Goal: Task Accomplishment & Management: Manage account settings

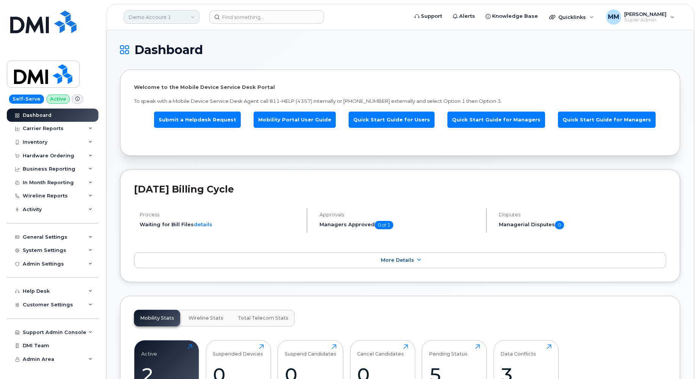
click at [174, 21] on link "Demo Account 1" at bounding box center [162, 17] width 76 height 14
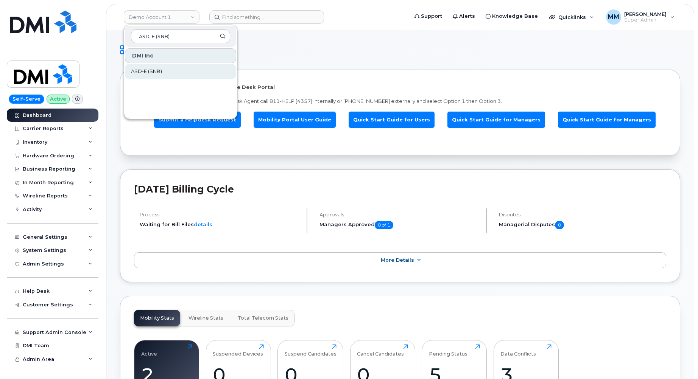
type input "ASD-E (SNB)"
click at [176, 68] on link "ASD-E (SNB)" at bounding box center [180, 71] width 111 height 15
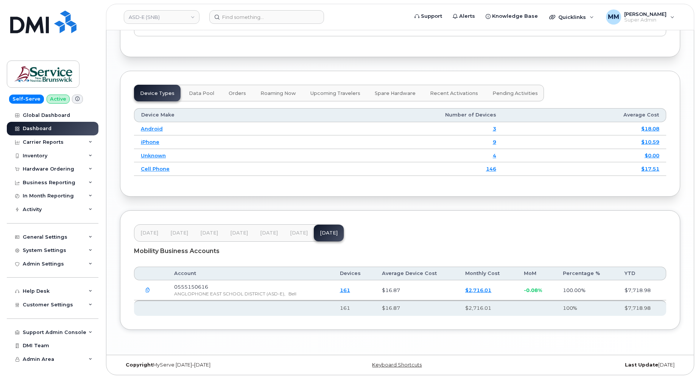
scroll to position [911, 0]
click at [291, 233] on span "Jul 25" at bounding box center [299, 233] width 18 height 6
click at [272, 235] on span "Jun 25" at bounding box center [269, 233] width 18 height 6
click at [301, 233] on span "Jul 25" at bounding box center [299, 233] width 18 height 6
click at [280, 234] on button "[DATE]" at bounding box center [269, 233] width 30 height 17
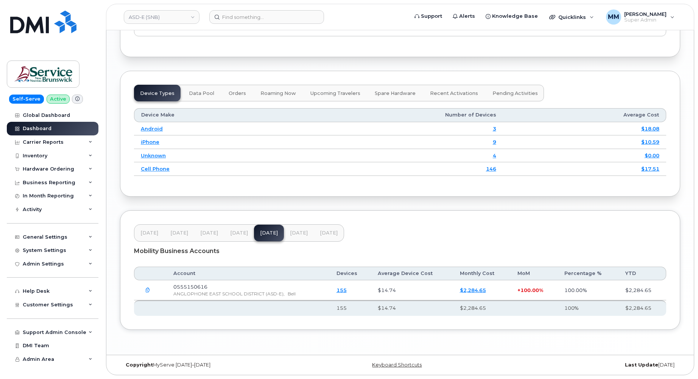
click at [291, 236] on span "Jul 25" at bounding box center [299, 233] width 18 height 6
click at [274, 236] on span "Jun 25" at bounding box center [269, 233] width 18 height 6
click at [292, 236] on span "[DATE]" at bounding box center [299, 233] width 18 height 6
click at [326, 237] on button "[DATE]" at bounding box center [329, 233] width 30 height 17
click at [296, 236] on span "[DATE]" at bounding box center [299, 233] width 18 height 6
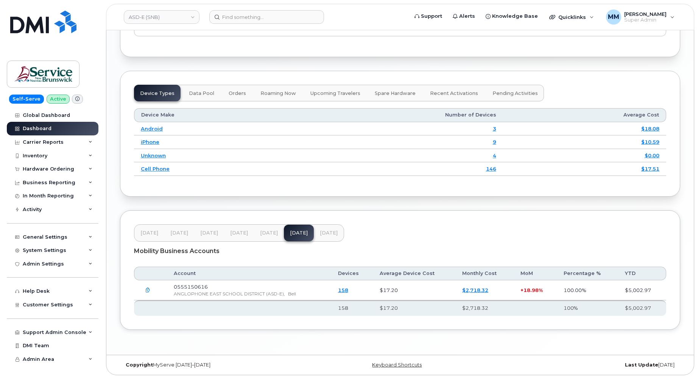
click at [320, 235] on span "[DATE]" at bounding box center [329, 233] width 18 height 6
click at [56, 307] on span "Customer Settings" at bounding box center [48, 305] width 50 height 6
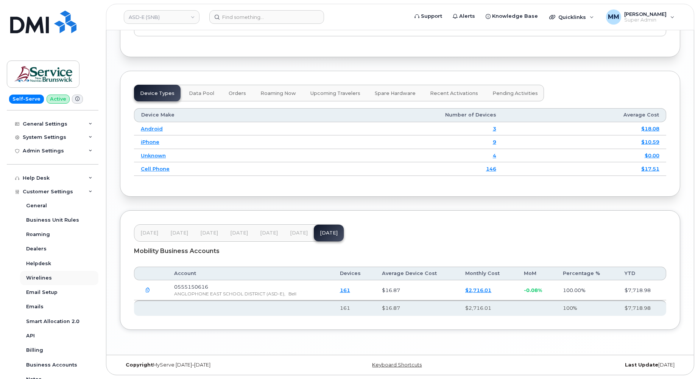
scroll to position [113, 0]
click at [38, 351] on div "Billing" at bounding box center [34, 349] width 17 height 7
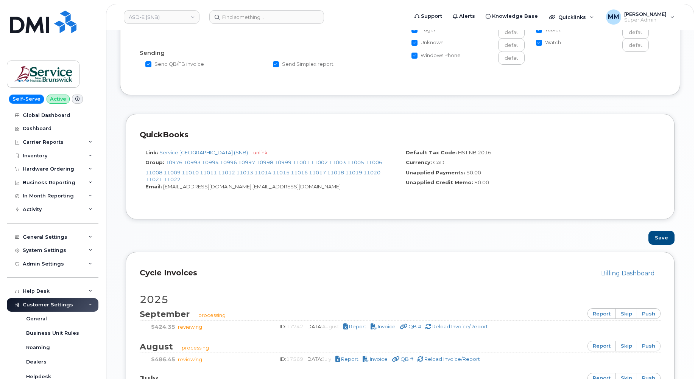
scroll to position [265, 0]
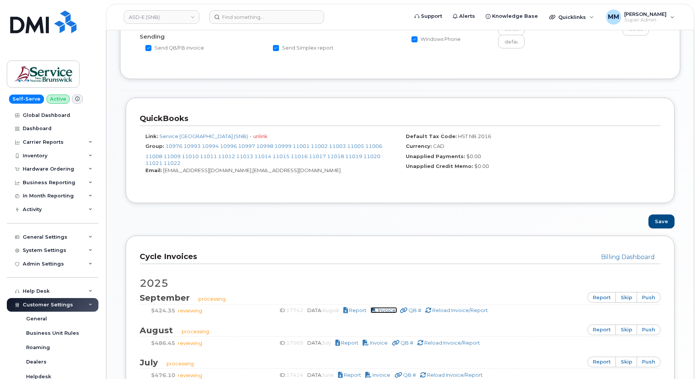
click at [389, 312] on span "Invoice" at bounding box center [386, 310] width 18 height 6
click at [207, 225] on div "Save" at bounding box center [400, 221] width 560 height 14
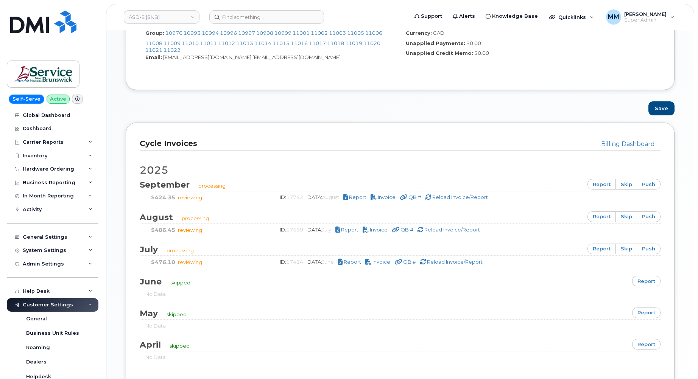
scroll to position [378, 0]
click at [170, 21] on link "ASD-E (SNB)" at bounding box center [162, 17] width 76 height 14
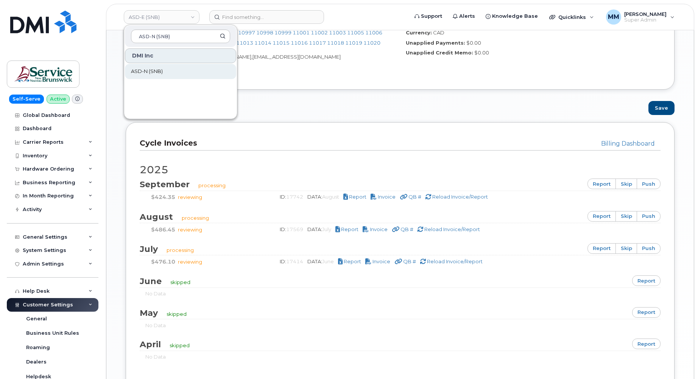
type input "ASD-N (SNB)"
click at [146, 71] on span "ASD-N (SNB)" at bounding box center [147, 72] width 32 height 8
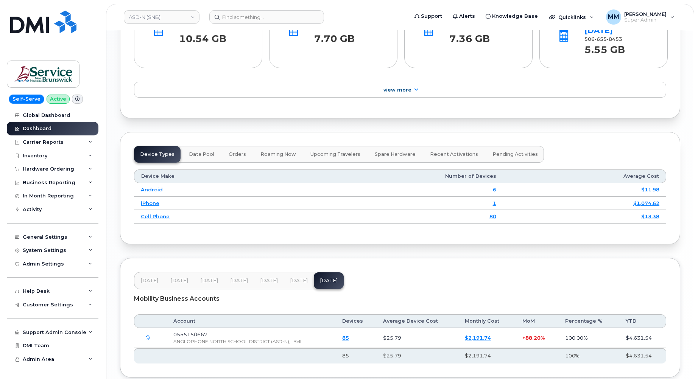
scroll to position [887, 0]
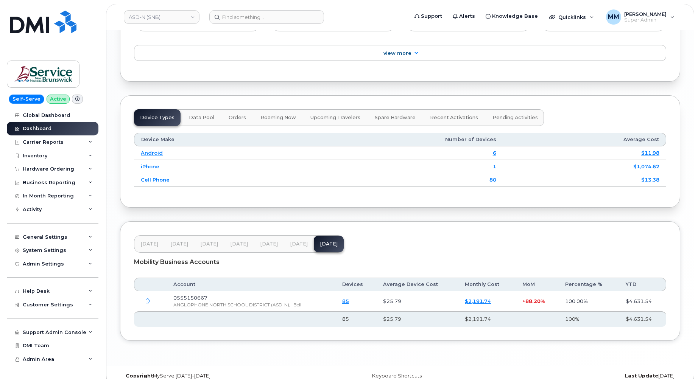
click at [294, 241] on span "Jul 25" at bounding box center [299, 244] width 18 height 6
click at [267, 236] on button "Jun 25" at bounding box center [269, 244] width 30 height 17
click at [326, 241] on span "Aug 25" at bounding box center [329, 244] width 18 height 6
click at [92, 303] on div "Customer Settings" at bounding box center [53, 305] width 92 height 14
click at [82, 307] on div "Customer Settings" at bounding box center [53, 305] width 92 height 14
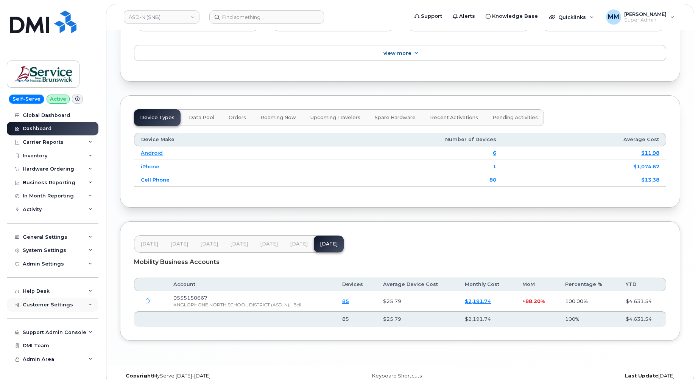
click at [70, 305] on div "Customer Settings" at bounding box center [53, 305] width 92 height 14
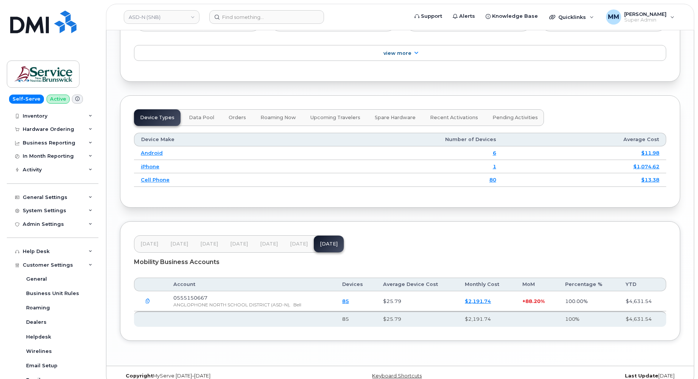
scroll to position [113, 0]
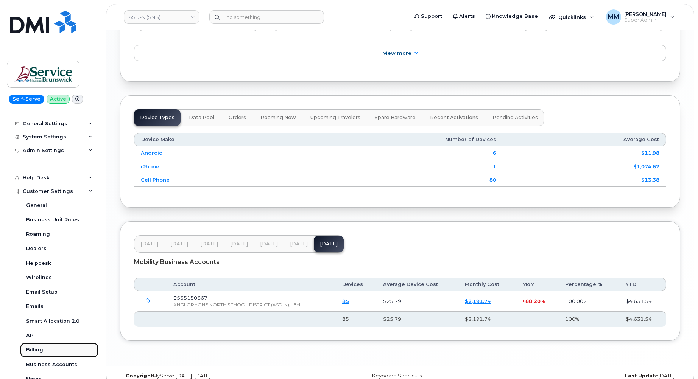
click at [36, 350] on div "Billing" at bounding box center [34, 349] width 17 height 7
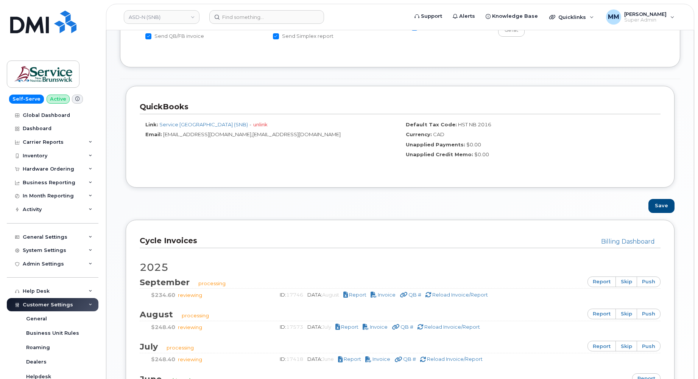
scroll to position [265, 0]
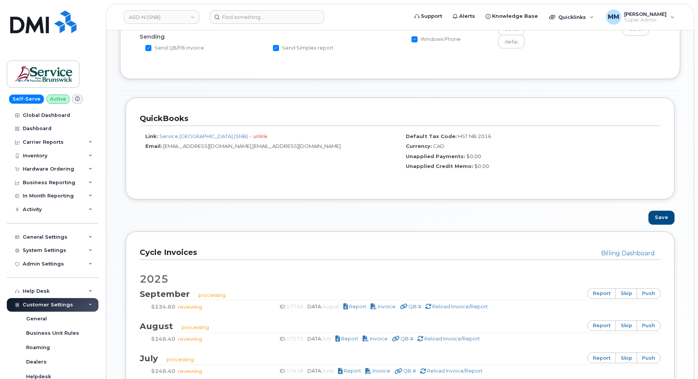
click at [75, 308] on div "Customer Settings" at bounding box center [53, 305] width 92 height 14
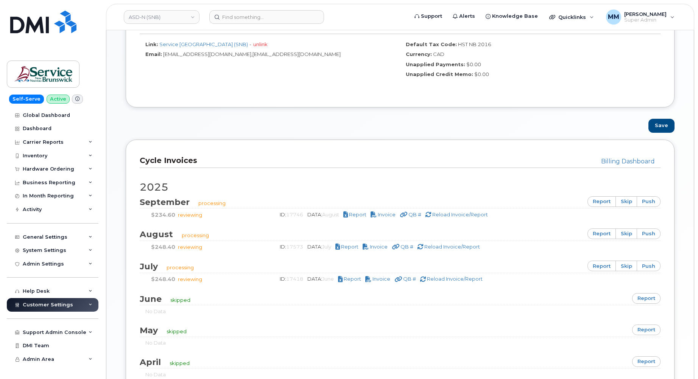
scroll to position [378, 0]
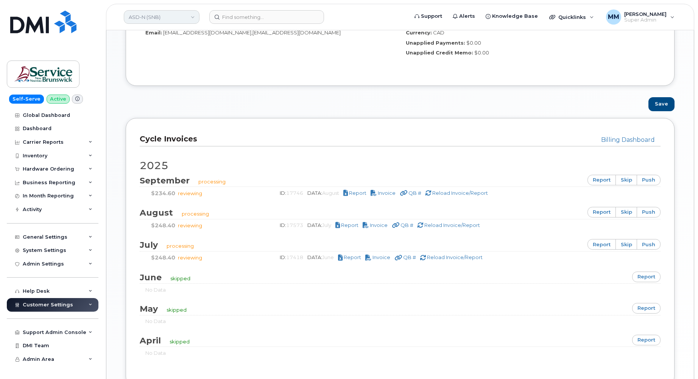
click at [167, 19] on link "ASD-N (SNB)" at bounding box center [162, 17] width 76 height 14
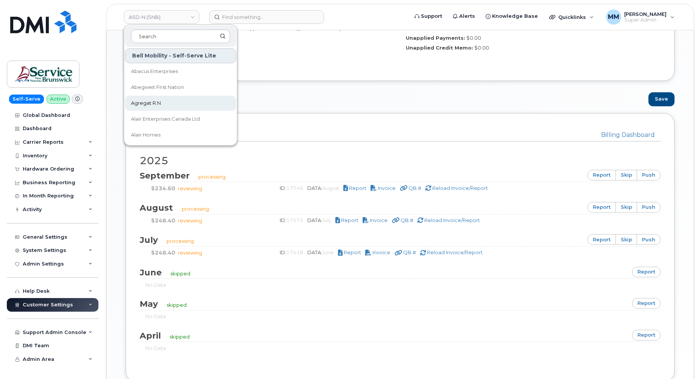
scroll to position [416, 0]
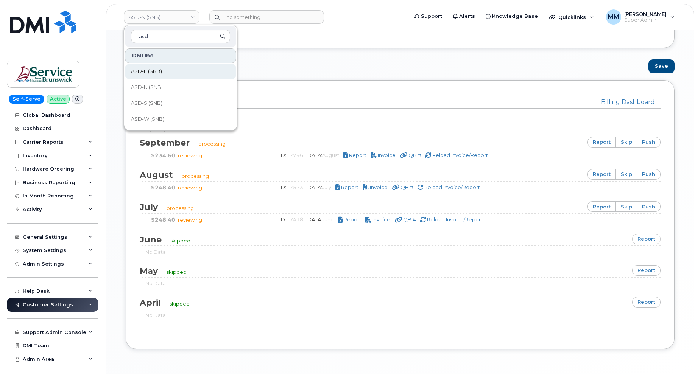
type input "asd"
click at [167, 72] on link "ASD-E (SNB)" at bounding box center [180, 71] width 111 height 15
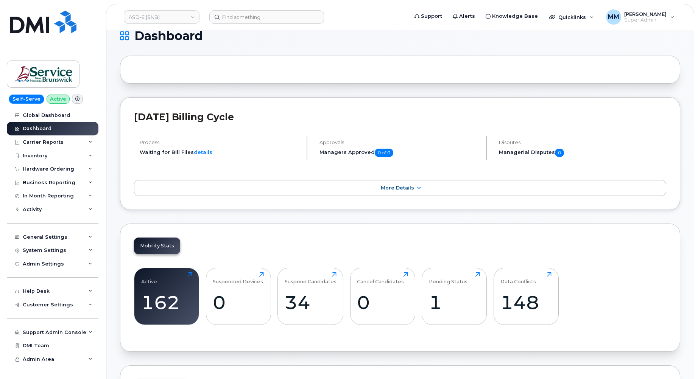
scroll to position [113, 0]
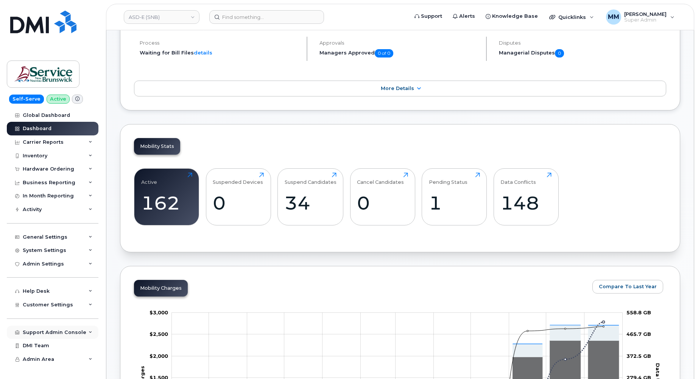
click at [64, 333] on div "Support Admin Console" at bounding box center [55, 332] width 64 height 6
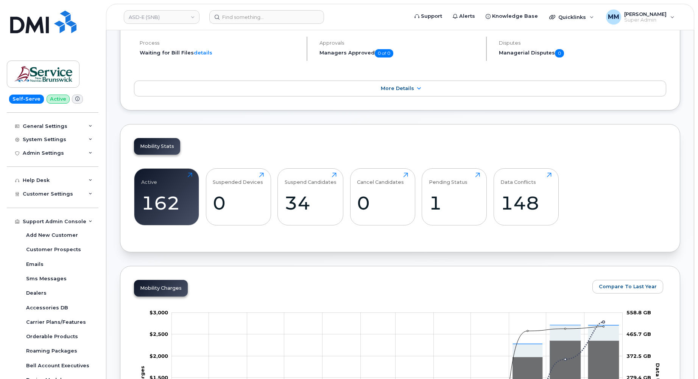
scroll to position [160, 0]
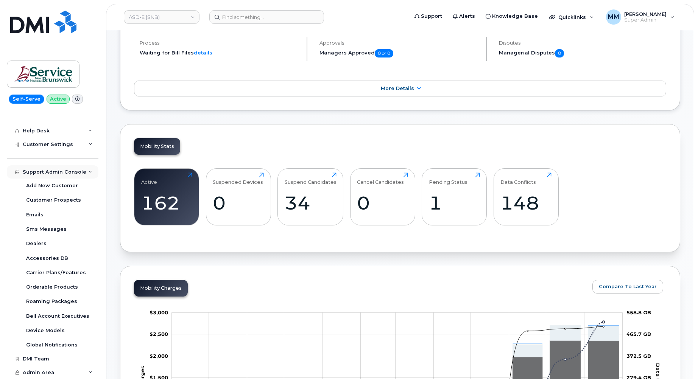
click at [31, 169] on div "Support Admin Console" at bounding box center [55, 172] width 64 height 6
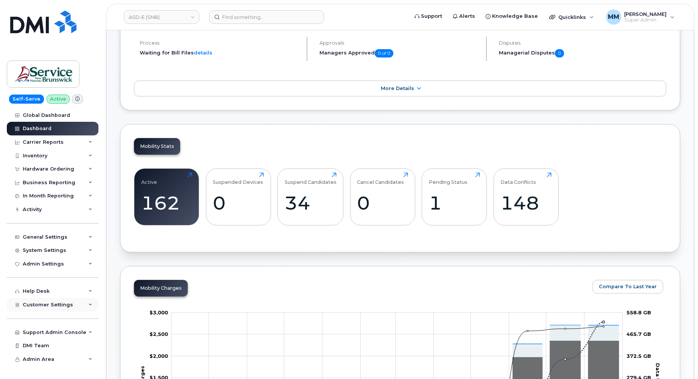
click at [45, 310] on div "Customer Settings" at bounding box center [53, 305] width 92 height 14
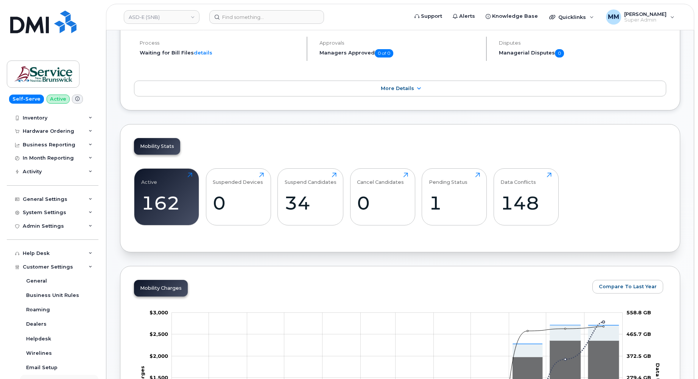
scroll to position [113, 0]
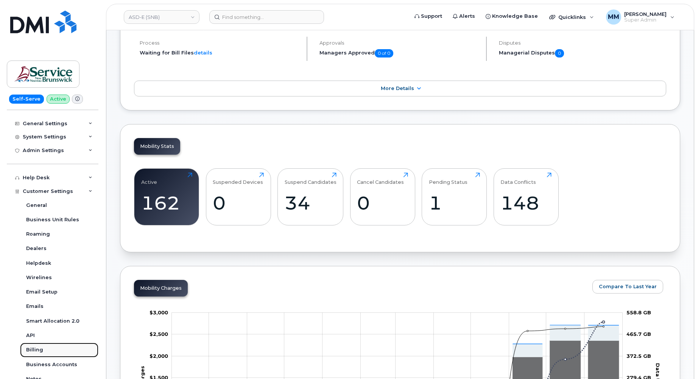
click at [39, 345] on link "Billing" at bounding box center [59, 350] width 78 height 14
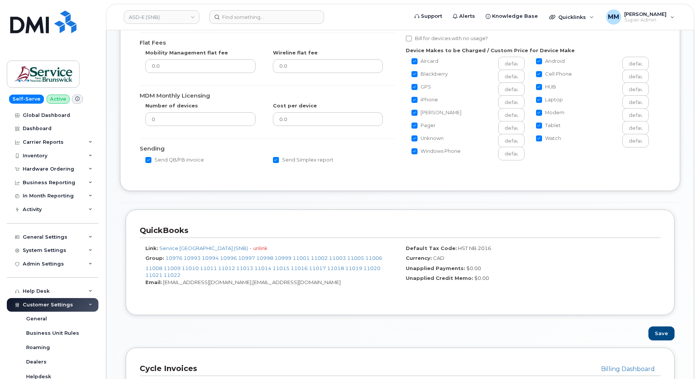
scroll to position [151, 0]
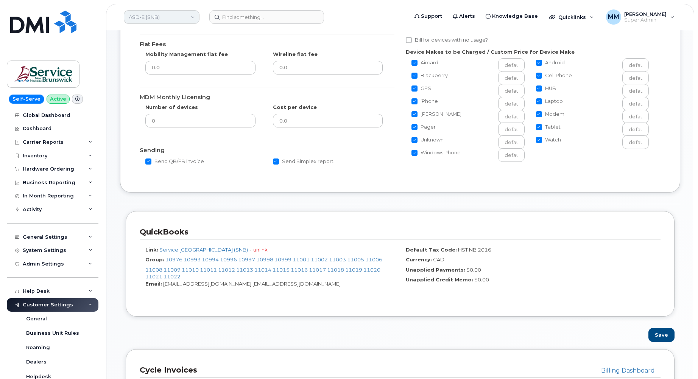
click at [194, 19] on link "ASD-E (SNB)" at bounding box center [162, 17] width 76 height 14
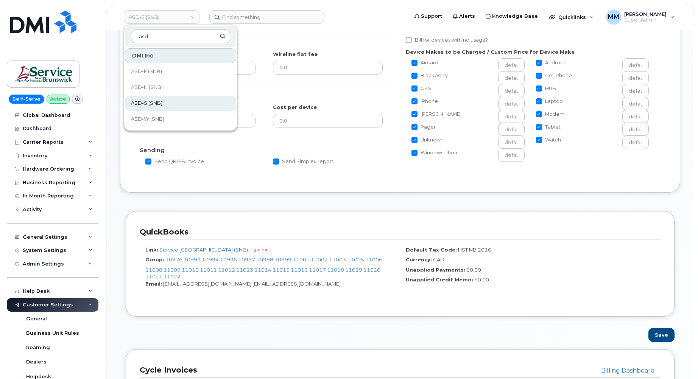
type input "asd"
click at [151, 103] on span "ASD-S (SNB)" at bounding box center [146, 103] width 31 height 8
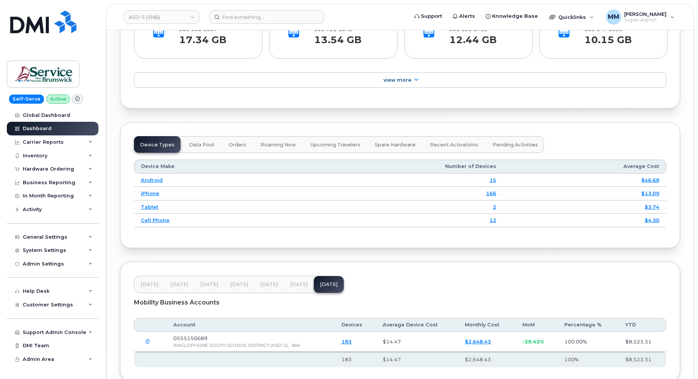
scroll to position [901, 0]
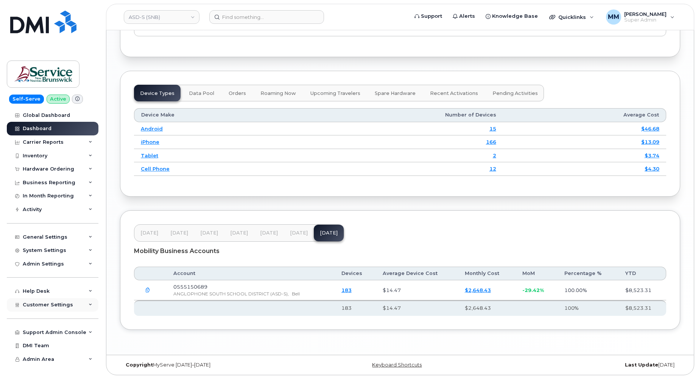
click at [47, 309] on div "Customer Settings" at bounding box center [53, 305] width 92 height 14
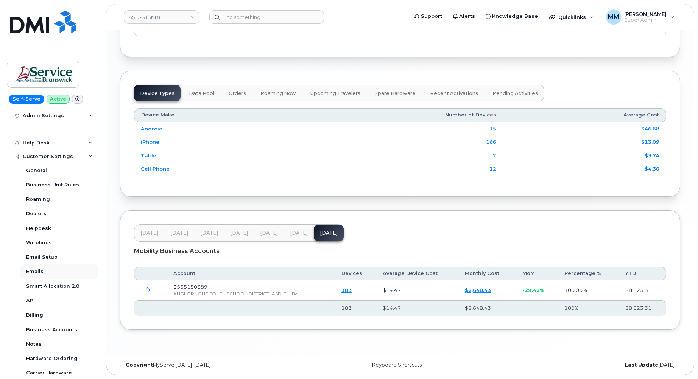
scroll to position [151, 0]
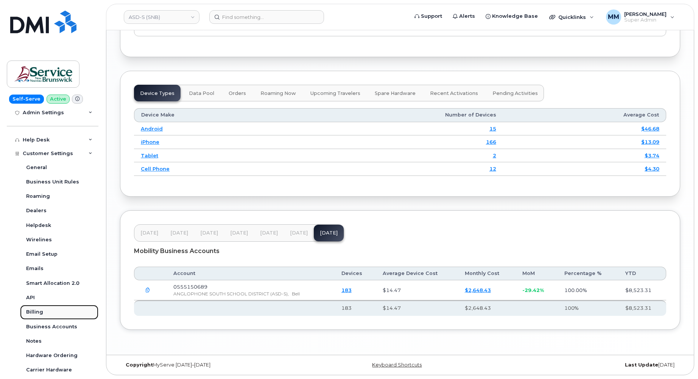
click at [34, 315] on div "Billing" at bounding box center [34, 312] width 17 height 7
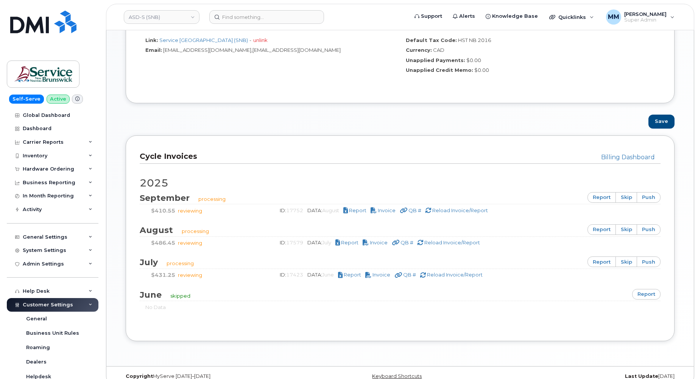
scroll to position [372, 0]
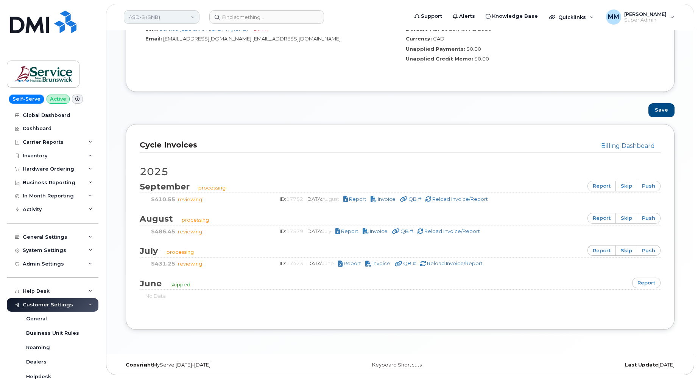
click at [166, 16] on link "ASD-S (SNB)" at bounding box center [162, 17] width 76 height 14
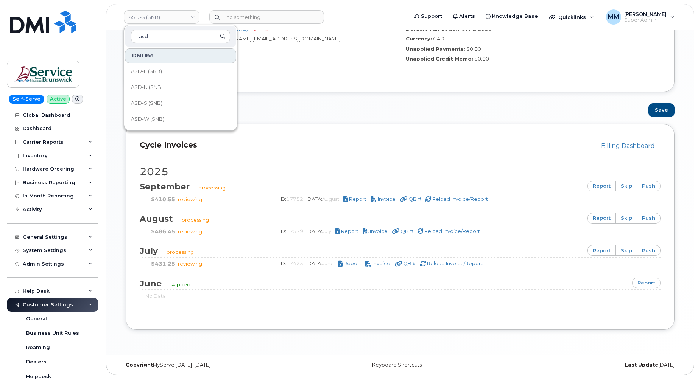
type input "asd"
click at [159, 120] on span "ASD-W (SNB)" at bounding box center [147, 119] width 33 height 8
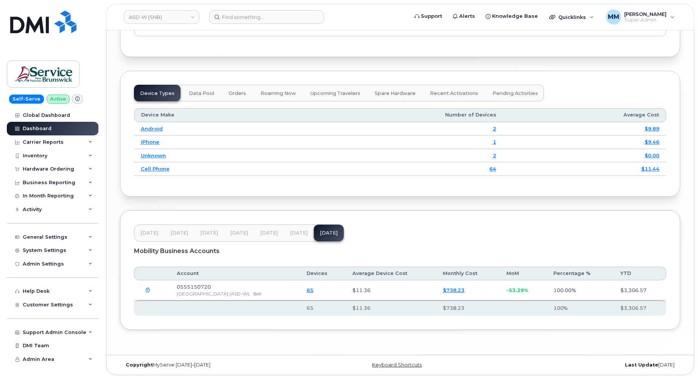
scroll to position [911, 0]
click at [263, 231] on span "[DATE]" at bounding box center [269, 233] width 18 height 6
click at [293, 235] on span "[DATE]" at bounding box center [299, 233] width 18 height 6
click at [325, 233] on span "[DATE]" at bounding box center [329, 233] width 18 height 6
click at [65, 301] on div "Customer Settings" at bounding box center [53, 305] width 92 height 14
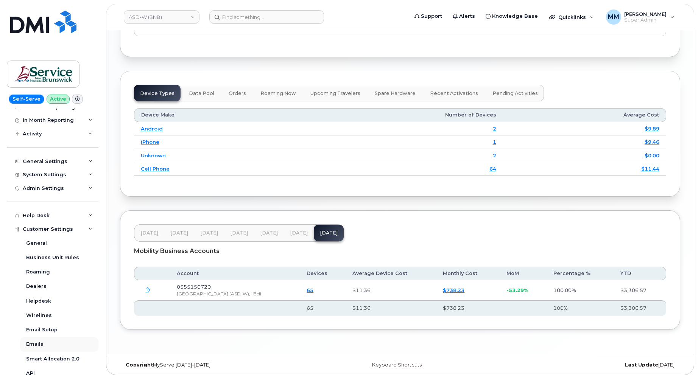
scroll to position [113, 0]
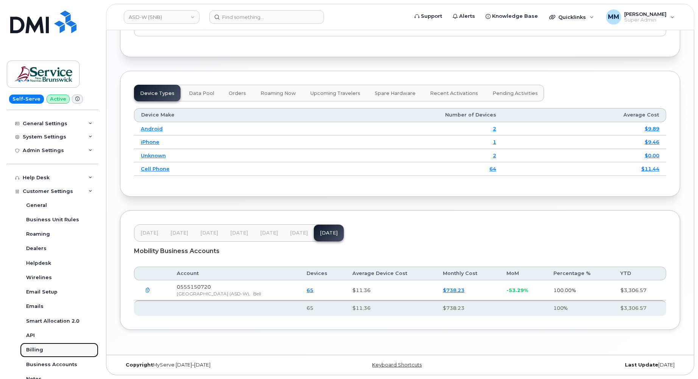
click at [34, 351] on div "Billing" at bounding box center [34, 349] width 17 height 7
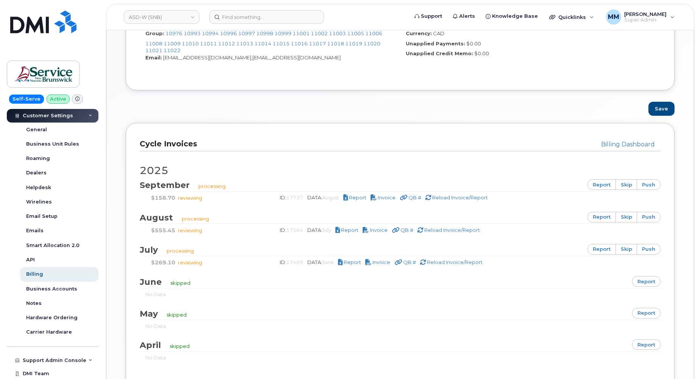
scroll to position [378, 0]
click at [309, 168] on h2 "2025" at bounding box center [400, 169] width 520 height 11
click at [73, 115] on div "Customer Settings" at bounding box center [53, 116] width 92 height 14
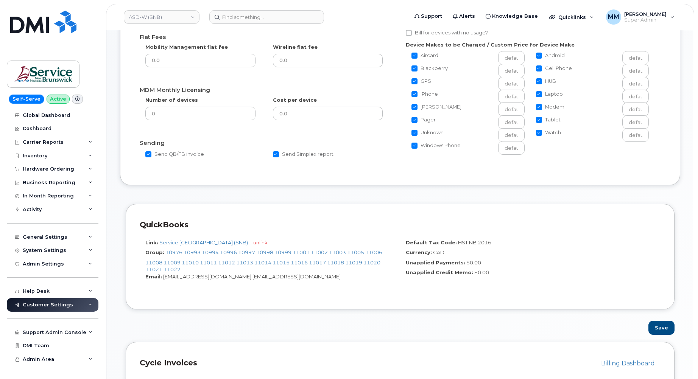
scroll to position [265, 0]
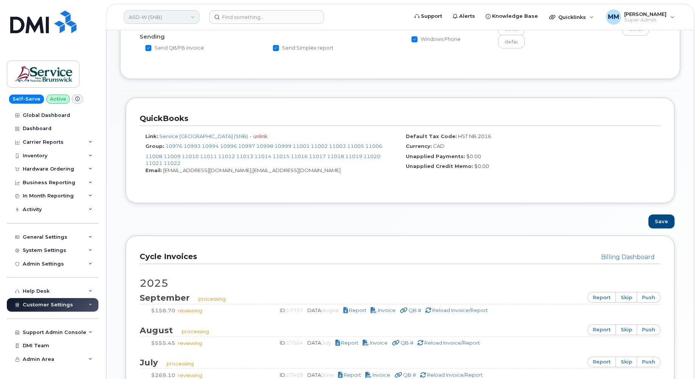
click at [190, 18] on link "ASD-W (SNB)" at bounding box center [162, 17] width 76 height 14
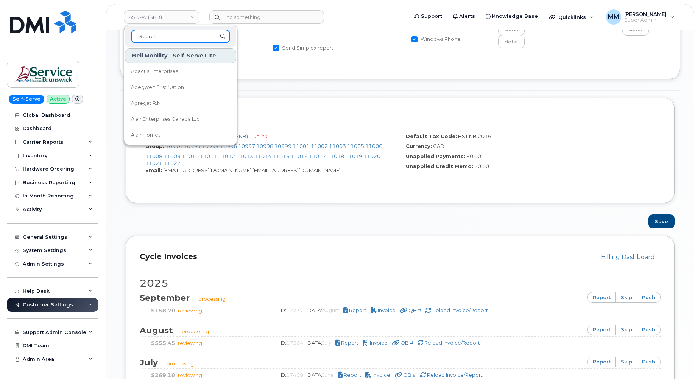
click at [156, 33] on input at bounding box center [180, 37] width 99 height 14
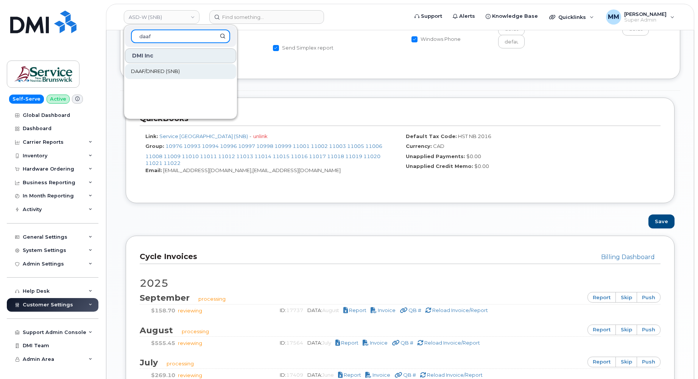
type input "daaf"
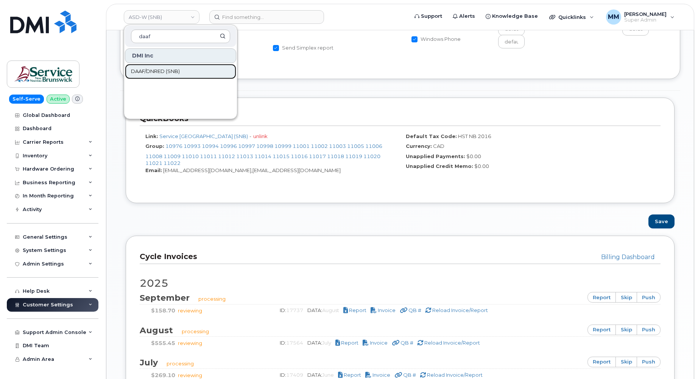
click at [150, 70] on span "DAAF/DNRED (SNB)" at bounding box center [155, 72] width 49 height 8
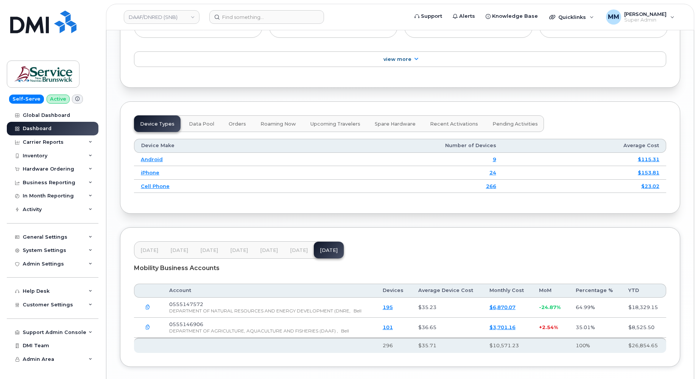
scroll to position [907, 0]
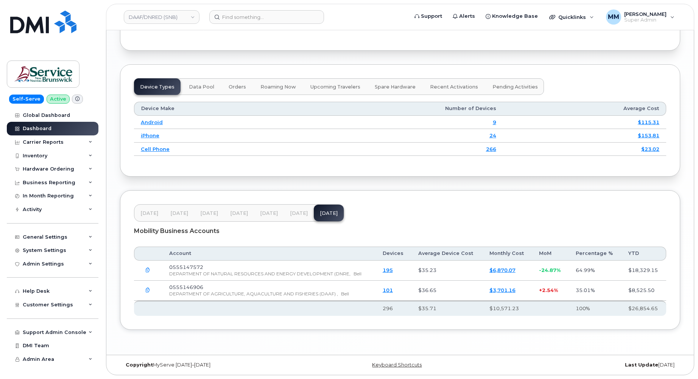
click at [268, 216] on span "[DATE]" at bounding box center [269, 213] width 18 height 6
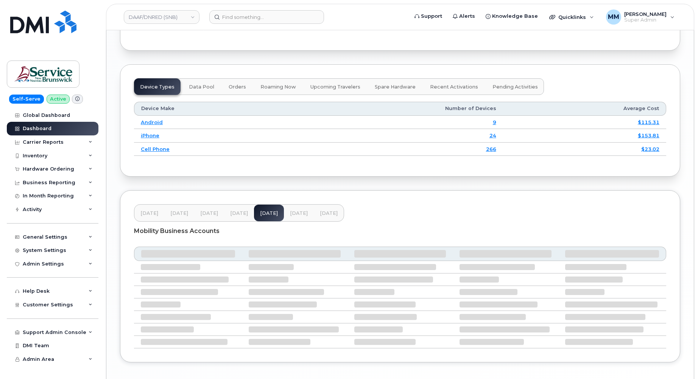
scroll to position [907, 0]
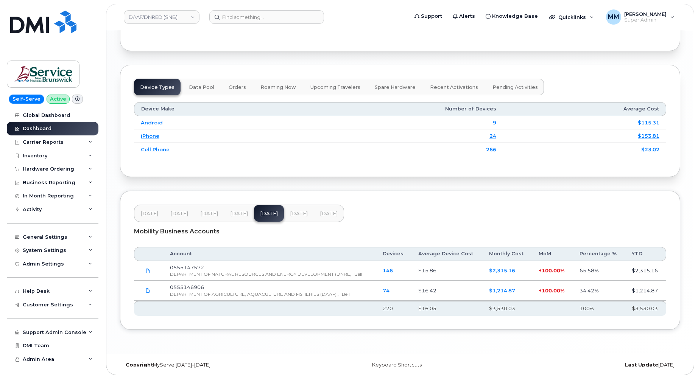
click at [291, 215] on span "[DATE]" at bounding box center [299, 214] width 18 height 6
click at [322, 215] on span "Aug 25" at bounding box center [329, 214] width 18 height 6
click at [65, 307] on span "Customer Settings" at bounding box center [48, 305] width 50 height 6
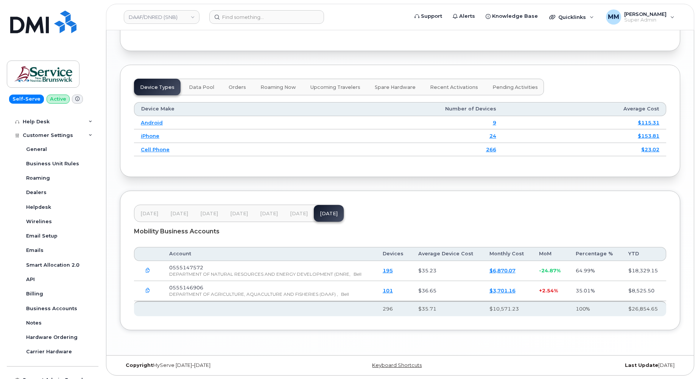
scroll to position [189, 0]
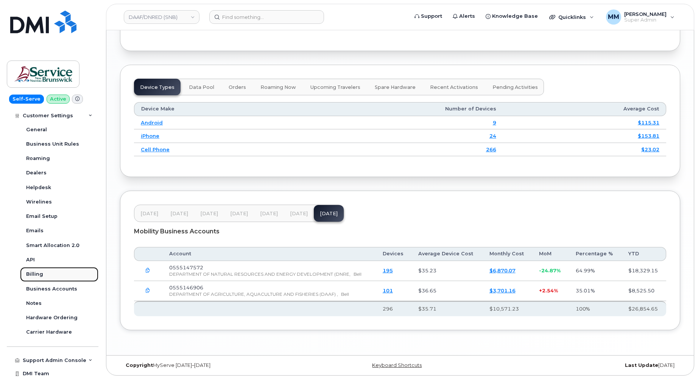
click at [44, 277] on link "Billing" at bounding box center [59, 274] width 78 height 14
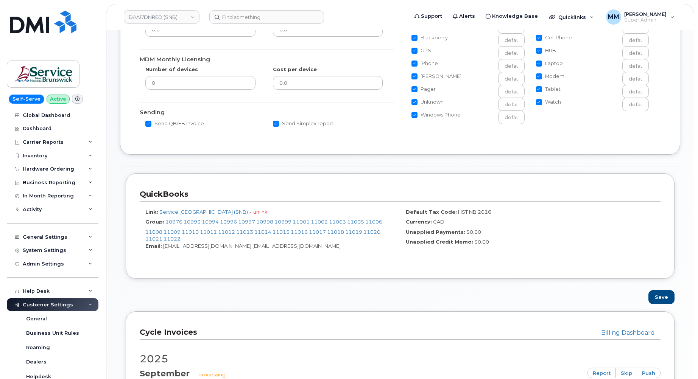
scroll to position [340, 0]
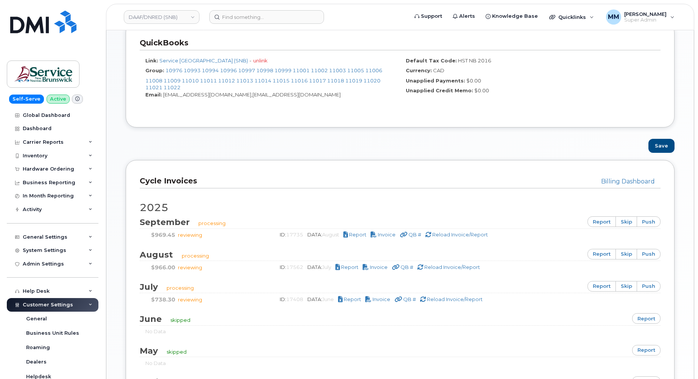
click at [246, 146] on div "Save" at bounding box center [400, 146] width 560 height 14
click at [193, 17] on link "DAAF/DNRED (SNB)" at bounding box center [162, 17] width 76 height 14
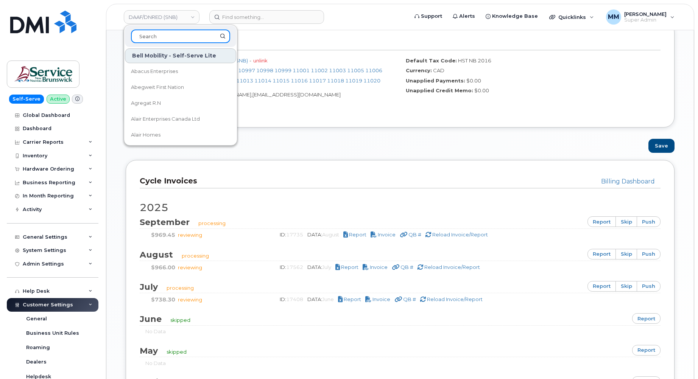
click at [157, 40] on input at bounding box center [180, 37] width 99 height 14
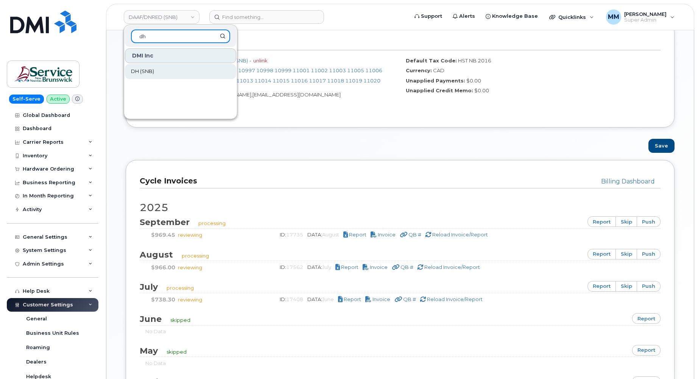
type input "dh"
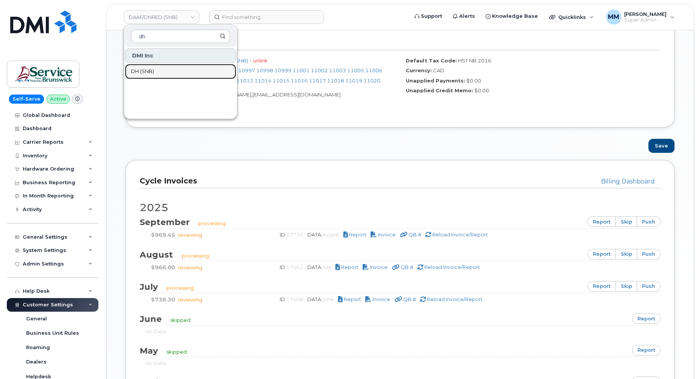
click at [151, 71] on span "DH (SNB)" at bounding box center [142, 72] width 23 height 8
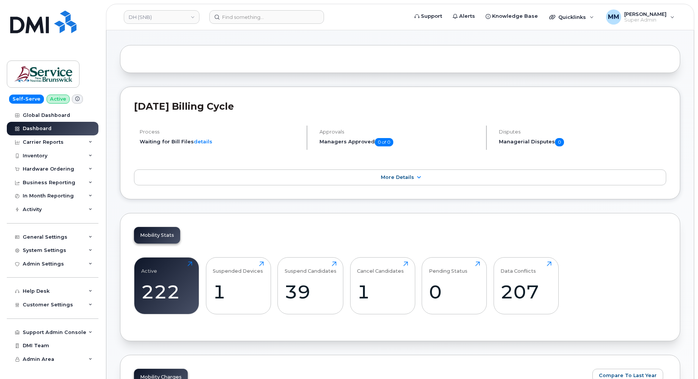
scroll to position [38, 0]
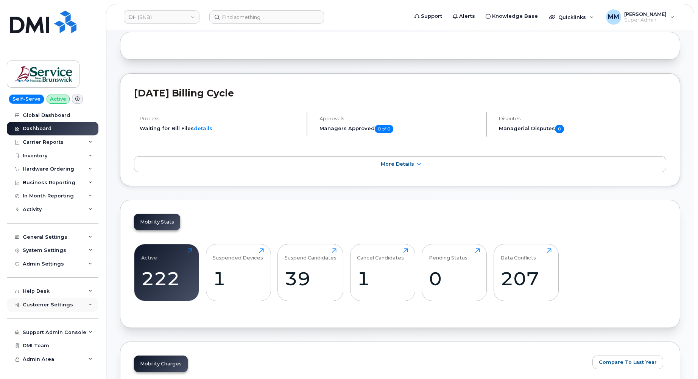
click at [90, 306] on icon at bounding box center [91, 305] width 4 height 4
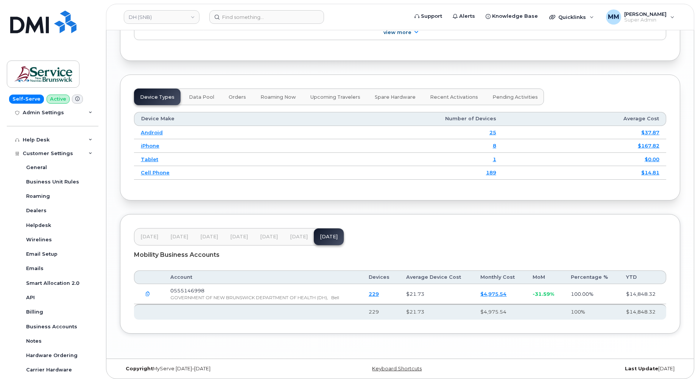
scroll to position [908, 0]
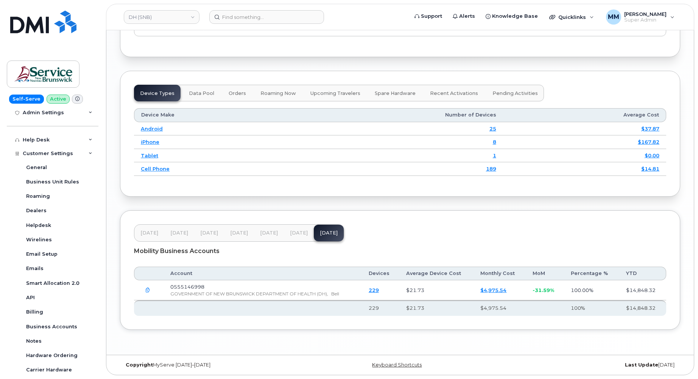
click at [267, 236] on span "Jun 25" at bounding box center [269, 233] width 18 height 6
click at [294, 236] on span "Jul 25" at bounding box center [299, 233] width 18 height 6
click at [276, 238] on button "[DATE]" at bounding box center [269, 233] width 30 height 17
click at [293, 241] on button "Jul 25" at bounding box center [299, 233] width 30 height 17
click at [320, 236] on span "Aug 25" at bounding box center [329, 233] width 18 height 6
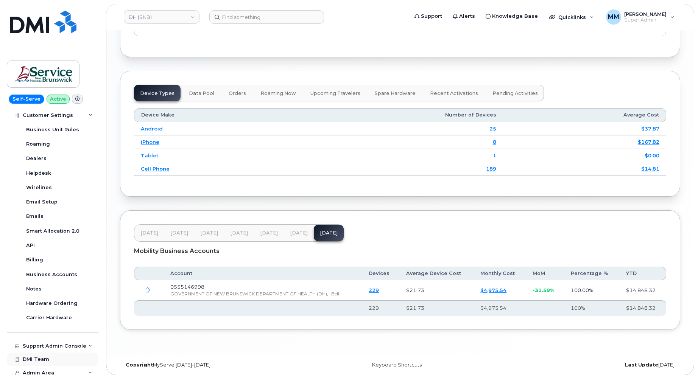
scroll to position [204, 0]
click at [34, 258] on div "Billing" at bounding box center [34, 259] width 17 height 7
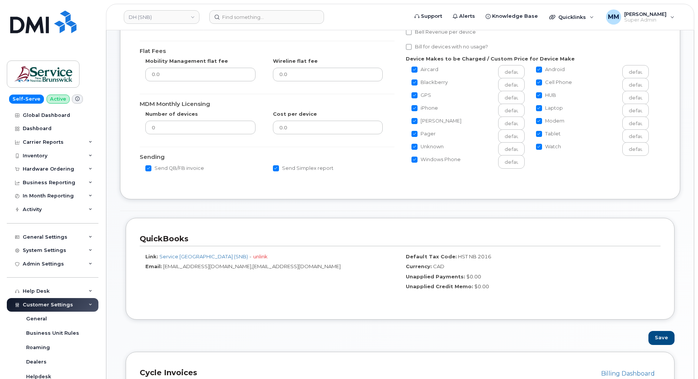
scroll to position [76, 0]
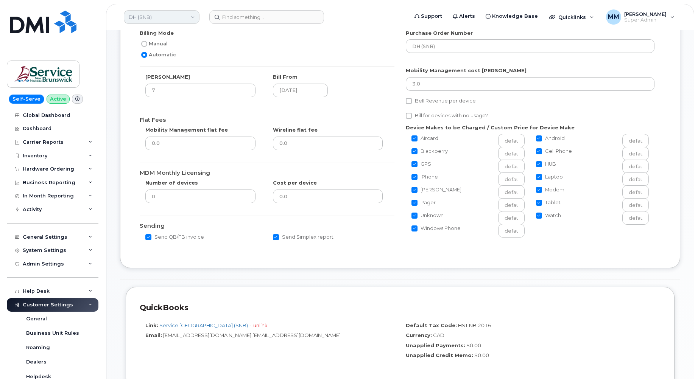
click at [160, 22] on link "DH (SNB)" at bounding box center [162, 17] width 76 height 14
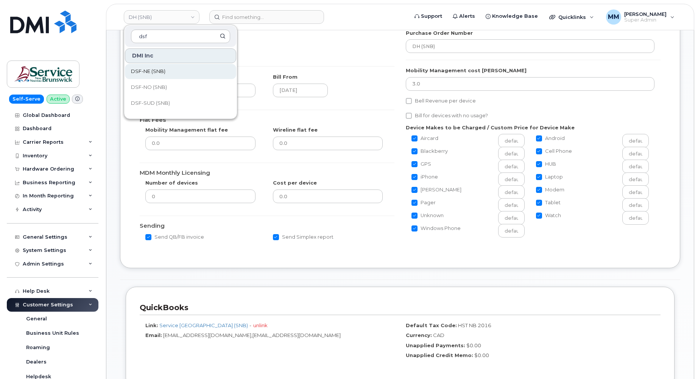
type input "dsf"
click at [156, 71] on span "DSF-NE (SNB)" at bounding box center [148, 72] width 34 height 8
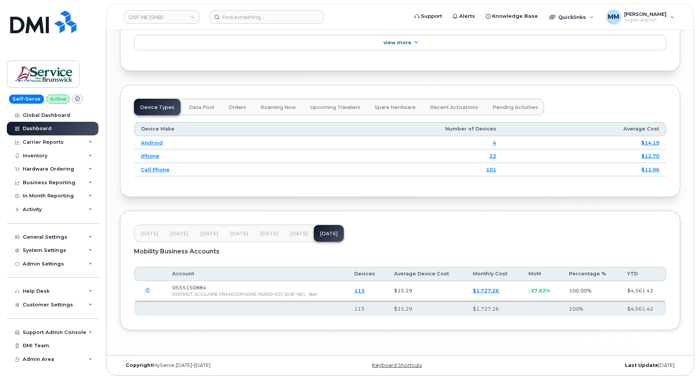
scroll to position [887, 0]
click at [264, 236] on span "Jun 25" at bounding box center [269, 233] width 18 height 6
click at [290, 231] on span "Jul 25" at bounding box center [299, 233] width 18 height 6
click at [328, 233] on span "Aug 25" at bounding box center [329, 233] width 18 height 6
drag, startPoint x: 265, startPoint y: 233, endPoint x: 269, endPoint y: 233, distance: 4.2
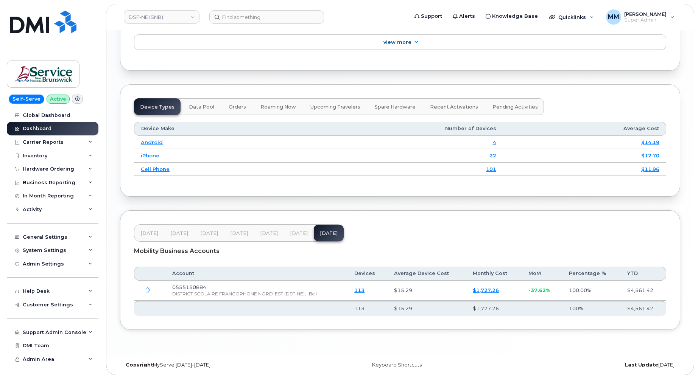
click at [265, 233] on span "[DATE]" at bounding box center [269, 233] width 18 height 6
click at [284, 233] on button "[DATE]" at bounding box center [299, 233] width 30 height 17
click at [320, 233] on span "[DATE]" at bounding box center [329, 233] width 18 height 6
click at [40, 305] on span "Customer Settings" at bounding box center [48, 305] width 50 height 6
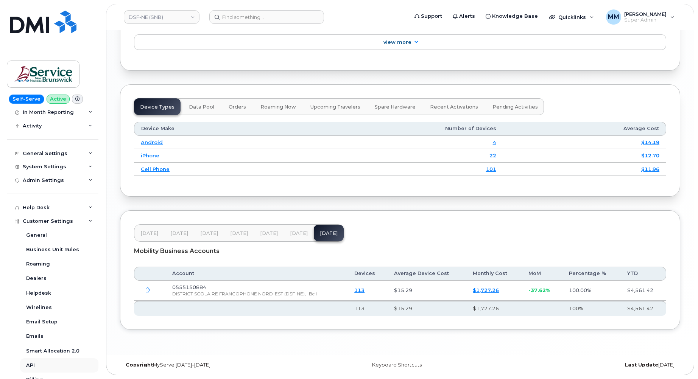
scroll to position [113, 0]
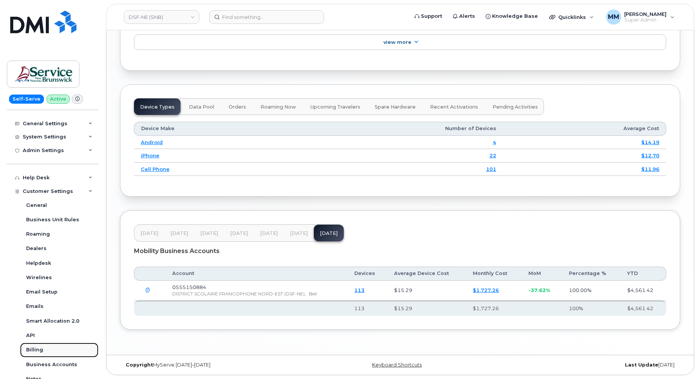
click at [38, 350] on div "Billing" at bounding box center [34, 349] width 17 height 7
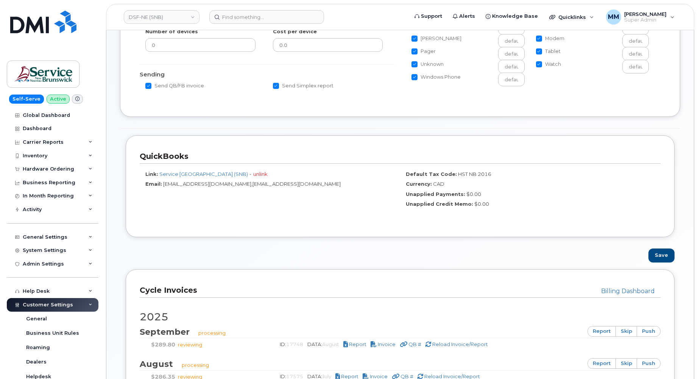
scroll to position [378, 0]
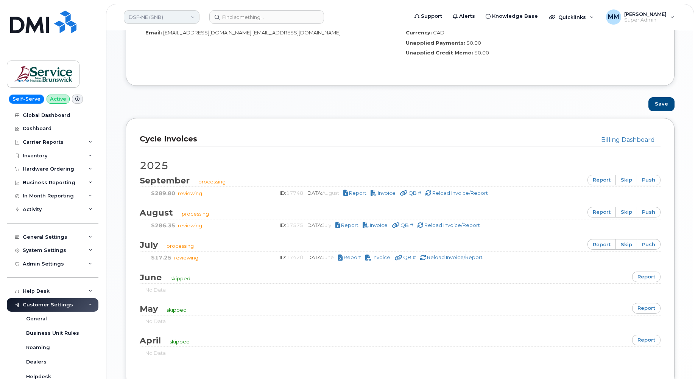
click at [165, 15] on link "DSF-NE (SNB)" at bounding box center [162, 17] width 76 height 14
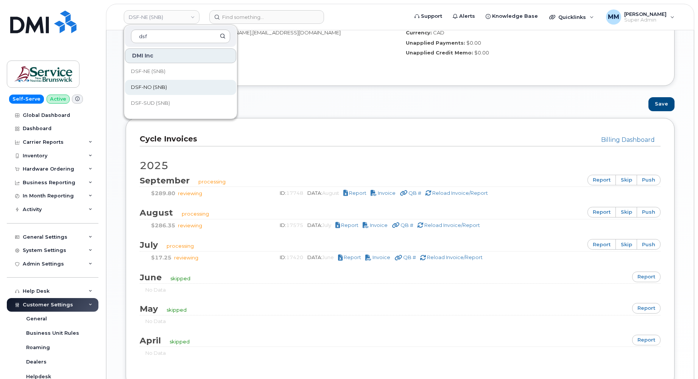
type input "dsf"
click at [157, 85] on span "DSF-NO (SNB)" at bounding box center [149, 88] width 36 height 8
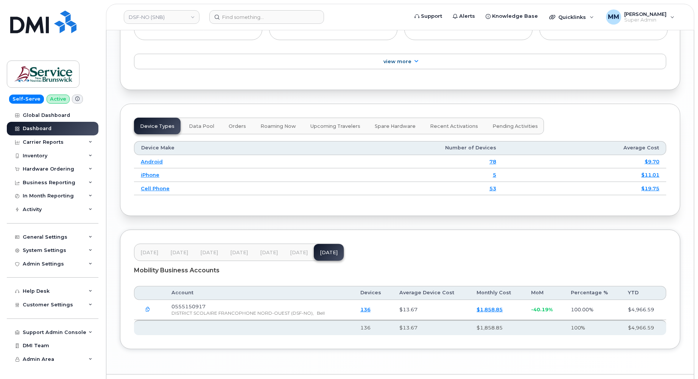
scroll to position [898, 0]
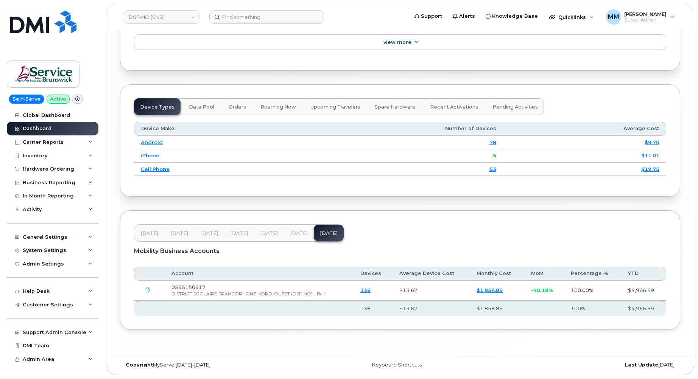
click at [267, 232] on span "[DATE]" at bounding box center [269, 233] width 18 height 6
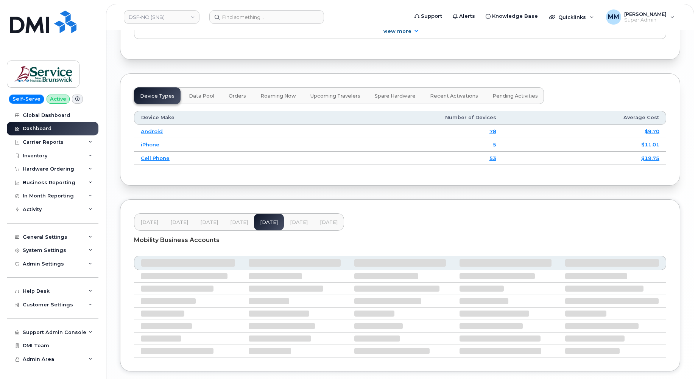
scroll to position [898, 0]
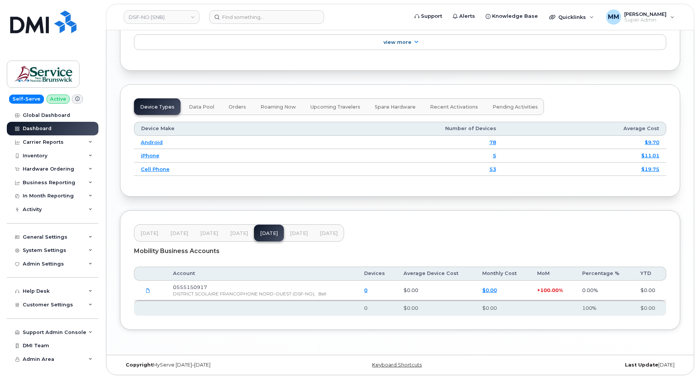
click at [284, 232] on button "[DATE]" at bounding box center [299, 233] width 30 height 17
click at [325, 233] on span "[DATE]" at bounding box center [329, 233] width 18 height 6
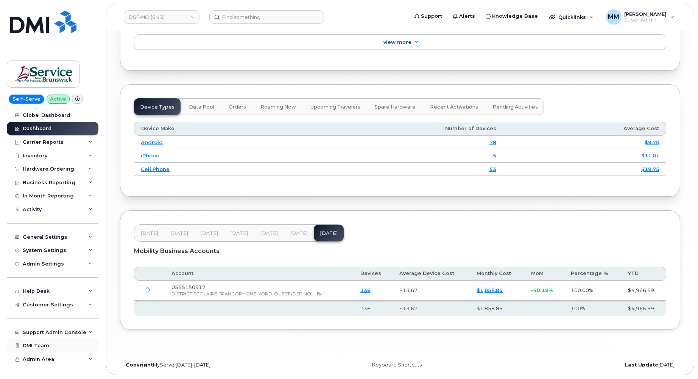
scroll to position [898, 0]
drag, startPoint x: 89, startPoint y: 307, endPoint x: 86, endPoint y: 314, distance: 7.7
click at [89, 307] on div "Customer Settings" at bounding box center [53, 305] width 92 height 14
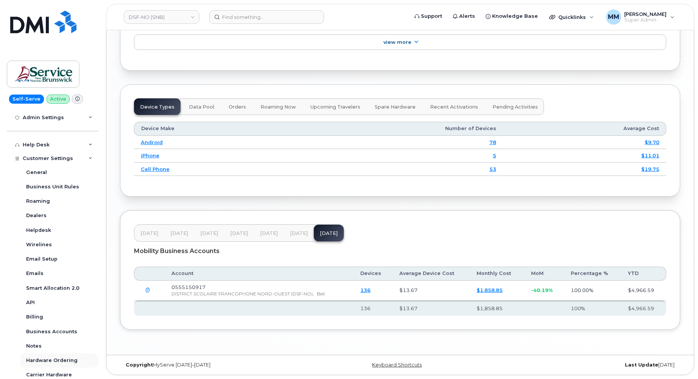
scroll to position [151, 0]
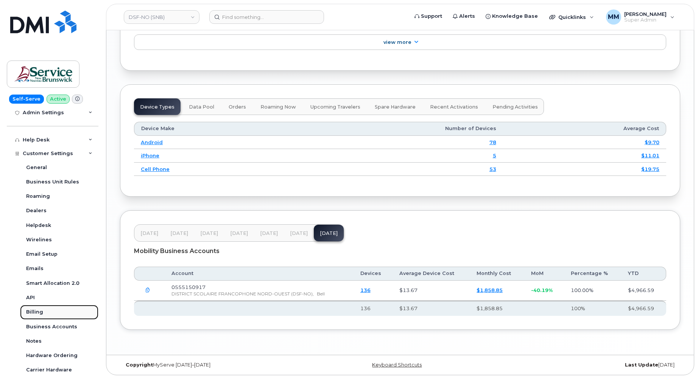
click at [40, 311] on div "Billing" at bounding box center [34, 312] width 17 height 7
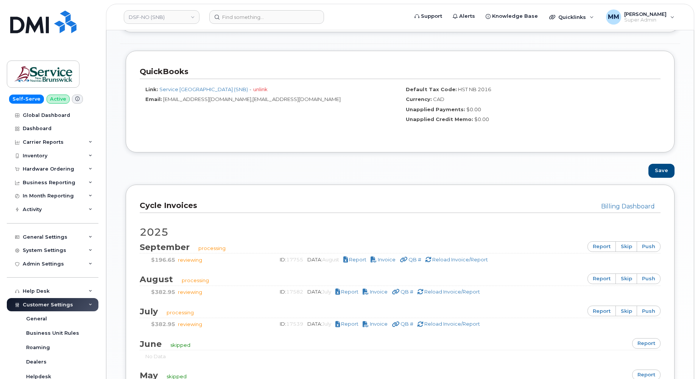
scroll to position [378, 0]
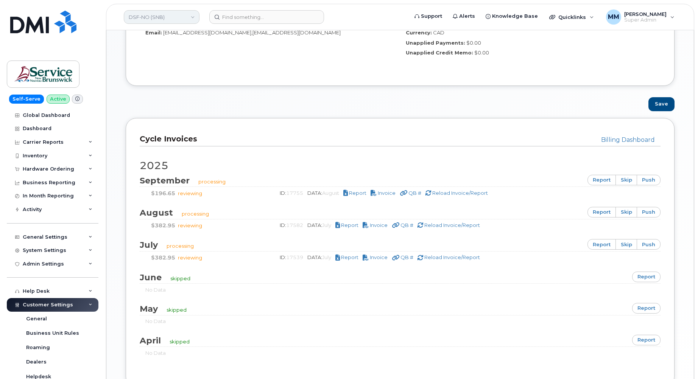
click at [158, 18] on link "DSF-NO (SNB)" at bounding box center [162, 17] width 76 height 14
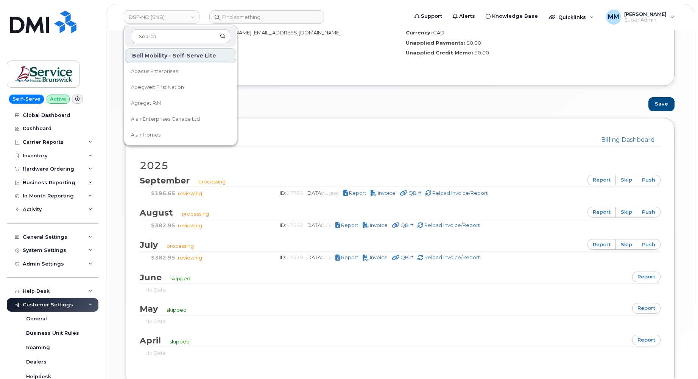
click at [156, 36] on input at bounding box center [180, 37] width 99 height 14
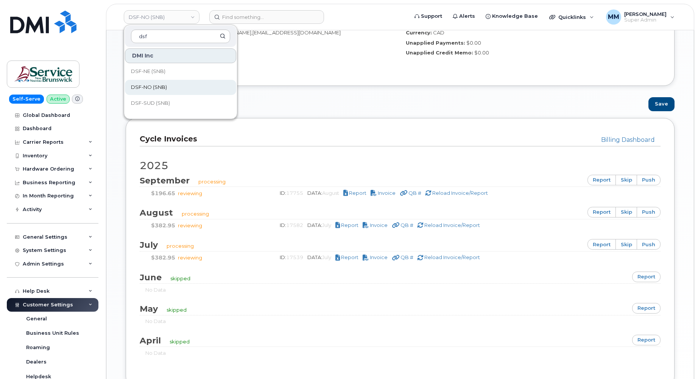
type input "dsf"
click at [155, 90] on span "DSF-NO (SNB)" at bounding box center [149, 88] width 36 height 8
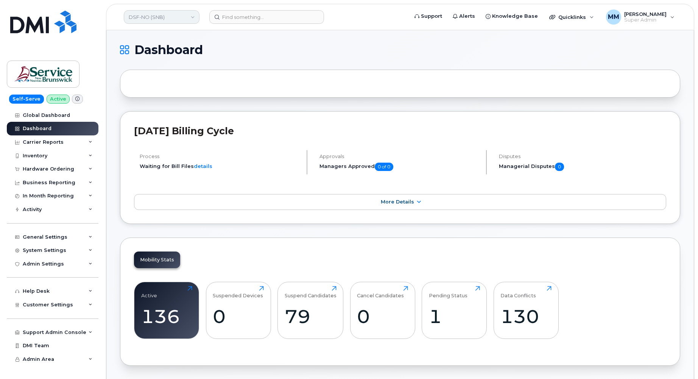
click at [179, 19] on link "DSF-NO (SNB)" at bounding box center [162, 17] width 76 height 14
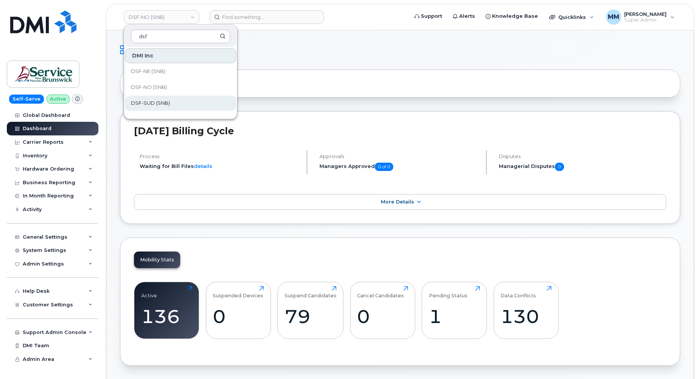
type input "dsf"
click at [154, 106] on span "DSF-SUD (SNB)" at bounding box center [150, 103] width 39 height 8
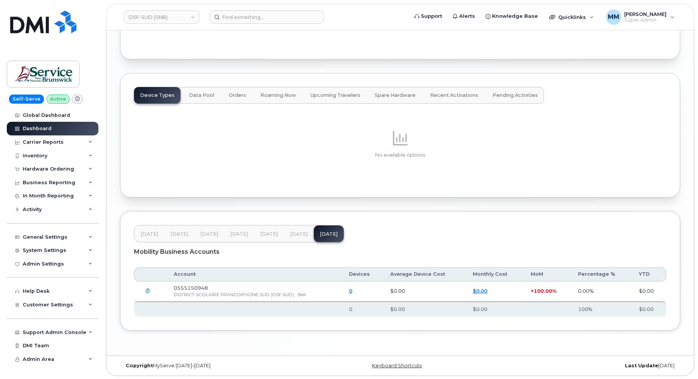
scroll to position [874, 0]
click at [295, 234] on span "[DATE]" at bounding box center [299, 233] width 18 height 6
click at [263, 231] on span "[DATE]" at bounding box center [269, 233] width 18 height 6
click at [57, 304] on span "Customer Settings" at bounding box center [48, 305] width 50 height 6
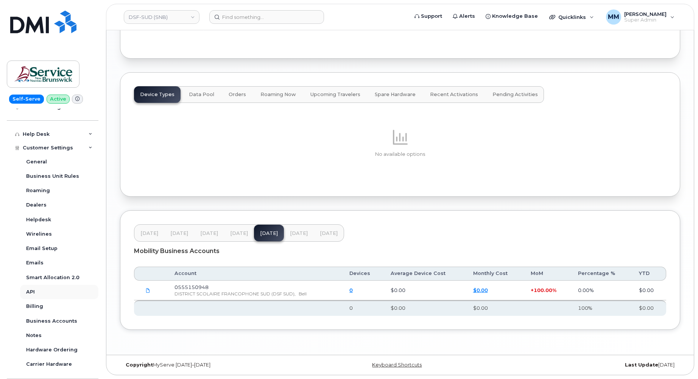
scroll to position [189, 0]
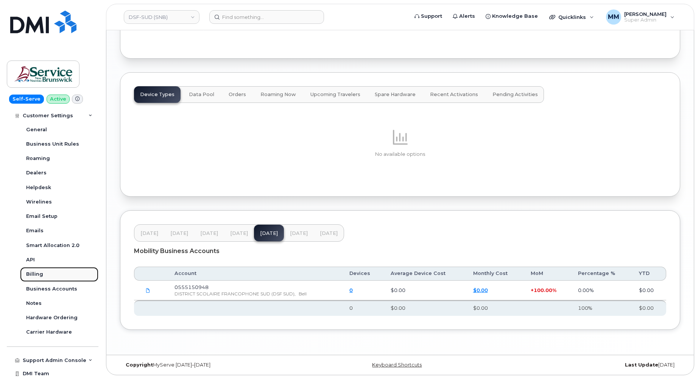
click at [40, 273] on div "Billing" at bounding box center [34, 274] width 17 height 7
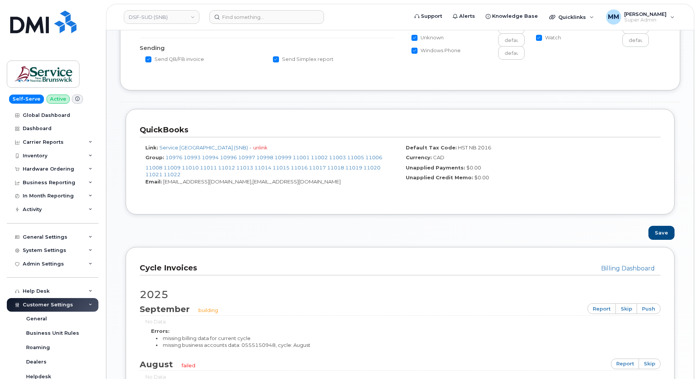
scroll to position [265, 0]
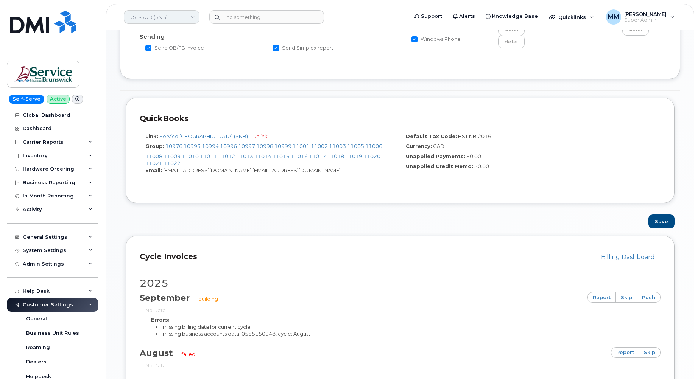
click at [177, 18] on link "DSF-SUD (SNB)" at bounding box center [162, 17] width 76 height 14
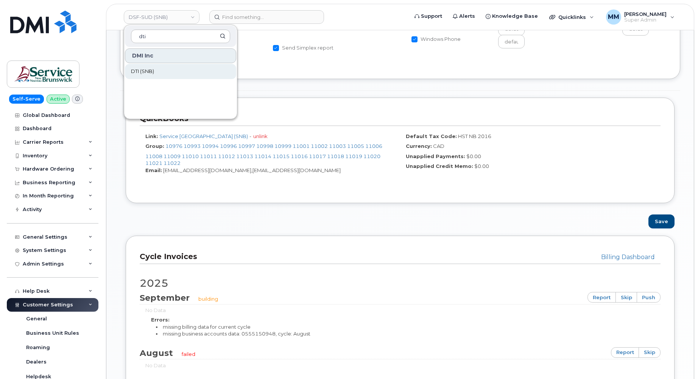
type input "dti"
click at [165, 70] on link "DTI (SNB)" at bounding box center [180, 71] width 111 height 15
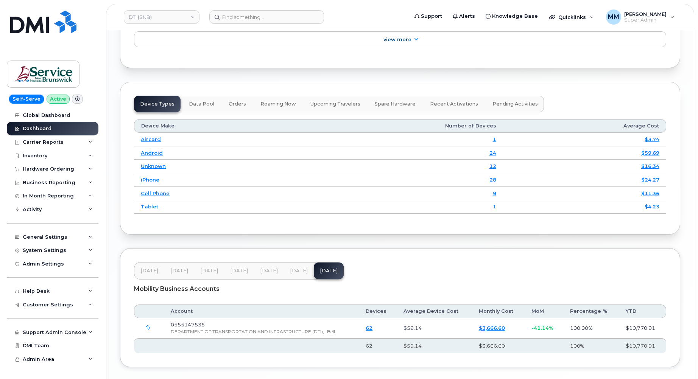
scroll to position [938, 0]
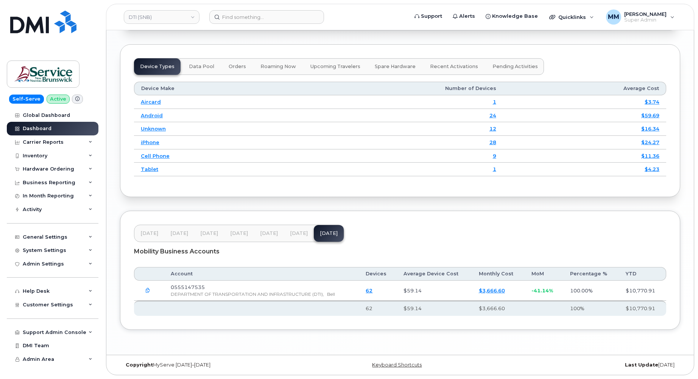
click at [267, 233] on span "Jun 25" at bounding box center [269, 233] width 18 height 6
click at [287, 233] on button "Jul 25" at bounding box center [299, 233] width 30 height 17
click at [325, 235] on span "[DATE]" at bounding box center [329, 233] width 18 height 6
click at [54, 306] on span "Customer Settings" at bounding box center [48, 305] width 50 height 6
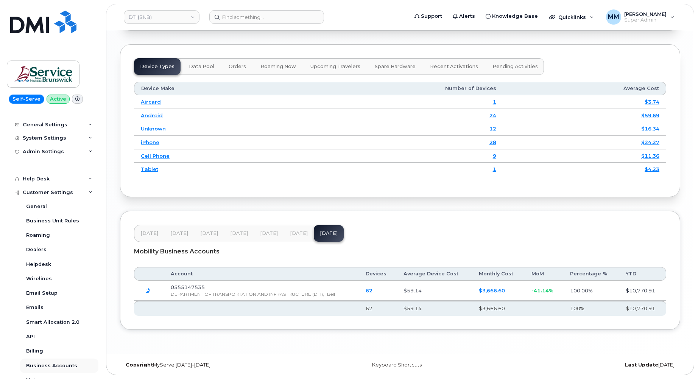
scroll to position [189, 0]
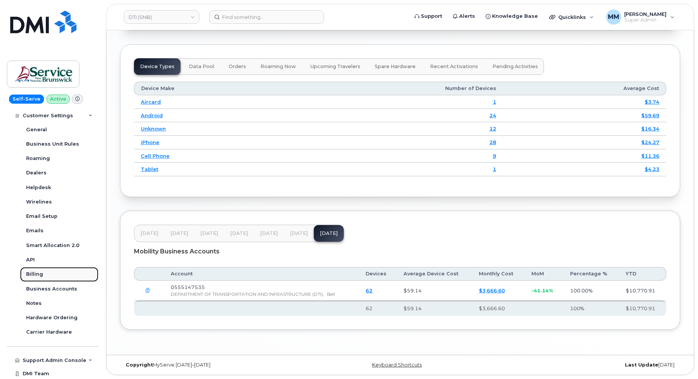
click at [53, 272] on link "Billing" at bounding box center [59, 274] width 78 height 14
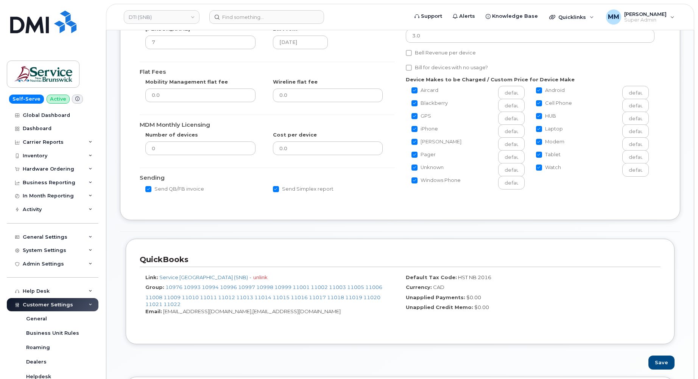
scroll to position [113, 0]
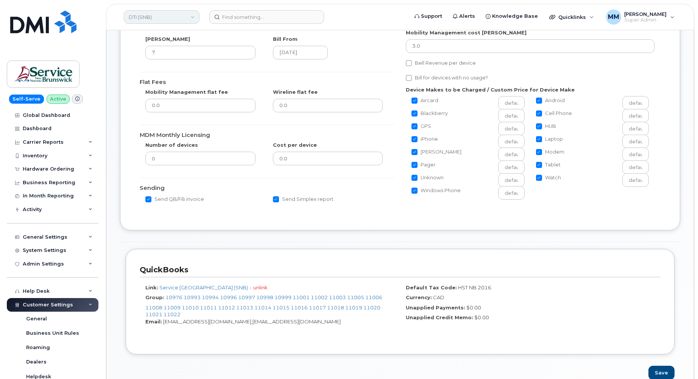
click at [176, 18] on link "DTI (SNB)" at bounding box center [162, 17] width 76 height 14
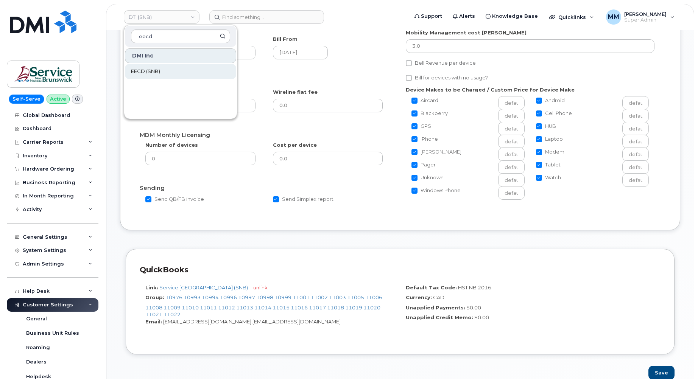
type input "eecd"
click at [156, 71] on span "EECD (SNB)" at bounding box center [145, 72] width 29 height 8
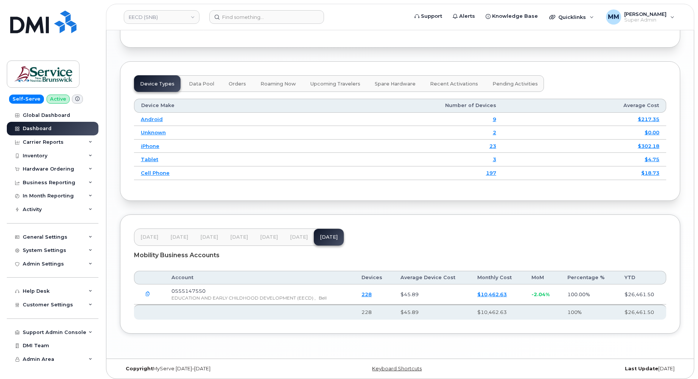
scroll to position [925, 0]
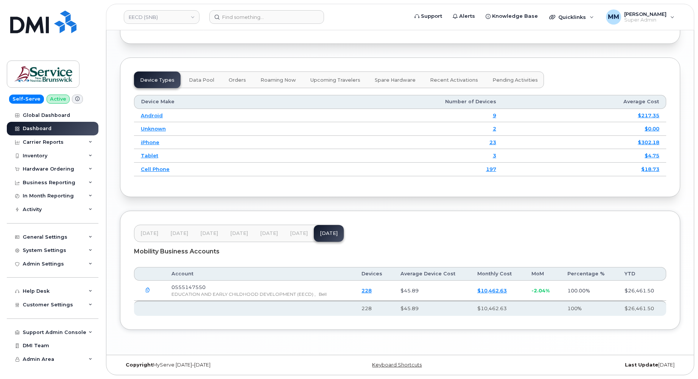
click at [298, 235] on span "[DATE]" at bounding box center [299, 233] width 18 height 6
click at [273, 232] on span "[DATE]" at bounding box center [269, 233] width 18 height 6
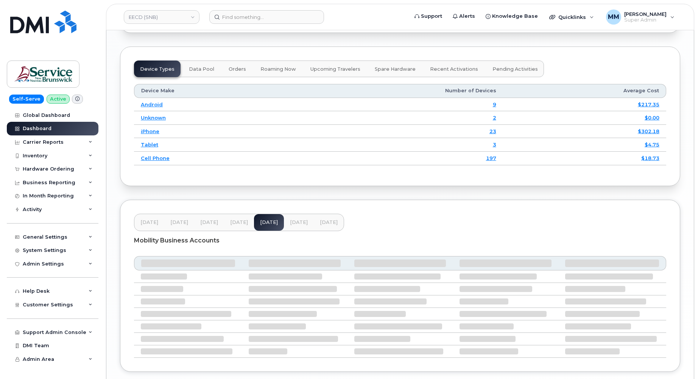
scroll to position [924, 0]
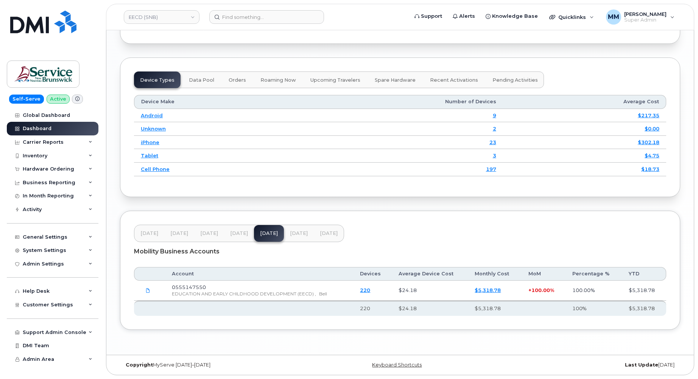
click at [326, 235] on span "[DATE]" at bounding box center [329, 233] width 18 height 6
click at [48, 305] on span "Customer Settings" at bounding box center [48, 305] width 50 height 6
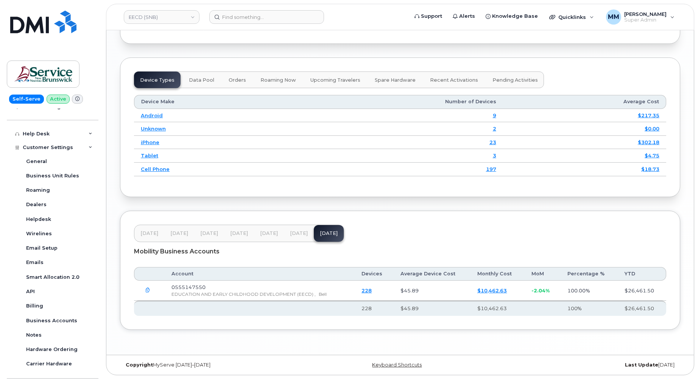
scroll to position [189, 0]
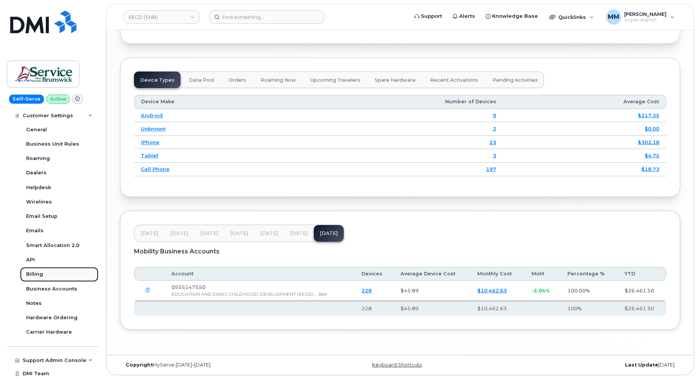
click at [38, 276] on div "Billing" at bounding box center [34, 274] width 17 height 7
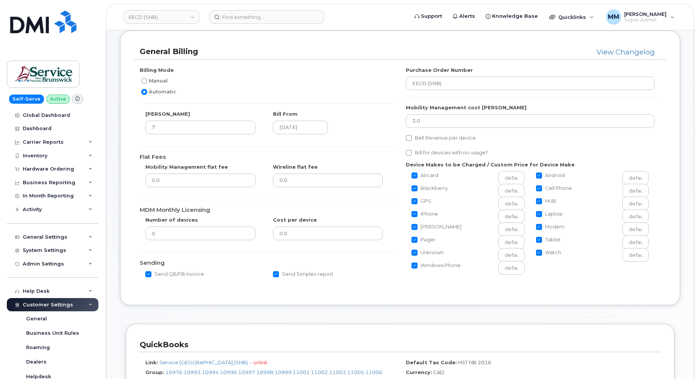
scroll to position [38, 0]
click at [145, 20] on link "EECD (SNB)" at bounding box center [162, 17] width 76 height 14
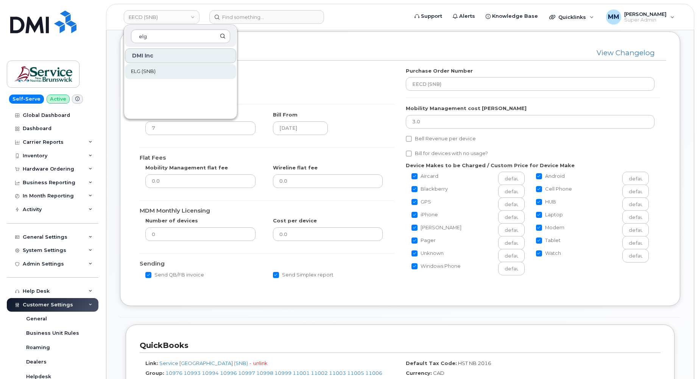
type input "elg"
click at [163, 69] on link "ELG (SNB)" at bounding box center [180, 71] width 111 height 15
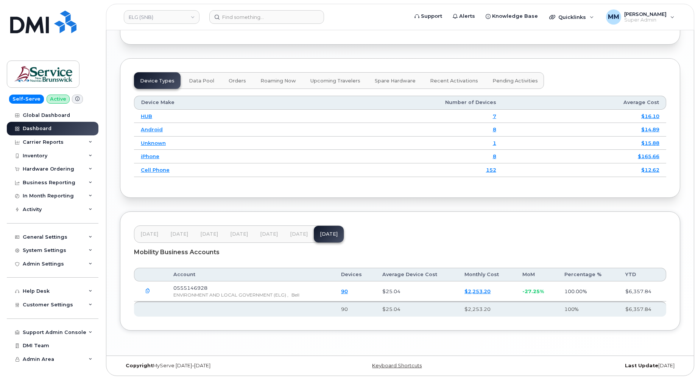
scroll to position [914, 0]
click at [265, 233] on span "Jun 25" at bounding box center [269, 233] width 18 height 6
click at [291, 234] on span "Jul 25" at bounding box center [299, 233] width 18 height 6
click at [309, 234] on div "Feb 25 Mar 25 Apr 25 May 25 Jun 25 Jul 25 Aug 25" at bounding box center [239, 233] width 210 height 17
click at [325, 234] on span "[DATE]" at bounding box center [329, 233] width 18 height 6
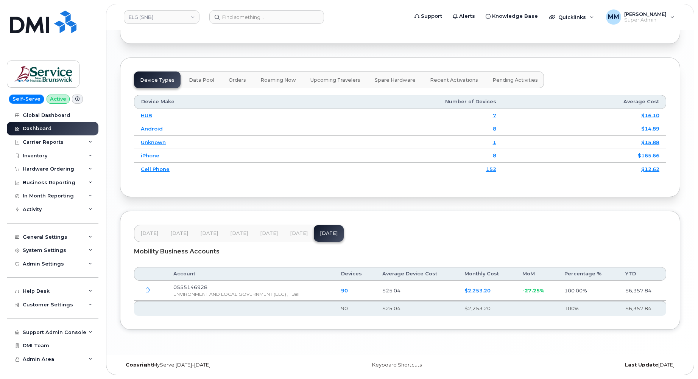
click at [43, 305] on span "Customer Settings" at bounding box center [48, 305] width 50 height 6
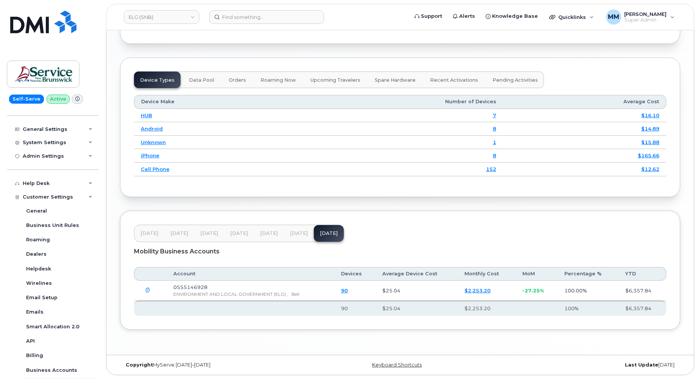
scroll to position [151, 0]
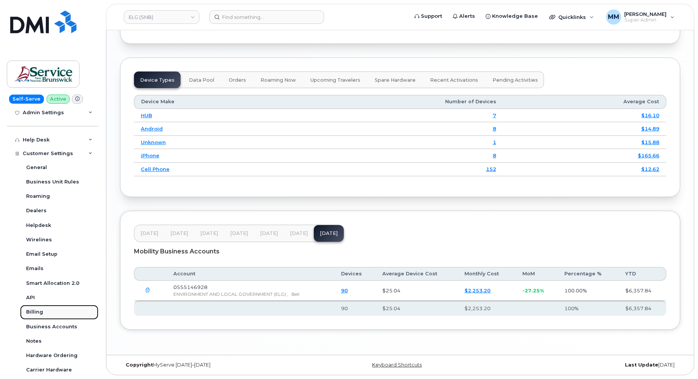
click at [36, 315] on div "Billing" at bounding box center [34, 312] width 17 height 7
click at [34, 310] on div "Billing" at bounding box center [34, 312] width 17 height 7
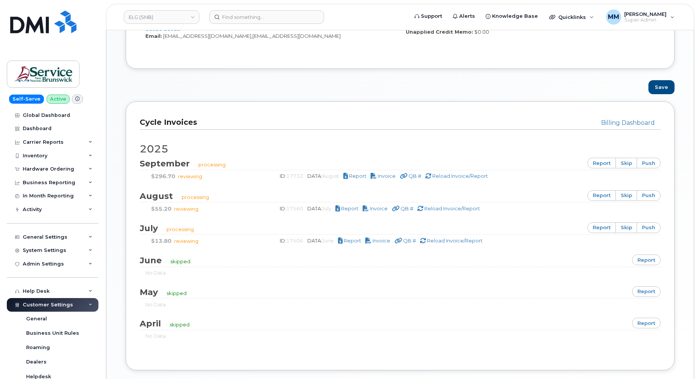
scroll to position [416, 0]
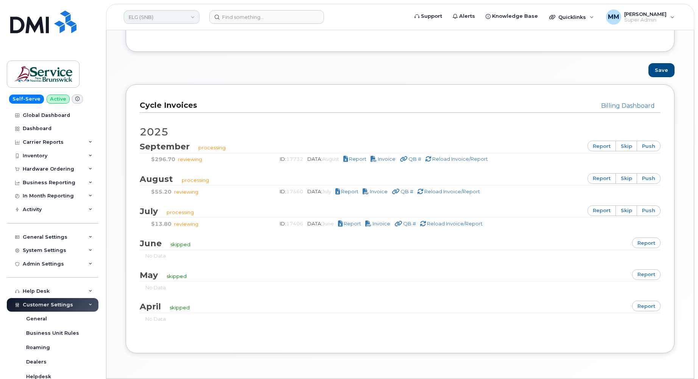
click at [163, 14] on link "ELG (SNB)" at bounding box center [162, 17] width 76 height 14
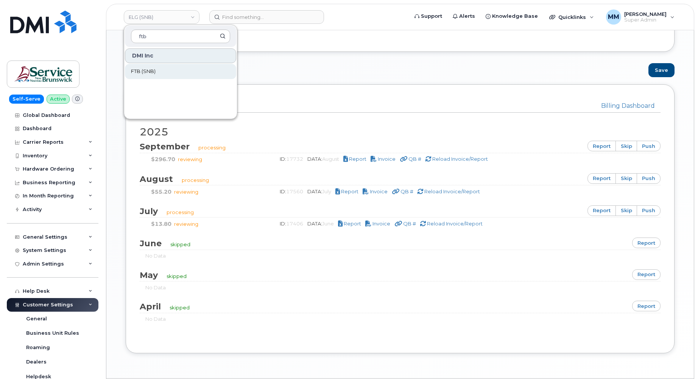
type input "ftb"
click at [143, 70] on span "FTB (SNB)" at bounding box center [143, 72] width 25 height 8
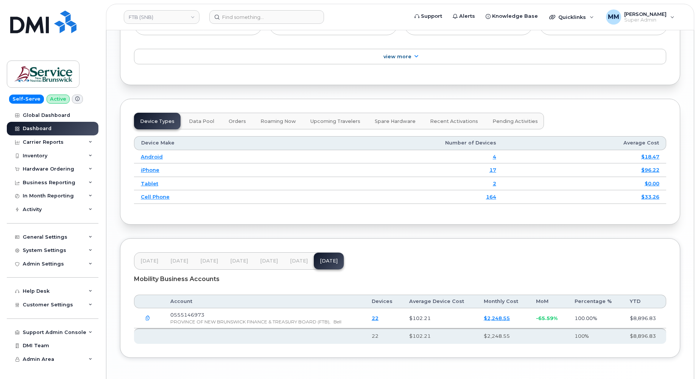
scroll to position [911, 0]
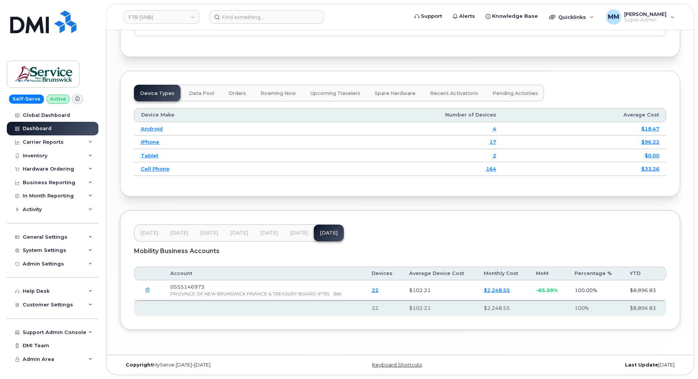
click at [267, 234] on span "Jun 25" at bounding box center [269, 233] width 18 height 6
click at [292, 234] on span "[DATE]" at bounding box center [299, 233] width 18 height 6
click at [314, 232] on button "[DATE]" at bounding box center [329, 233] width 30 height 17
click at [294, 235] on span "Jul 25" at bounding box center [299, 233] width 18 height 6
click at [44, 306] on span "Customer Settings" at bounding box center [48, 305] width 50 height 6
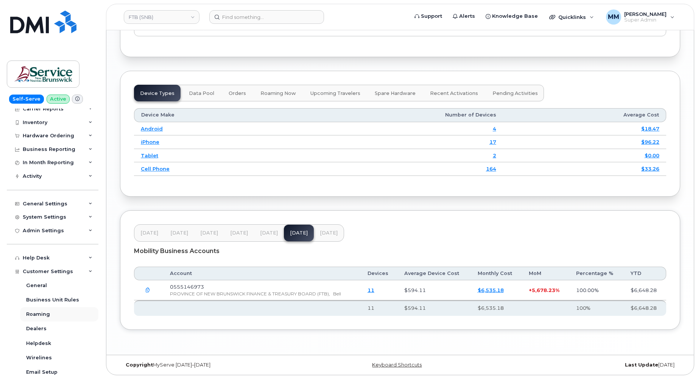
scroll to position [113, 0]
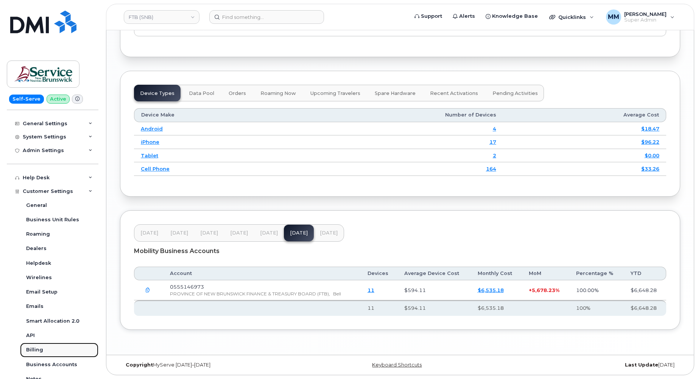
click at [34, 352] on div "Billing" at bounding box center [34, 349] width 17 height 7
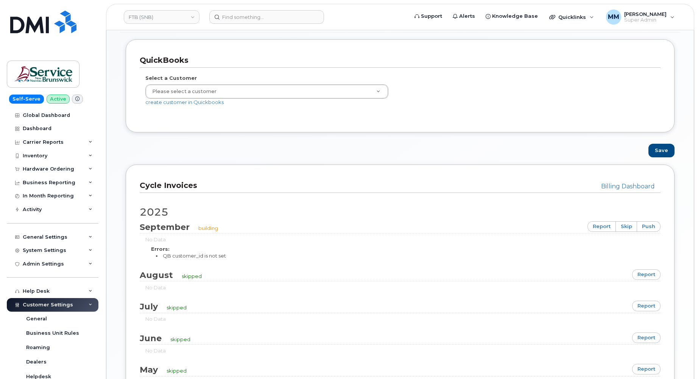
scroll to position [340, 0]
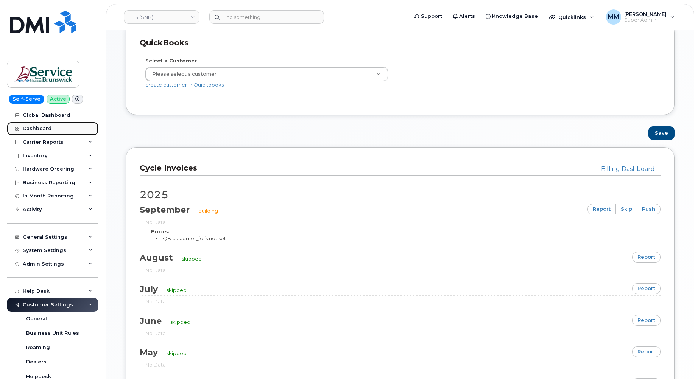
click at [27, 129] on div "Dashboard" at bounding box center [37, 129] width 29 height 6
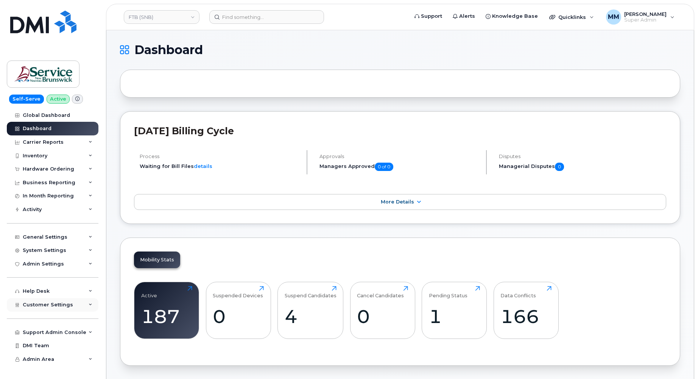
click at [55, 305] on span "Customer Settings" at bounding box center [48, 305] width 50 height 6
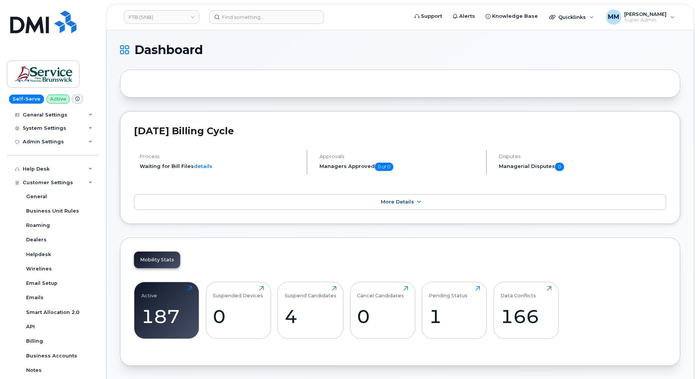
scroll to position [204, 0]
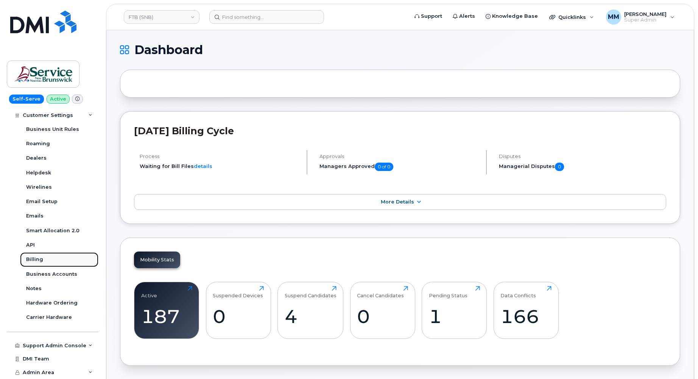
click at [45, 262] on link "Billing" at bounding box center [59, 259] width 78 height 14
click at [34, 259] on div "Billing" at bounding box center [34, 259] width 17 height 7
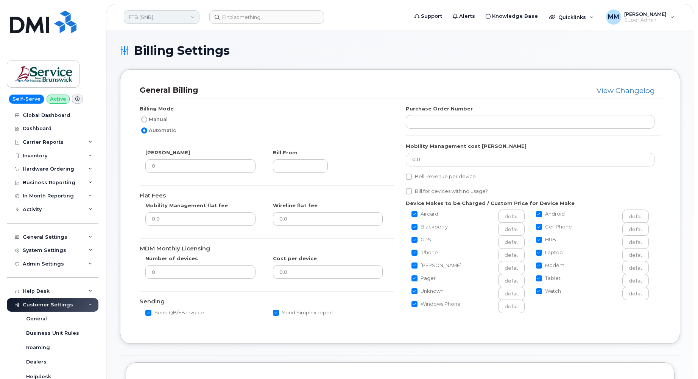
click at [191, 19] on link "FTB (SNB)" at bounding box center [162, 17] width 76 height 14
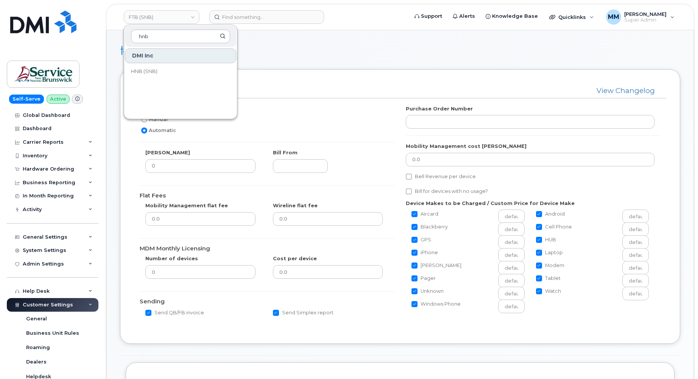
type input "hnb"
click at [148, 68] on span "HNB (SNB)" at bounding box center [144, 72] width 26 height 8
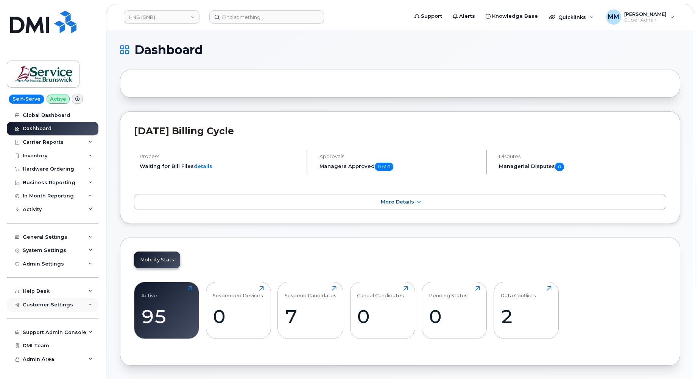
click at [49, 301] on div "Customer Settings" at bounding box center [53, 305] width 92 height 14
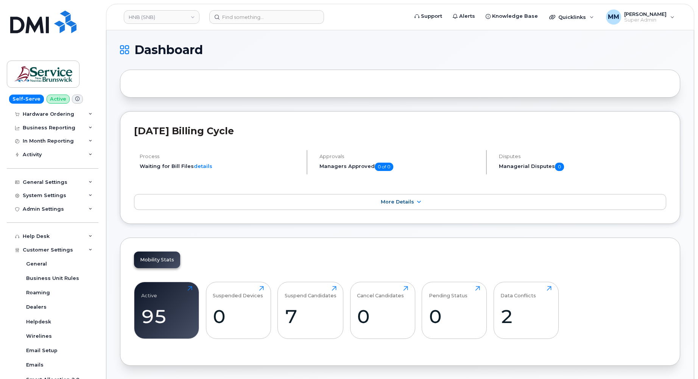
scroll to position [151, 0]
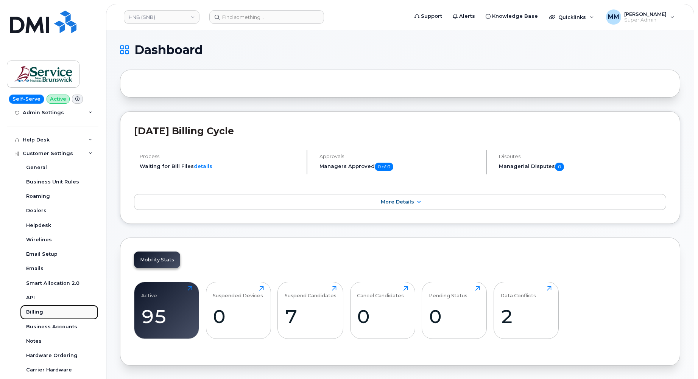
click at [40, 311] on div "Billing" at bounding box center [34, 312] width 17 height 7
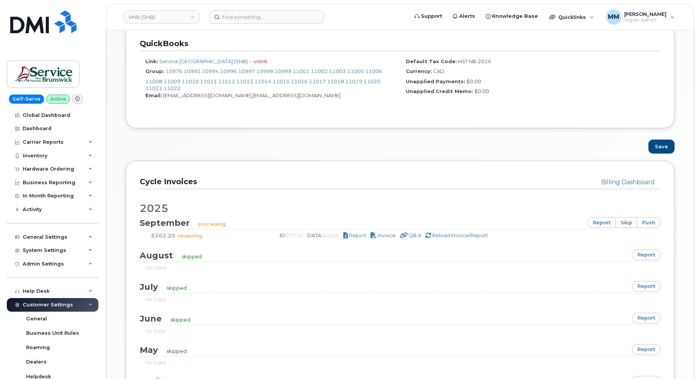
scroll to position [340, 0]
click at [358, 233] on span "Report" at bounding box center [357, 234] width 17 height 6
click at [377, 155] on div "General Billing View Changelog Billing Mode Manual Automatic Bill Day 7 Bill Fr…" at bounding box center [400, 84] width 560 height 710
click at [395, 233] on span "Invoice" at bounding box center [386, 234] width 18 height 6
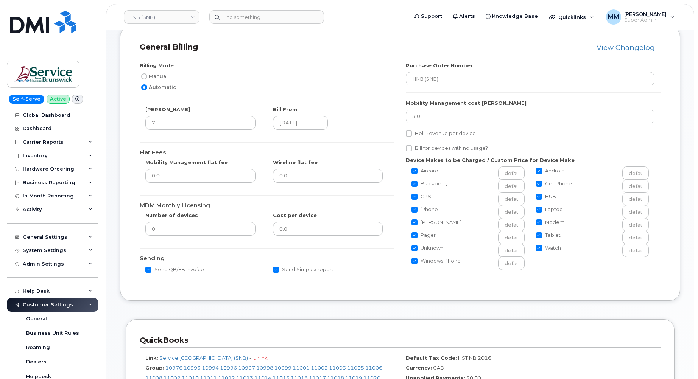
scroll to position [0, 0]
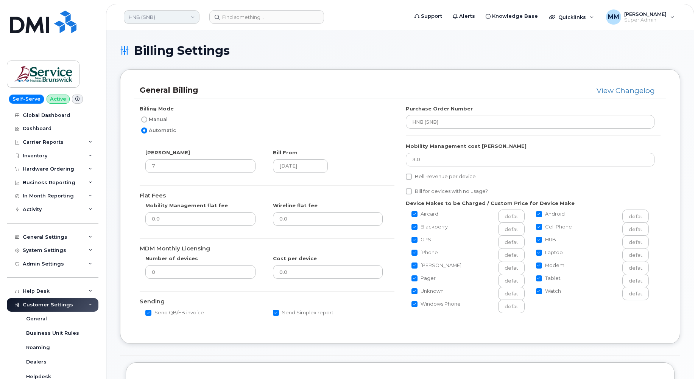
click at [147, 17] on link "HNB (SNB)" at bounding box center [162, 17] width 76 height 14
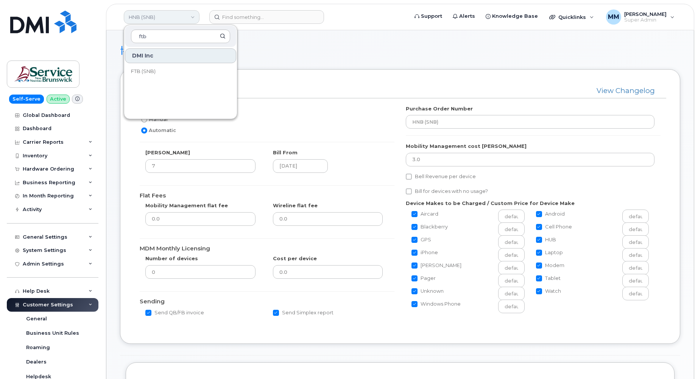
type input "ftb"
click at [157, 74] on link "FTB (SNB)" at bounding box center [180, 71] width 111 height 15
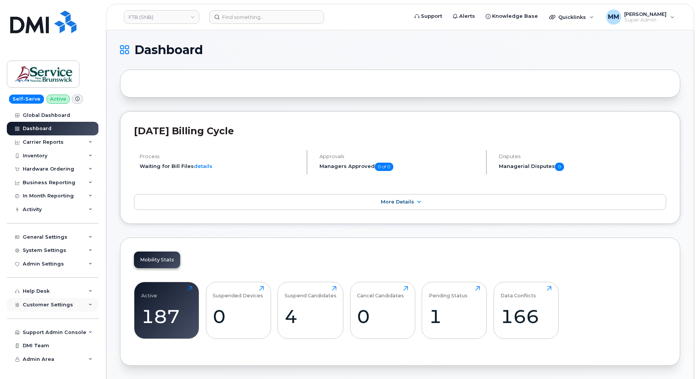
click at [50, 307] on span "Customer Settings" at bounding box center [48, 305] width 50 height 6
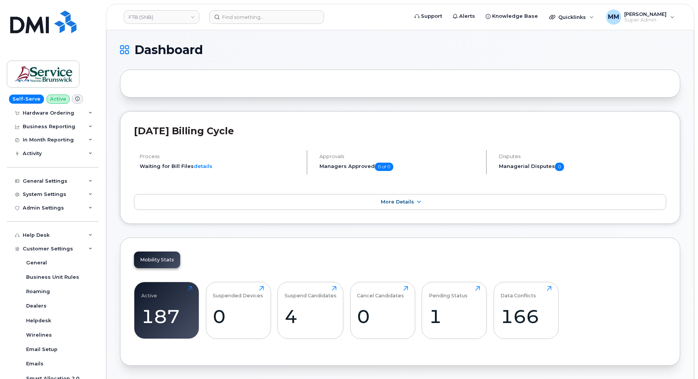
scroll to position [151, 0]
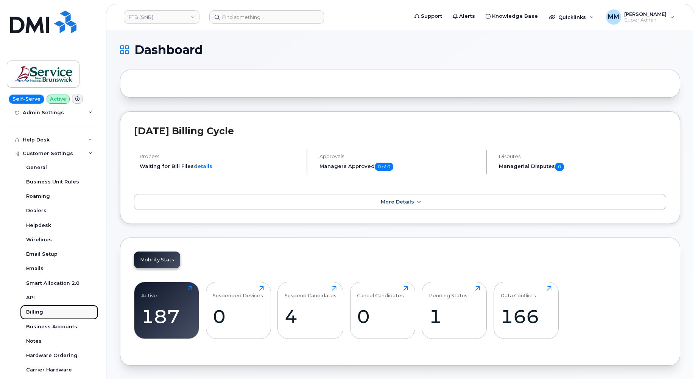
click at [37, 309] on div "Billing" at bounding box center [34, 312] width 17 height 7
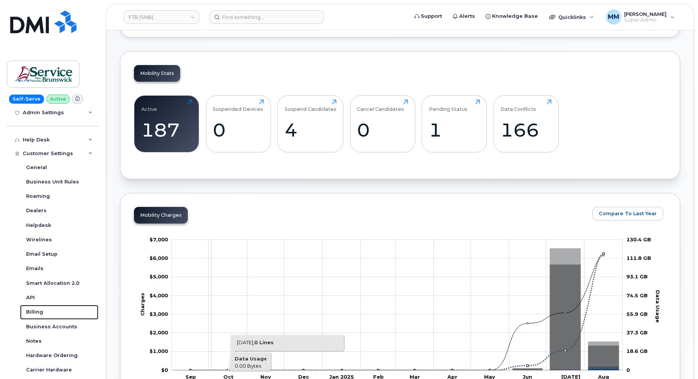
scroll to position [265, 0]
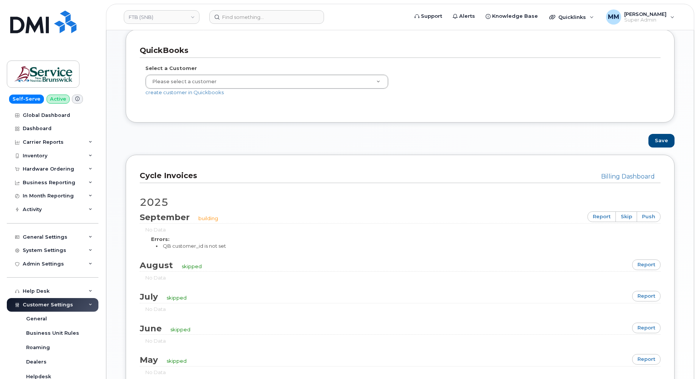
scroll to position [340, 0]
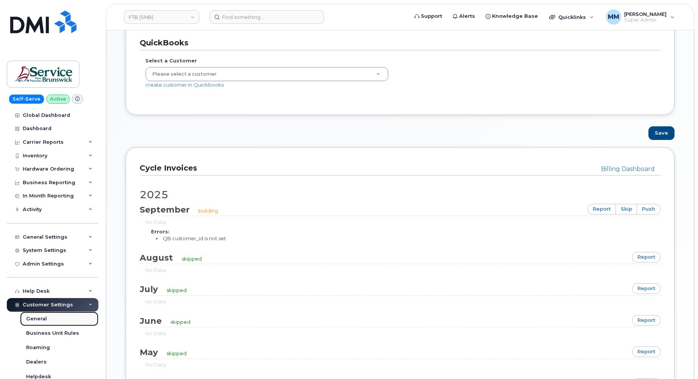
click at [36, 319] on div "General" at bounding box center [36, 318] width 21 height 7
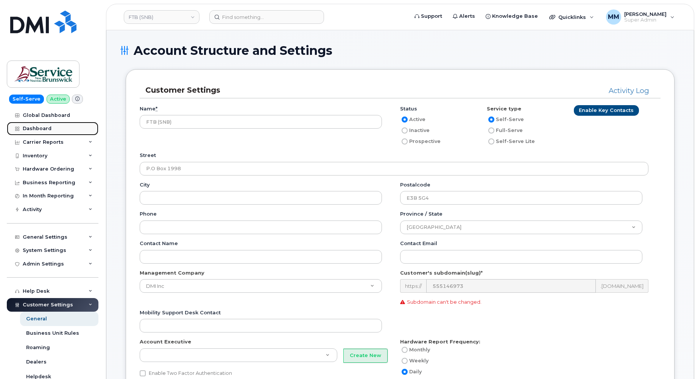
click at [45, 129] on div "Dashboard" at bounding box center [37, 129] width 29 height 6
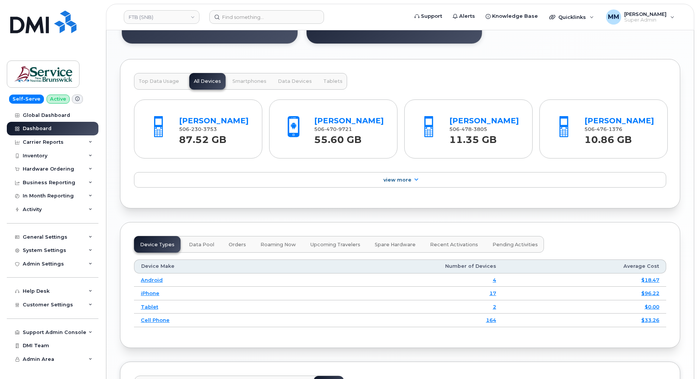
scroll to position [870, 0]
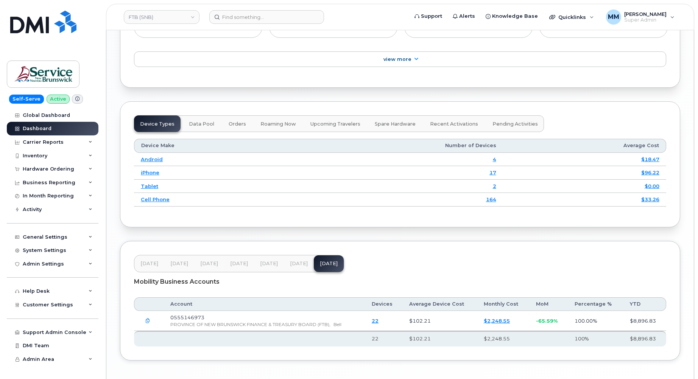
click at [297, 267] on span "[DATE]" at bounding box center [299, 264] width 18 height 6
click at [262, 267] on span "[DATE]" at bounding box center [269, 264] width 18 height 6
click at [145, 20] on link "FTB (SNB)" at bounding box center [162, 17] width 76 height 14
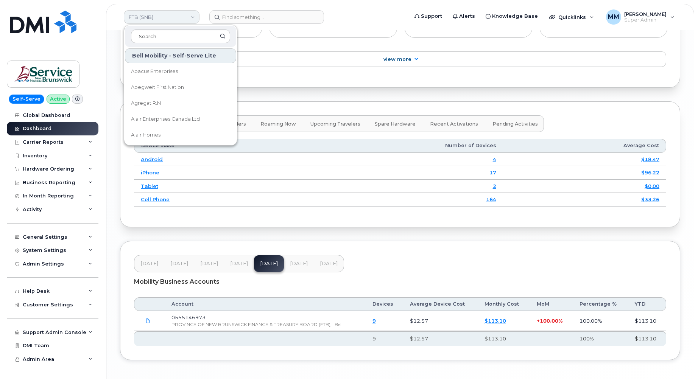
type input "n"
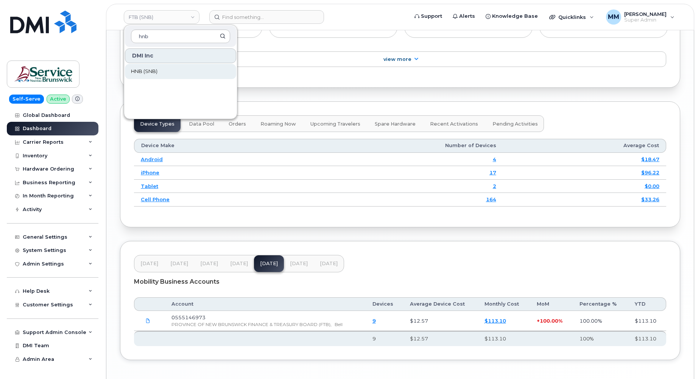
type input "hnb"
click at [149, 69] on span "HNB (SNB)" at bounding box center [144, 72] width 26 height 8
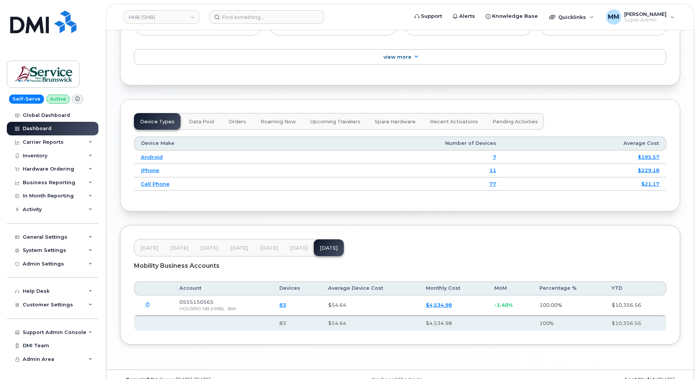
scroll to position [860, 0]
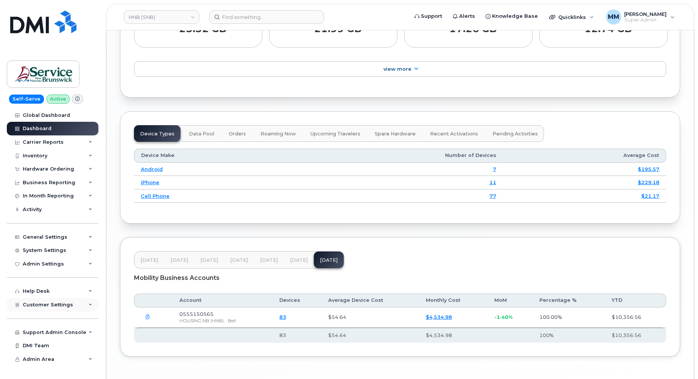
click at [50, 306] on span "Customer Settings" at bounding box center [48, 305] width 50 height 6
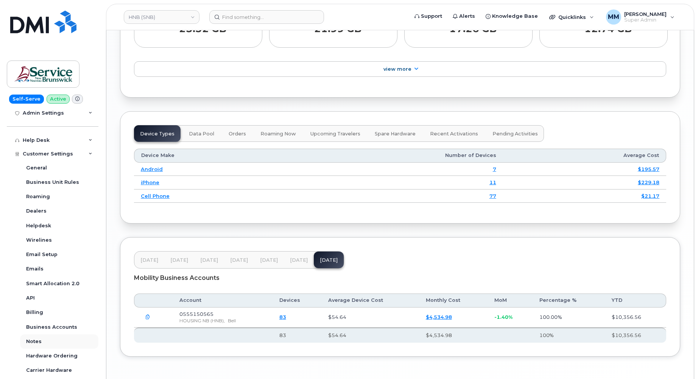
scroll to position [151, 0]
click at [36, 309] on div "Billing" at bounding box center [34, 312] width 17 height 7
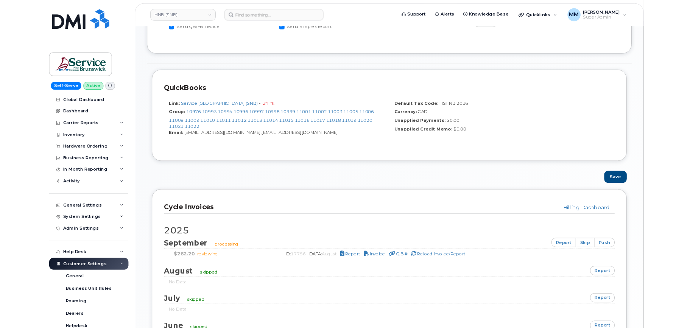
scroll to position [303, 0]
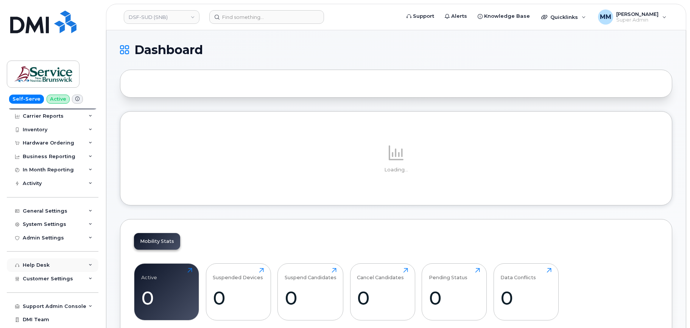
scroll to position [37, 0]
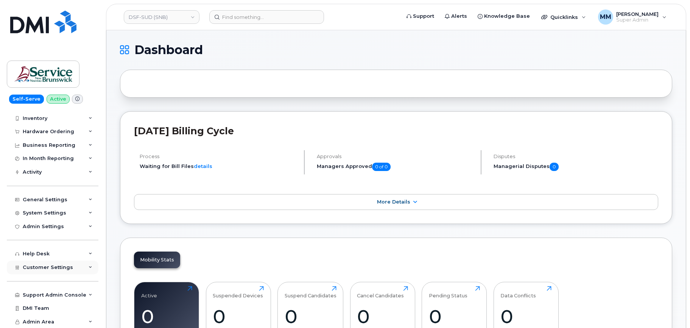
click at [43, 268] on span "Customer Settings" at bounding box center [48, 267] width 50 height 6
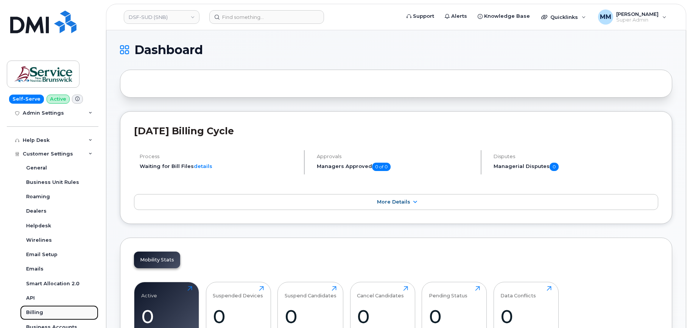
click at [35, 313] on div "Billing" at bounding box center [34, 312] width 17 height 7
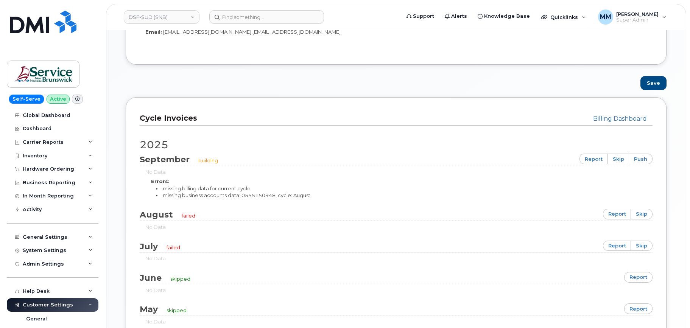
scroll to position [416, 0]
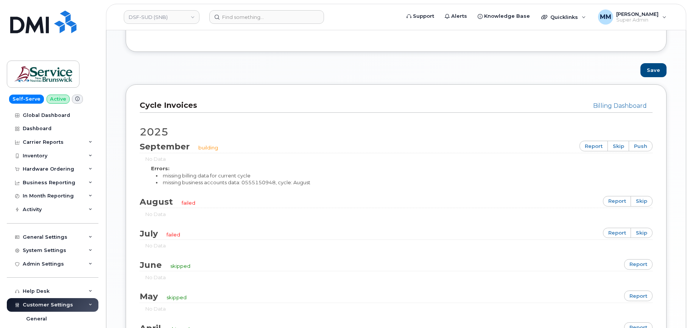
click at [359, 86] on div "Billing Dashboard Cycle Invoices [DATE] building report skip push No Data Error…" at bounding box center [396, 229] width 541 height 291
click at [151, 17] on link "DSF-SUD (SNB)" at bounding box center [162, 17] width 76 height 14
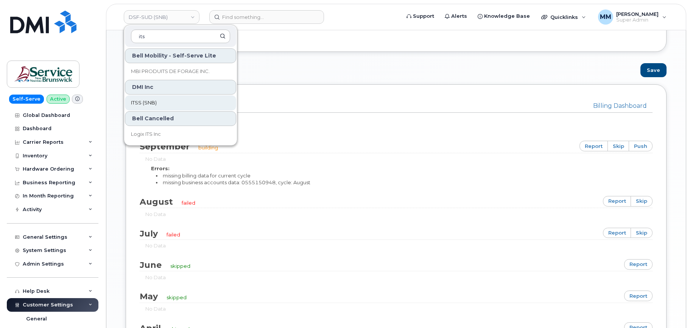
type input "its"
click at [162, 105] on link "ITSS (SNB)" at bounding box center [180, 102] width 111 height 15
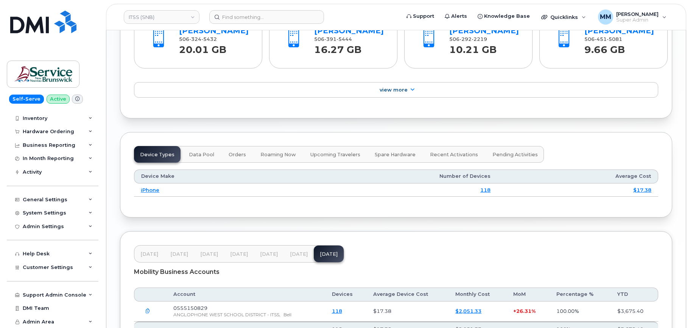
scroll to position [911, 0]
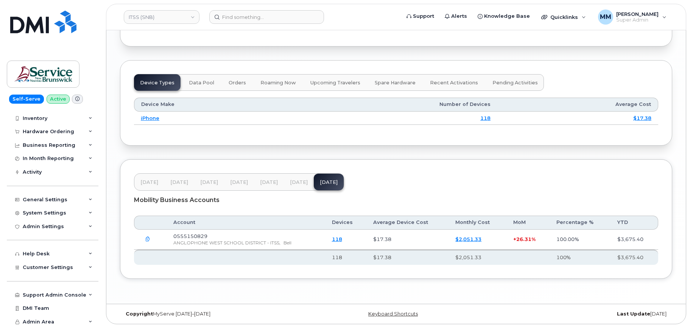
drag, startPoint x: 297, startPoint y: 183, endPoint x: 291, endPoint y: 183, distance: 6.1
click at [296, 183] on span "[DATE]" at bounding box center [299, 182] width 18 height 6
click at [269, 185] on span "[DATE]" at bounding box center [269, 182] width 18 height 6
click at [296, 186] on button "[DATE]" at bounding box center [299, 182] width 30 height 17
click at [320, 185] on button "[DATE]" at bounding box center [329, 182] width 30 height 17
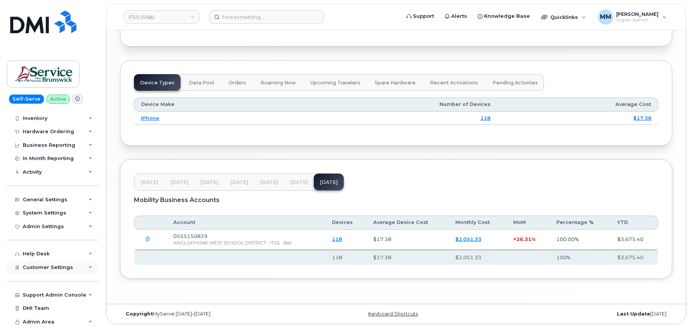
click at [57, 263] on div "Customer Settings" at bounding box center [53, 268] width 92 height 14
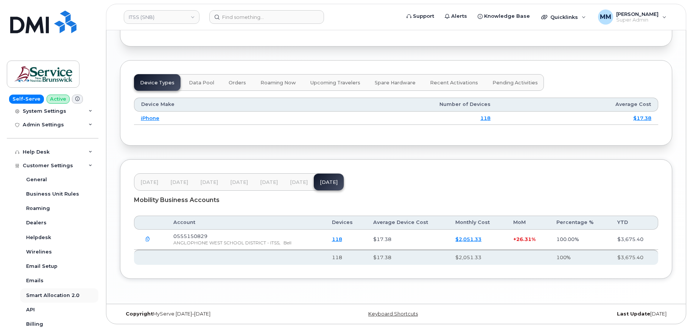
scroll to position [255, 0]
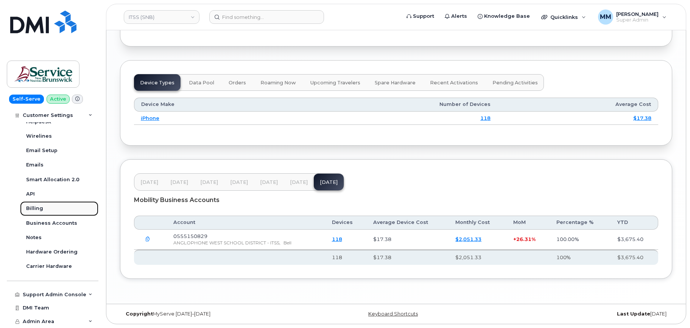
click at [33, 206] on div "Billing" at bounding box center [34, 208] width 17 height 7
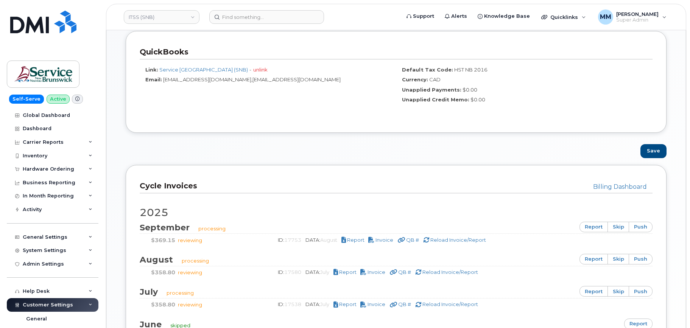
scroll to position [340, 0]
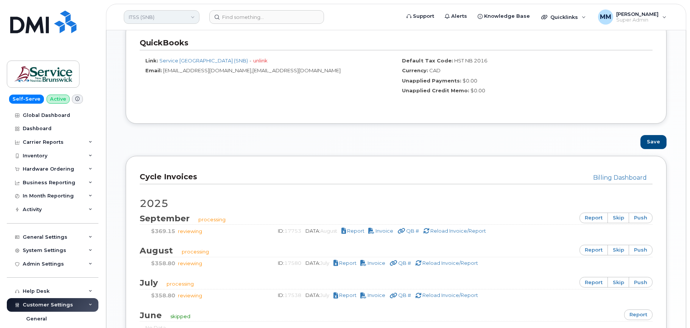
click at [177, 17] on link "ITSS (SNB)" at bounding box center [162, 17] width 76 height 14
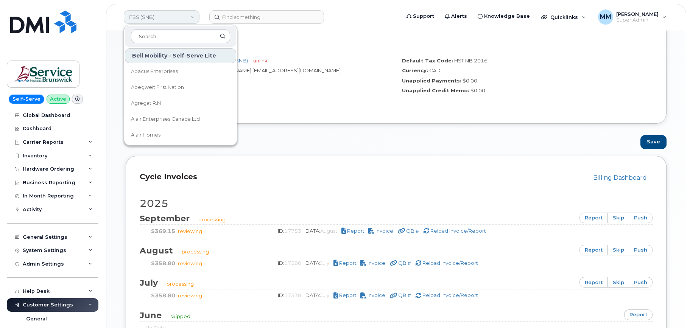
type input "g"
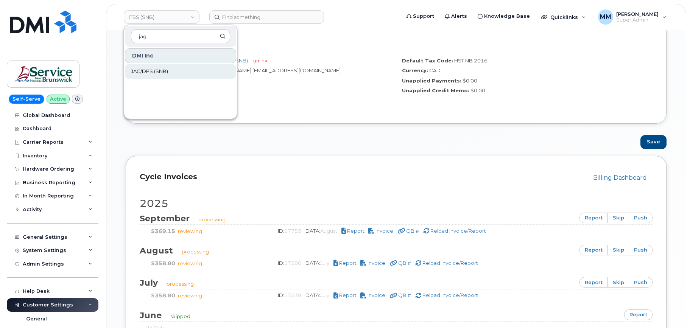
type input "jag"
click at [152, 73] on span "JAG/DPS (SNB)" at bounding box center [149, 72] width 37 height 8
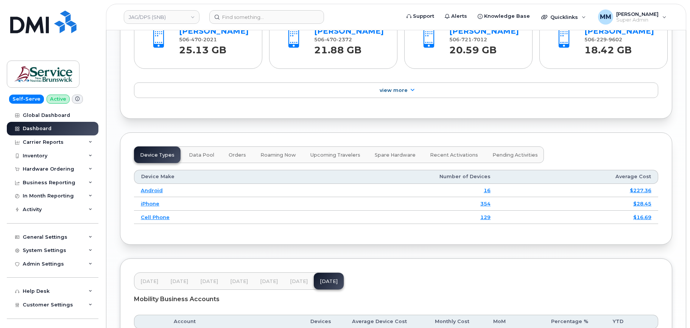
scroll to position [958, 0]
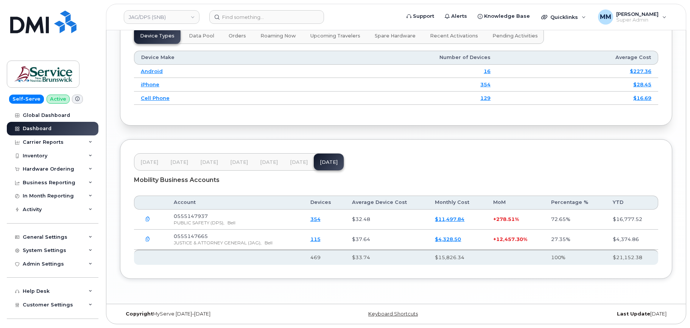
click at [280, 164] on button "[DATE]" at bounding box center [269, 162] width 30 height 17
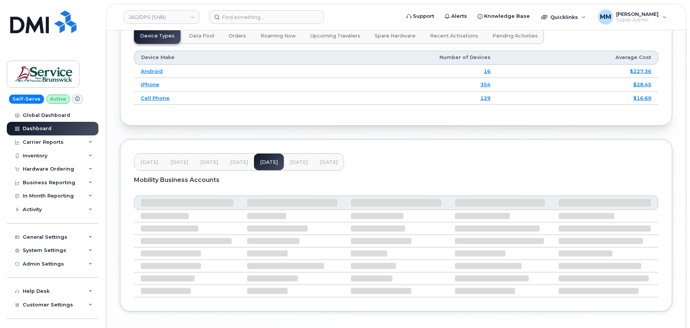
scroll to position [958, 0]
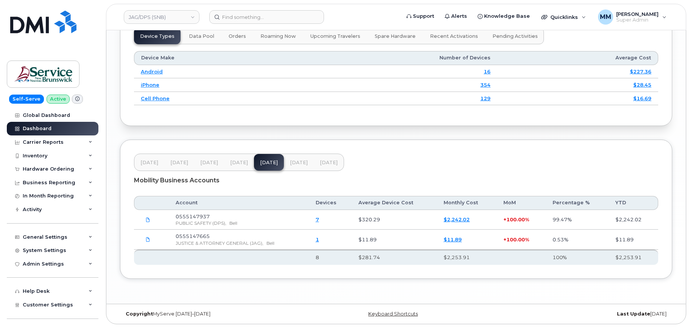
click at [292, 164] on span "[DATE]" at bounding box center [299, 163] width 18 height 6
click at [326, 164] on span "[DATE]" at bounding box center [329, 163] width 18 height 6
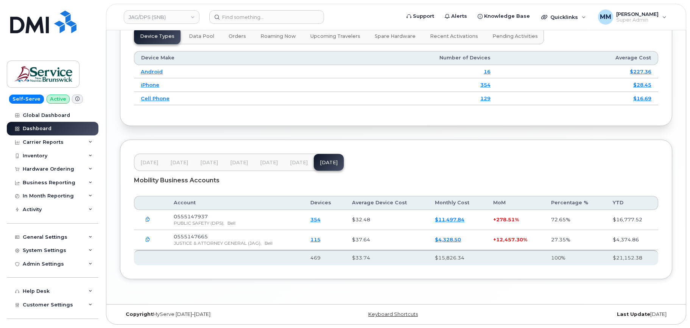
click at [296, 165] on span "Jul 25" at bounding box center [299, 163] width 18 height 6
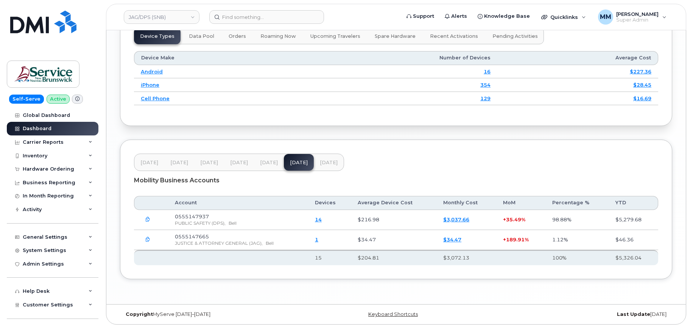
click at [320, 162] on span "Aug 25" at bounding box center [329, 163] width 18 height 6
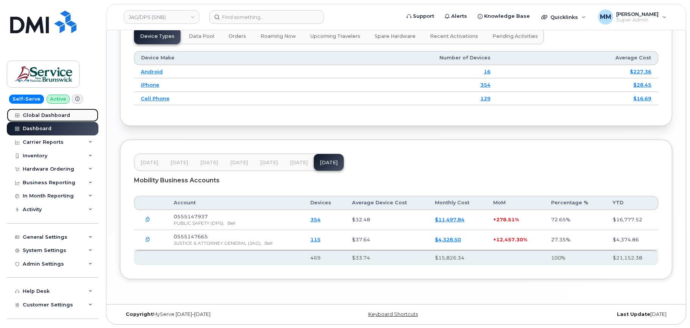
click at [54, 113] on div "Global Dashboard" at bounding box center [46, 115] width 47 height 6
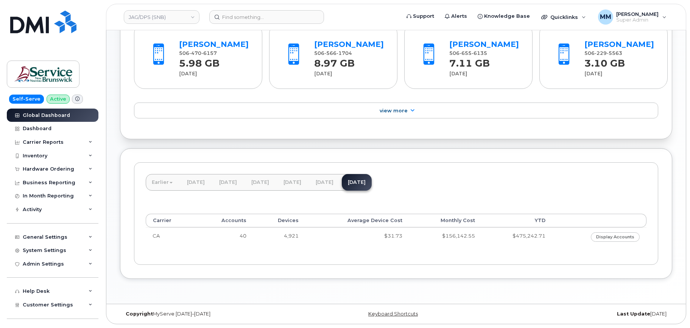
scroll to position [597, 0]
click at [339, 182] on link "[DATE]" at bounding box center [324, 182] width 30 height 17
click at [371, 183] on link "[DATE]" at bounding box center [357, 182] width 30 height 17
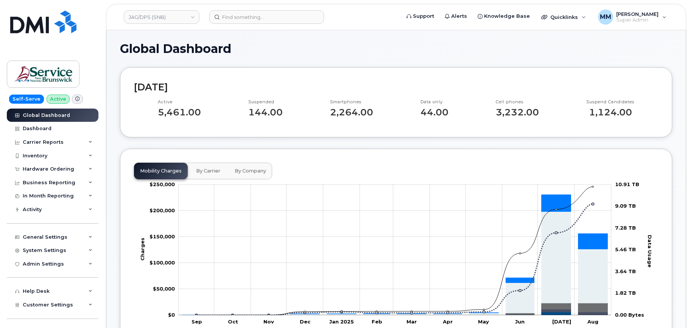
scroll to position [0, 0]
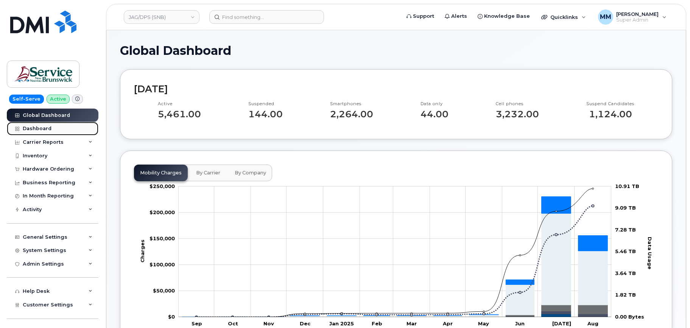
click at [56, 129] on link "Dashboard" at bounding box center [53, 129] width 92 height 14
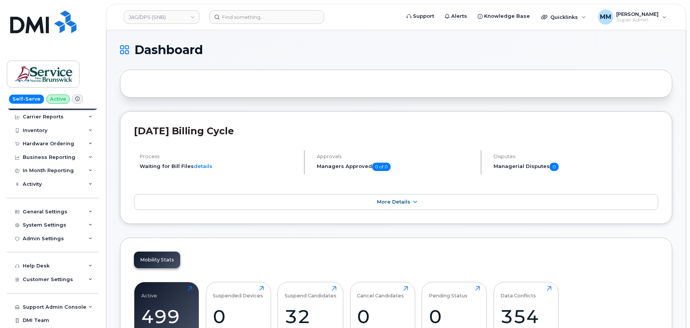
scroll to position [37, 0]
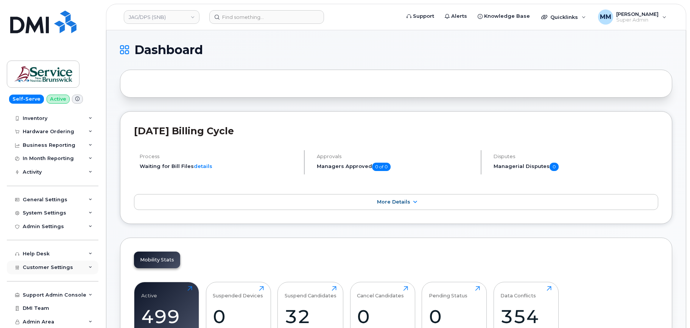
click at [55, 268] on span "Customer Settings" at bounding box center [48, 267] width 50 height 6
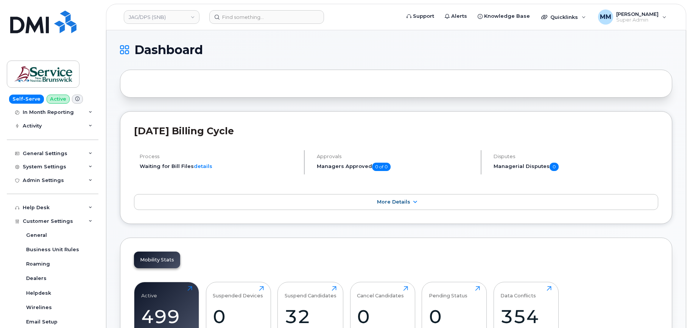
scroll to position [189, 0]
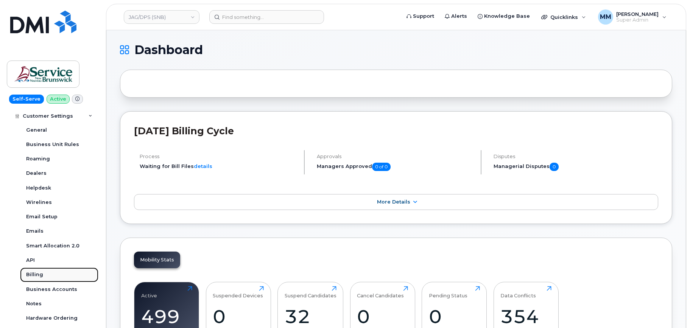
click at [34, 276] on div "Billing" at bounding box center [34, 274] width 17 height 7
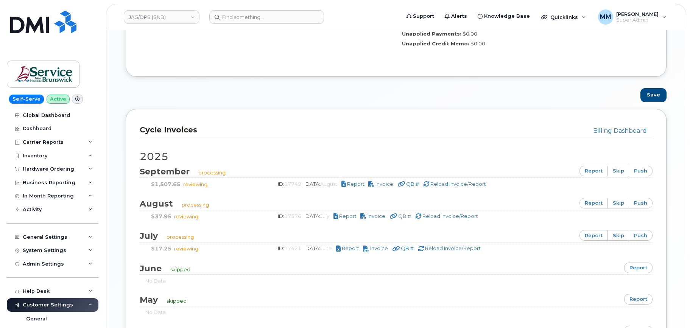
scroll to position [416, 0]
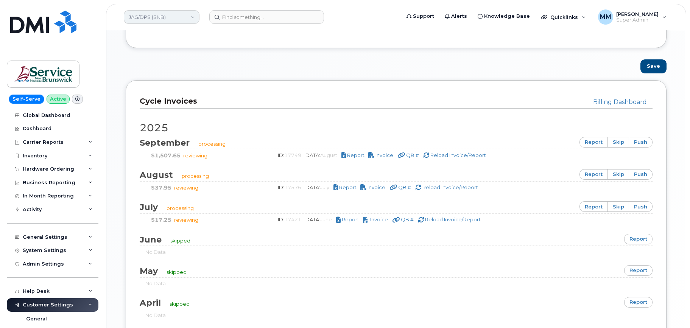
click at [168, 20] on link "JAG/DPS (SNB)" at bounding box center [162, 17] width 76 height 14
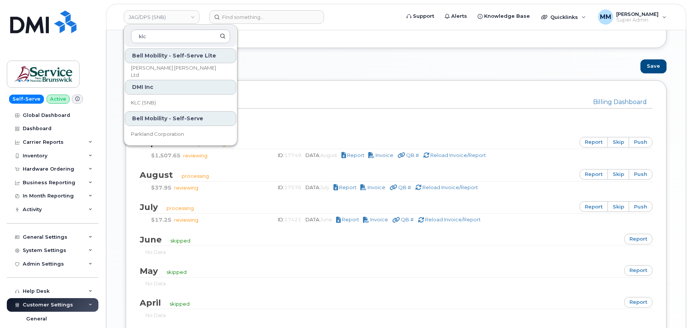
type input "klc"
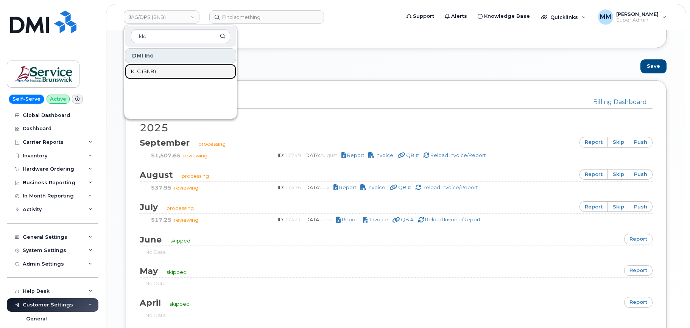
click at [155, 73] on span "KLC (SNB)" at bounding box center [143, 72] width 25 height 8
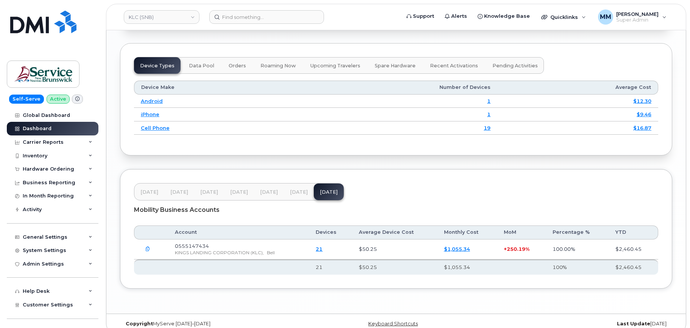
scroll to position [938, 0]
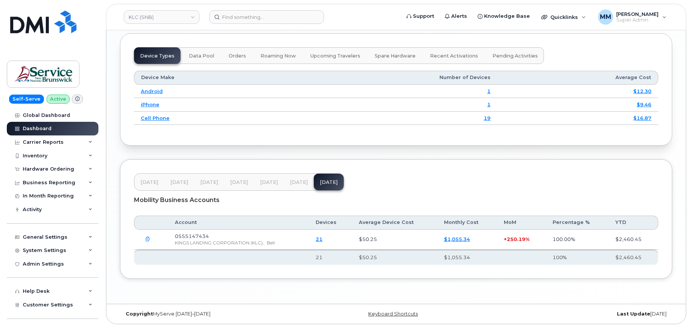
click at [266, 183] on span "[DATE]" at bounding box center [269, 182] width 18 height 6
click at [295, 182] on span "[DATE]" at bounding box center [299, 182] width 18 height 6
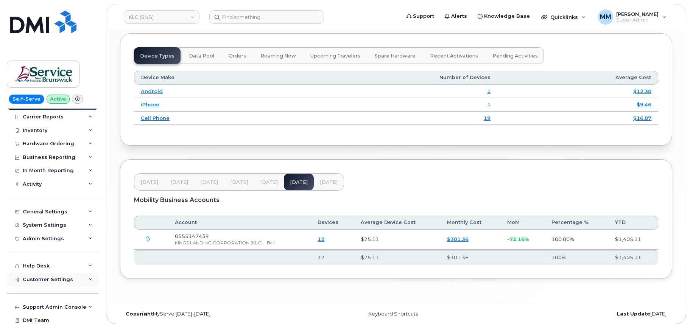
scroll to position [37, 0]
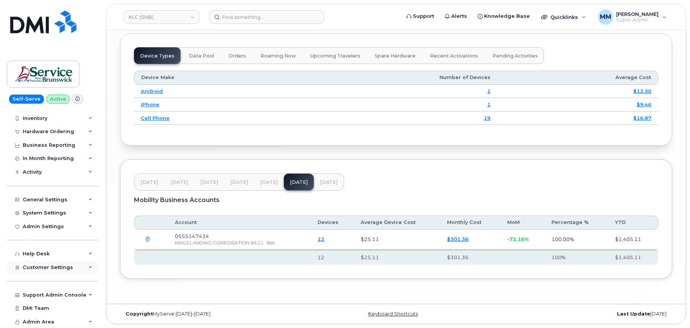
click at [56, 269] on span "Customer Settings" at bounding box center [48, 267] width 50 height 6
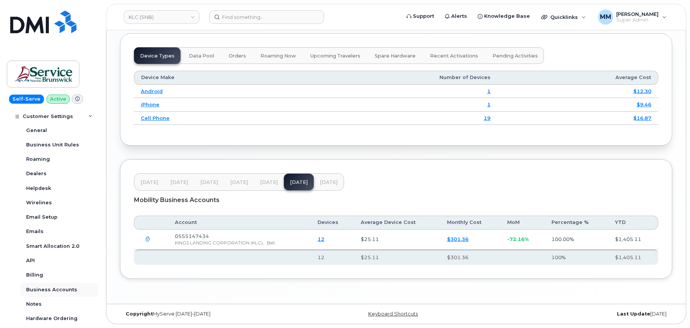
scroll to position [189, 0]
click at [36, 276] on div "Billing" at bounding box center [34, 274] width 17 height 7
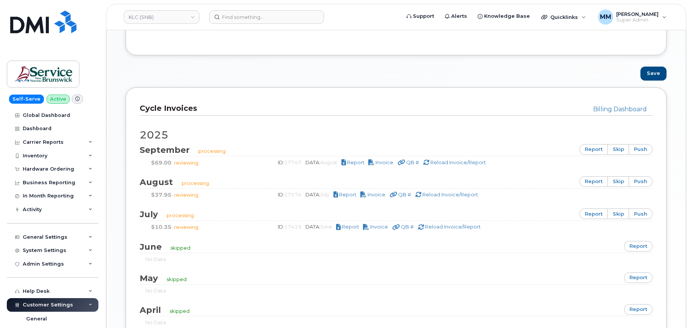
scroll to position [416, 0]
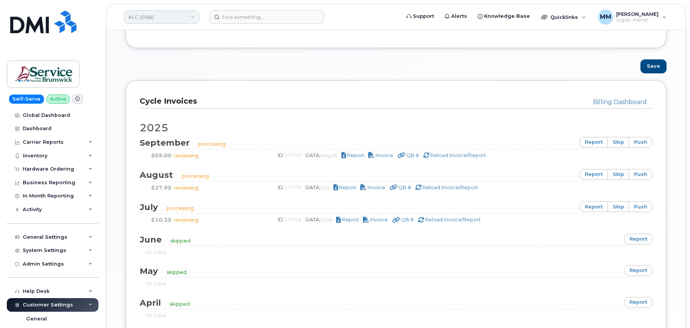
click at [150, 13] on link "KLC (SNB)" at bounding box center [162, 17] width 76 height 14
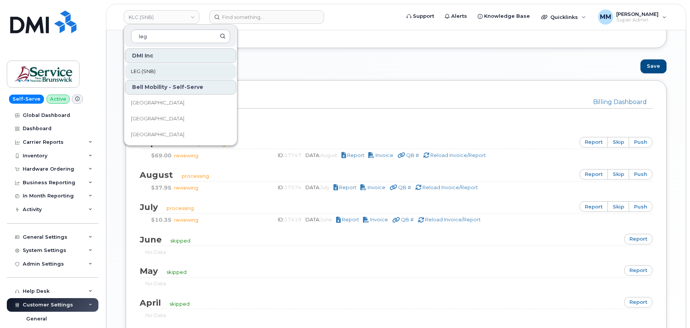
type input "leg"
click at [155, 72] on span "LEG (SNB)" at bounding box center [143, 72] width 25 height 8
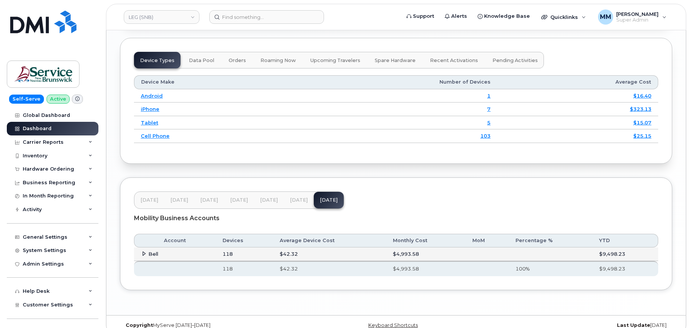
scroll to position [945, 0]
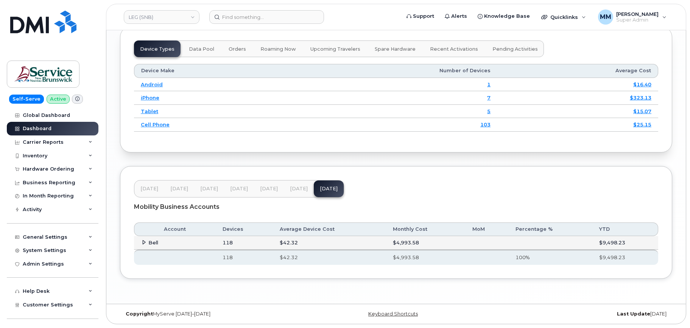
click at [270, 191] on span "[DATE]" at bounding box center [269, 189] width 18 height 6
click at [292, 188] on span "Jul 25" at bounding box center [299, 189] width 18 height 6
click at [320, 189] on span "Aug 25" at bounding box center [329, 189] width 18 height 6
click at [273, 189] on span "[DATE]" at bounding box center [269, 189] width 18 height 6
click at [322, 194] on button "[DATE]" at bounding box center [329, 188] width 30 height 17
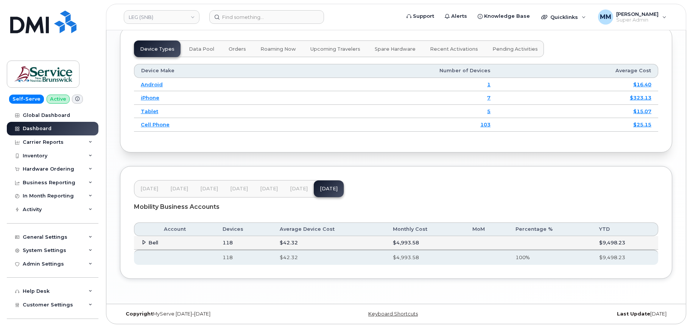
click at [296, 191] on span "[DATE]" at bounding box center [299, 189] width 18 height 6
click at [274, 190] on span "[DATE]" at bounding box center [269, 189] width 18 height 6
click at [287, 184] on button "[DATE]" at bounding box center [299, 188] width 30 height 17
click at [41, 265] on div "Admin Settings" at bounding box center [43, 264] width 41 height 6
click at [42, 265] on div "Admin Settings" at bounding box center [43, 264] width 41 height 6
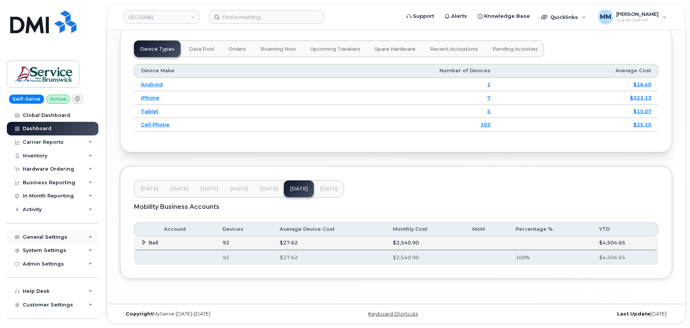
click at [46, 238] on div "General Settings" at bounding box center [45, 237] width 45 height 6
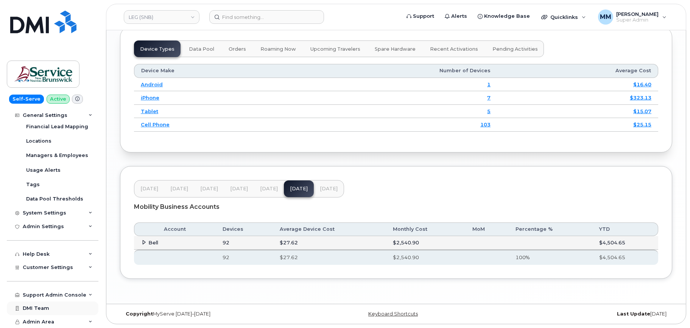
scroll to position [154, 0]
click at [48, 270] on div "Customer Settings" at bounding box center [53, 267] width 92 height 14
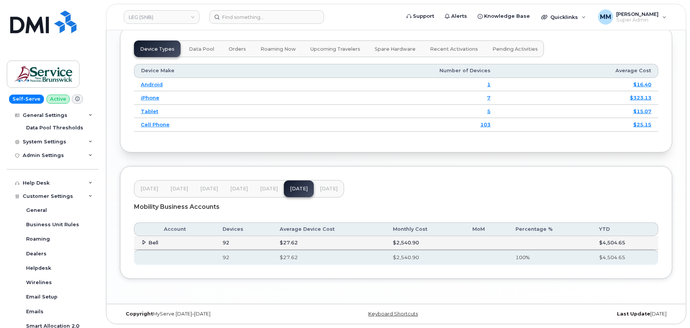
scroll to position [305, 0]
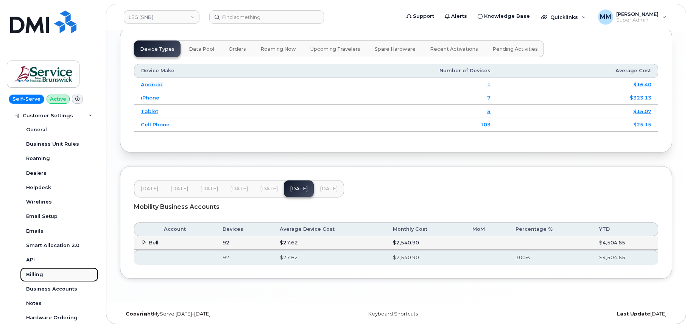
click at [26, 273] on div "Billing" at bounding box center [34, 274] width 17 height 7
click at [44, 273] on link "Billing" at bounding box center [59, 274] width 78 height 14
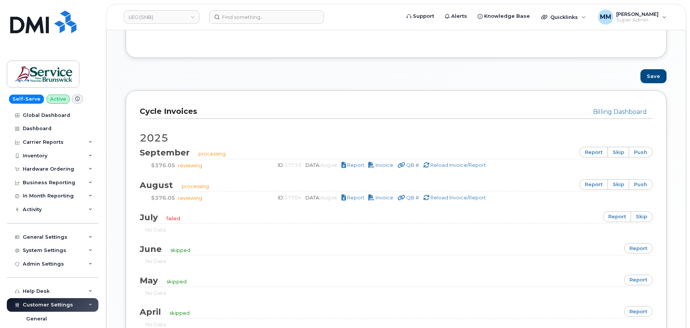
scroll to position [416, 0]
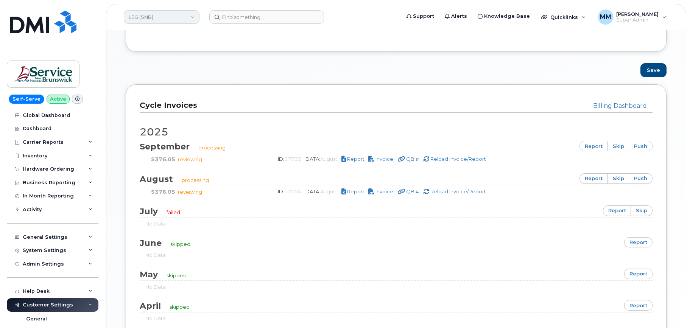
click at [158, 16] on link "LEG (SNB)" at bounding box center [162, 17] width 76 height 14
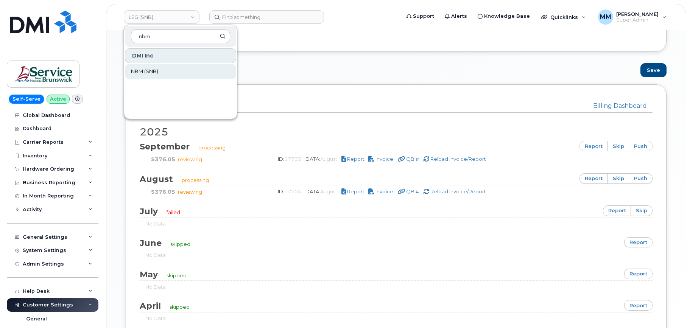
type input "nbm"
click at [149, 73] on span "NBM (SNB)" at bounding box center [144, 72] width 27 height 8
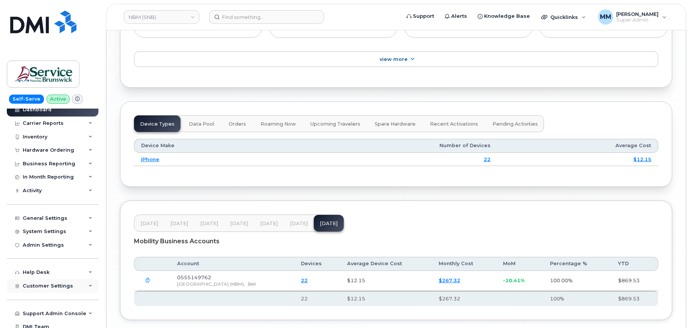
scroll to position [37, 0]
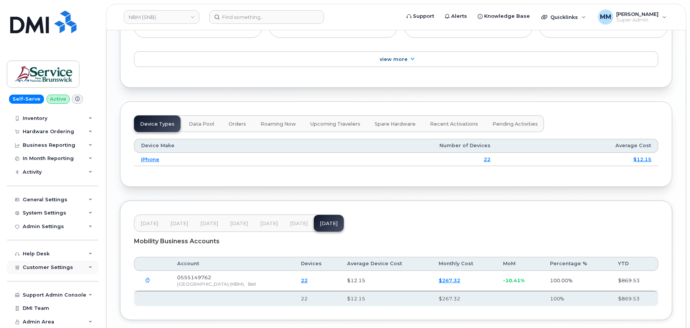
click at [55, 266] on span "Customer Settings" at bounding box center [48, 267] width 50 height 6
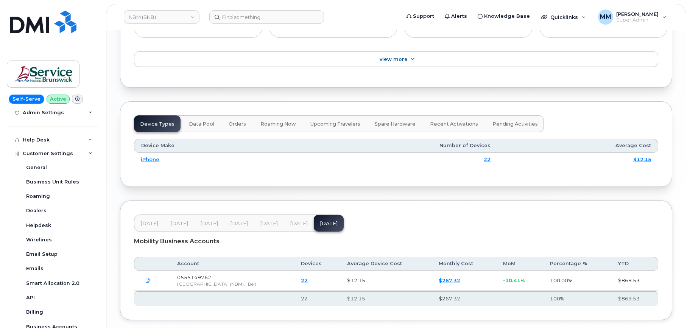
scroll to position [255, 0]
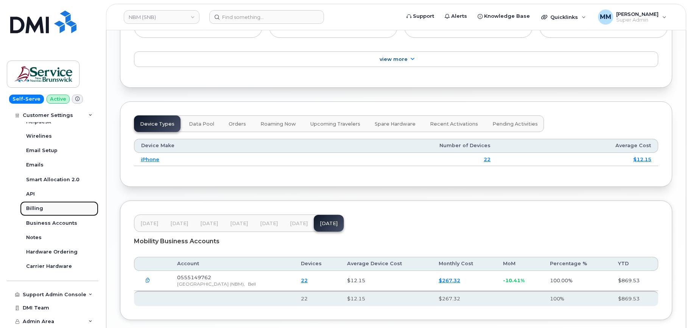
click at [38, 204] on link "Billing" at bounding box center [59, 208] width 78 height 14
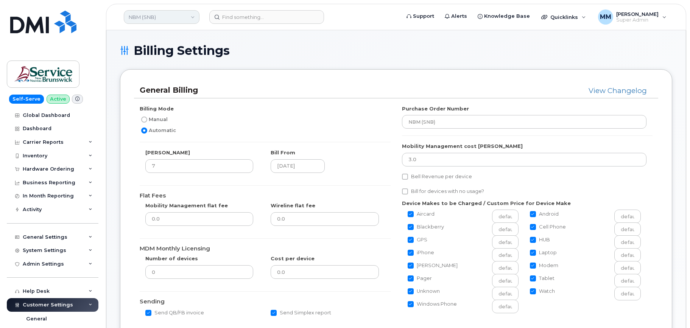
click at [160, 19] on link "NBM (SNB)" at bounding box center [162, 17] width 76 height 14
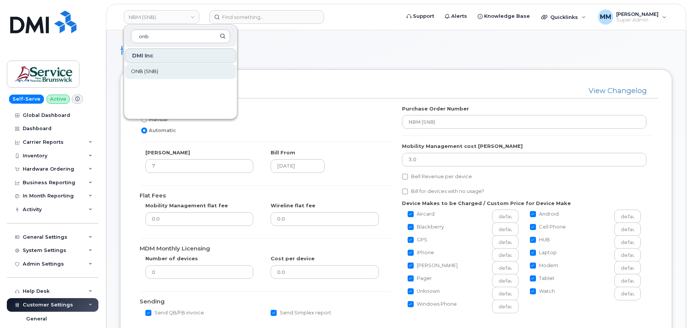
type input "onb"
click at [168, 74] on link "ONB (SNB)" at bounding box center [180, 71] width 111 height 15
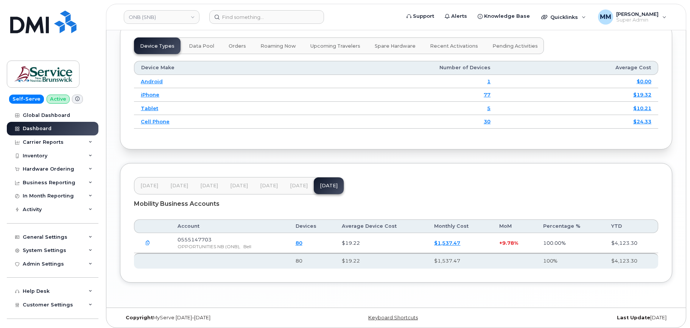
scroll to position [952, 0]
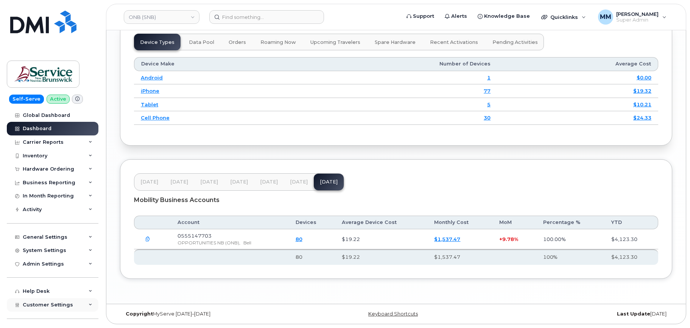
click at [51, 307] on span "Customer Settings" at bounding box center [48, 305] width 50 height 6
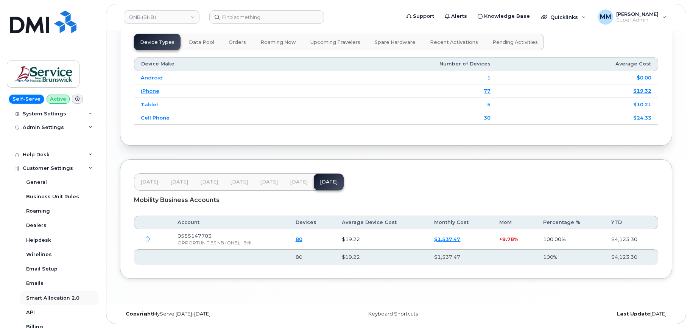
scroll to position [151, 0]
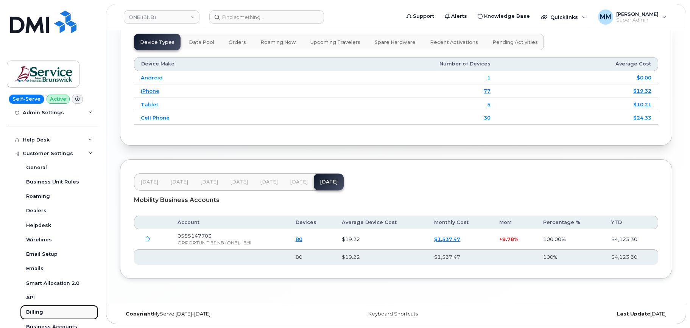
click at [36, 313] on div "Billing" at bounding box center [34, 312] width 17 height 7
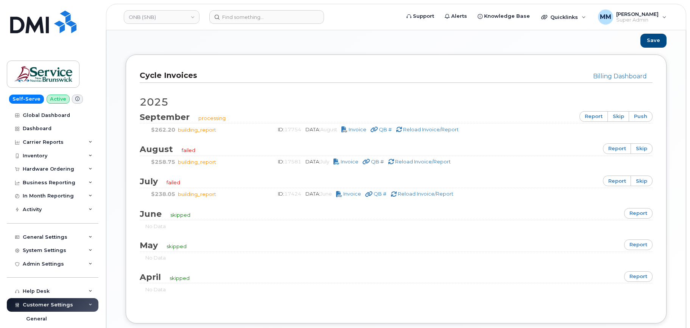
scroll to position [454, 0]
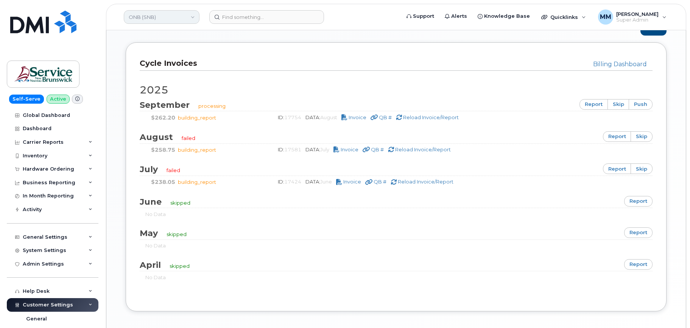
click at [151, 17] on link "ONB (SNB)" at bounding box center [162, 17] width 76 height 14
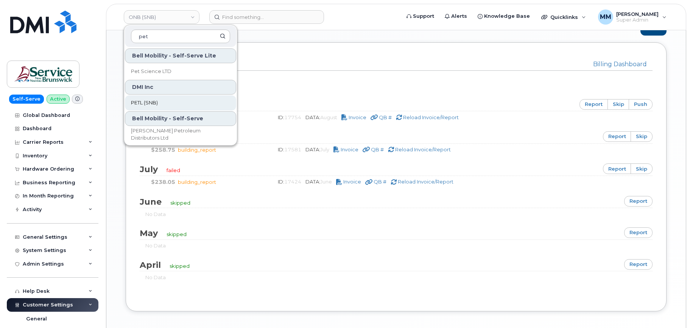
type input "pet"
click at [157, 104] on span "PETL (SNB)" at bounding box center [144, 103] width 27 height 8
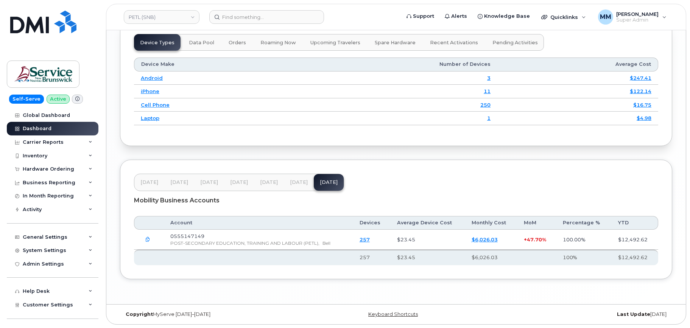
scroll to position [952, 0]
click at [294, 180] on span "[DATE]" at bounding box center [299, 182] width 18 height 6
click at [270, 180] on span "[DATE]" at bounding box center [269, 182] width 18 height 6
click at [55, 233] on div "General Settings" at bounding box center [53, 237] width 92 height 14
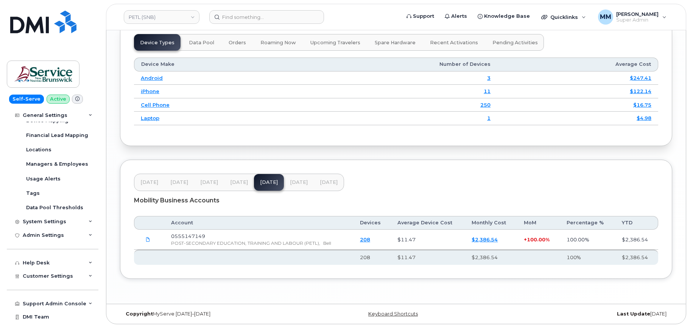
scroll to position [151, 0]
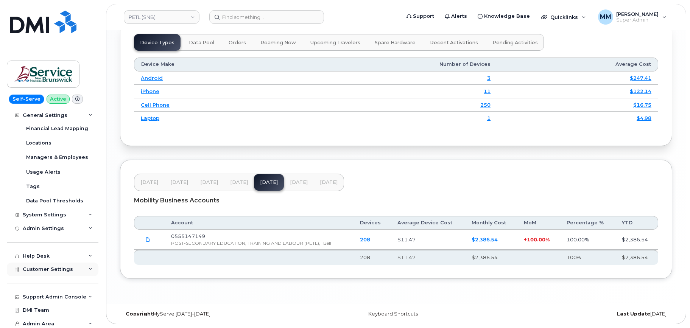
click at [46, 272] on span "Customer Settings" at bounding box center [48, 269] width 50 height 6
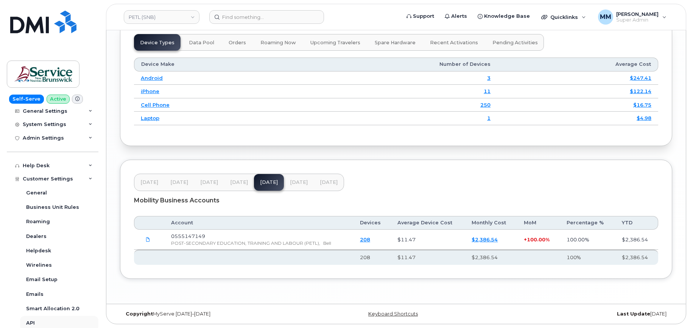
scroll to position [265, 0]
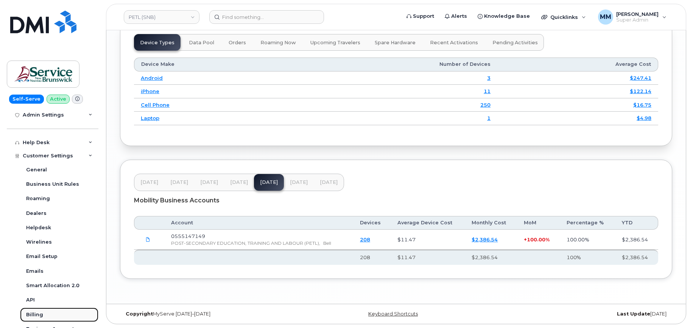
click at [53, 309] on link "Billing" at bounding box center [59, 315] width 78 height 14
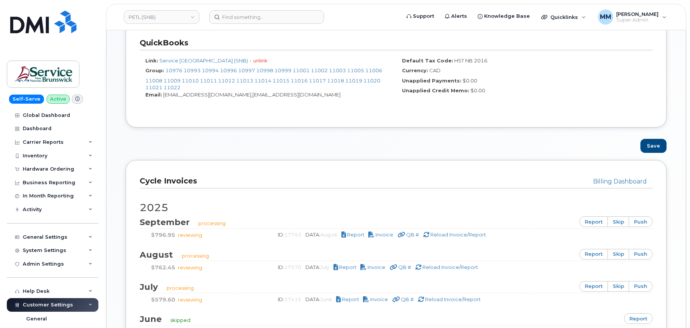
scroll to position [378, 0]
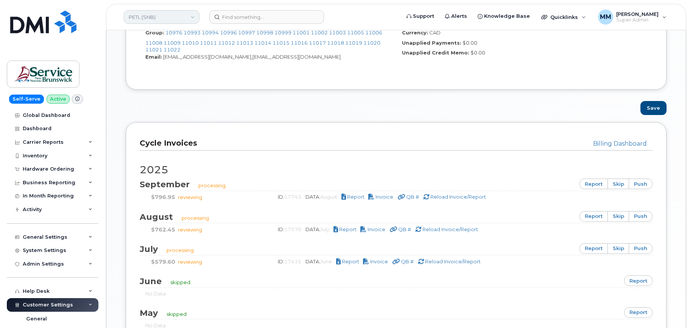
click at [154, 14] on link "PETL (SNB)" at bounding box center [162, 17] width 76 height 14
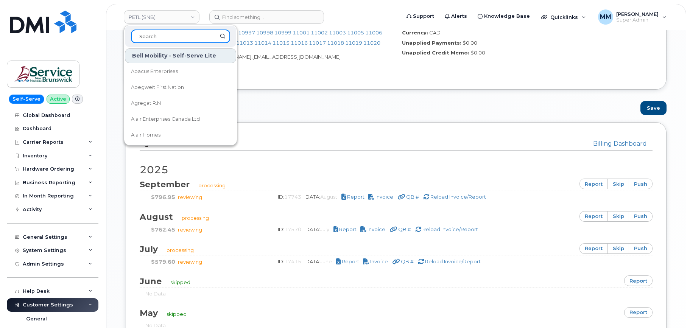
click at [173, 33] on input at bounding box center [180, 37] width 99 height 14
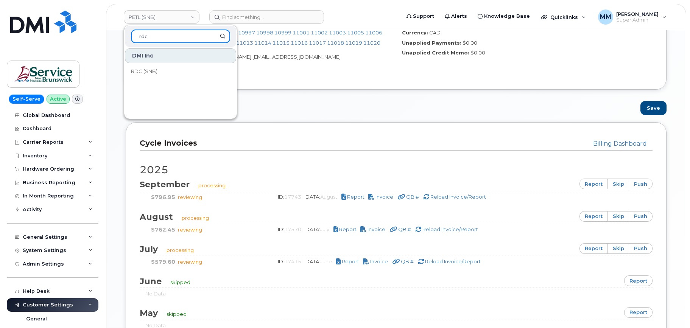
type input "rdc"
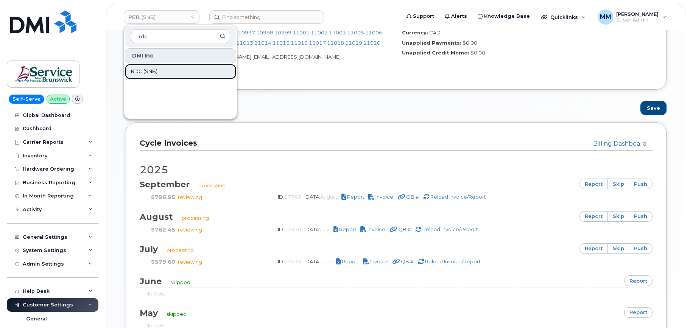
click at [146, 71] on span "RDC (SNB)" at bounding box center [144, 72] width 26 height 8
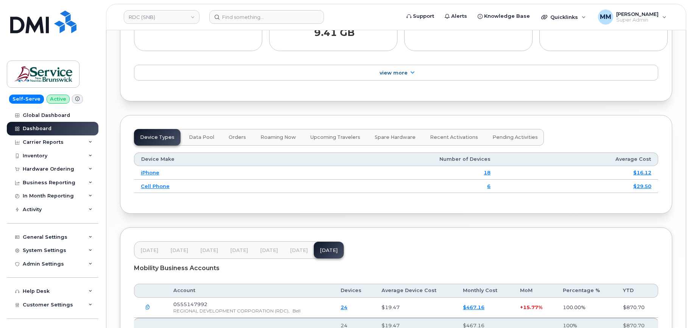
scroll to position [935, 0]
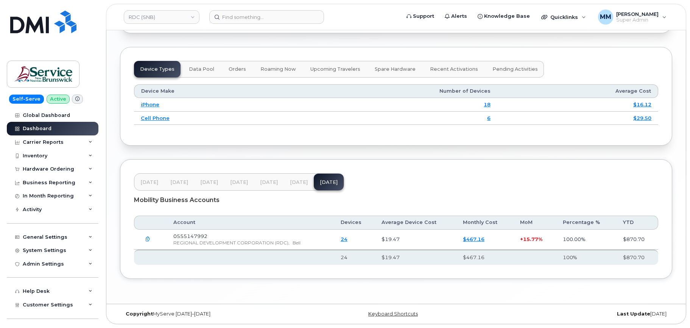
click at [290, 181] on span "[DATE]" at bounding box center [299, 182] width 18 height 6
click at [267, 182] on span "[DATE]" at bounding box center [269, 182] width 18 height 6
click at [48, 238] on div "General Settings" at bounding box center [45, 237] width 45 height 6
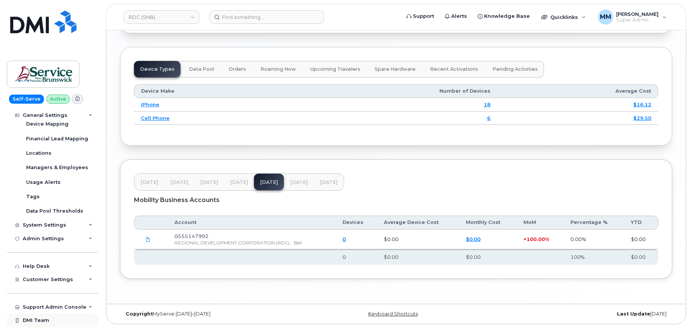
scroll to position [154, 0]
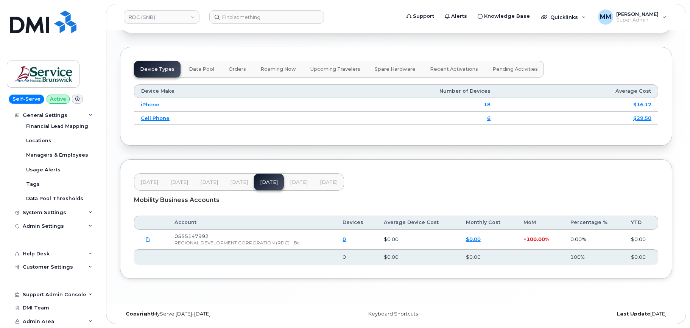
click at [42, 275] on div "Support Admin Console Add New Customer Customer Prospects Emails Sms Messages D…" at bounding box center [53, 288] width 93 height 28
click at [41, 271] on div "Customer Settings" at bounding box center [53, 267] width 92 height 14
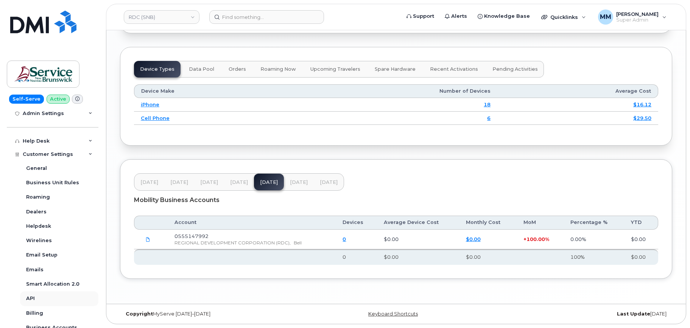
scroll to position [267, 0]
click at [32, 313] on div "Billing" at bounding box center [34, 312] width 17 height 7
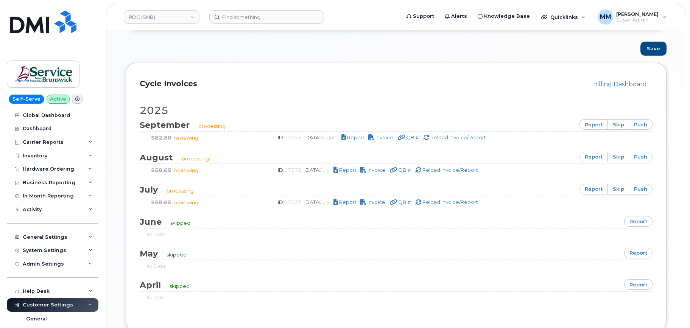
scroll to position [454, 0]
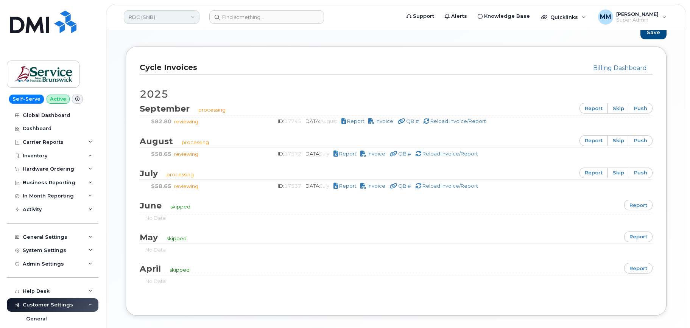
click at [138, 19] on link "RDC (SNB)" at bounding box center [162, 17] width 76 height 14
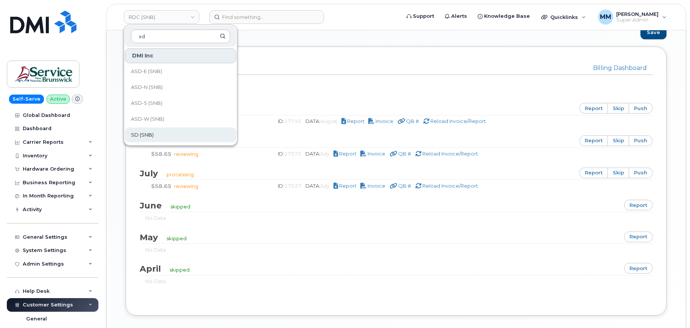
type input "sd"
click at [151, 136] on span "SD (SNB)" at bounding box center [142, 135] width 23 height 8
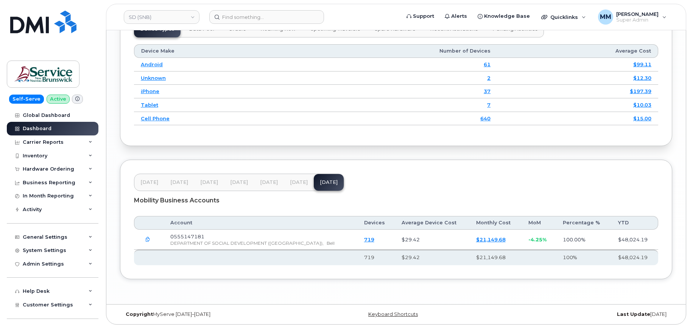
scroll to position [976, 0]
drag, startPoint x: 256, startPoint y: 182, endPoint x: 272, endPoint y: 185, distance: 15.4
click at [257, 182] on button "Jun 25" at bounding box center [269, 182] width 30 height 17
click at [295, 184] on span "[DATE]" at bounding box center [299, 182] width 18 height 6
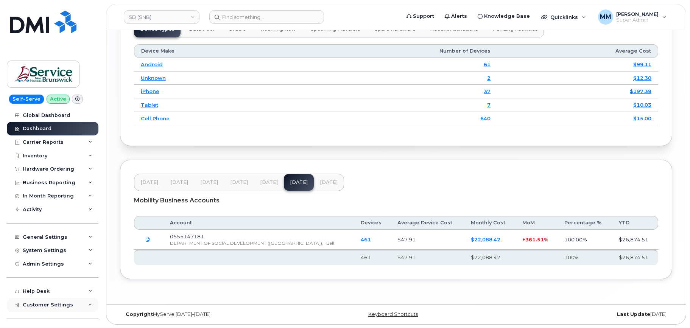
click at [41, 308] on div "Customer Settings" at bounding box center [53, 305] width 92 height 14
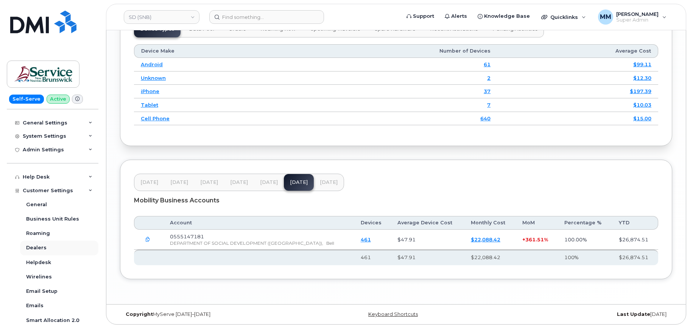
scroll to position [151, 0]
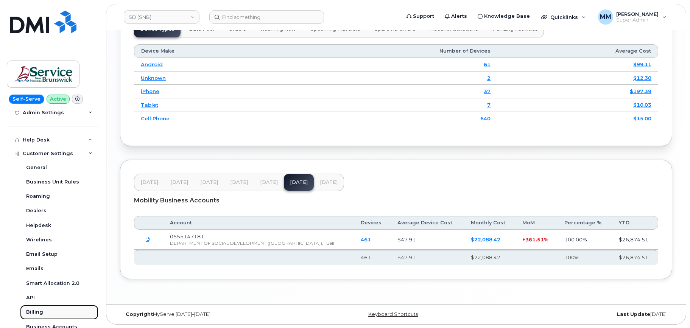
click at [40, 312] on div "Billing" at bounding box center [34, 312] width 17 height 7
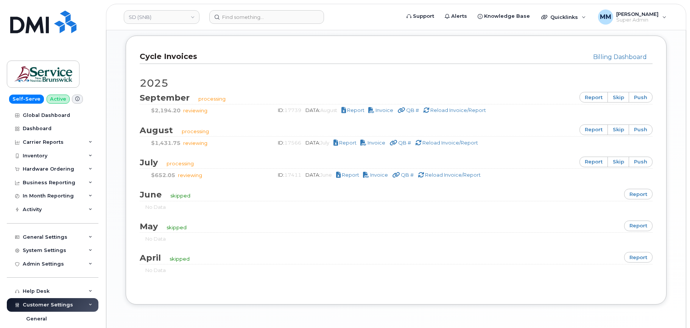
scroll to position [491, 0]
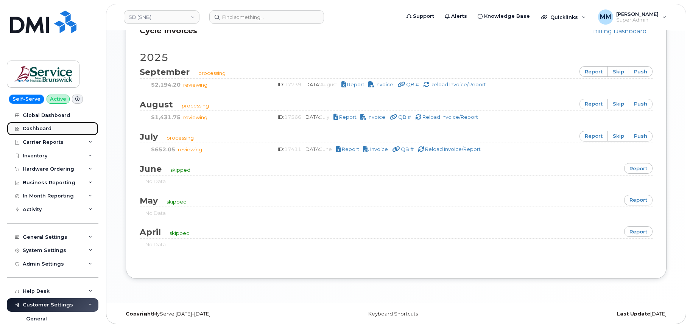
click at [37, 129] on div "Dashboard" at bounding box center [37, 129] width 29 height 6
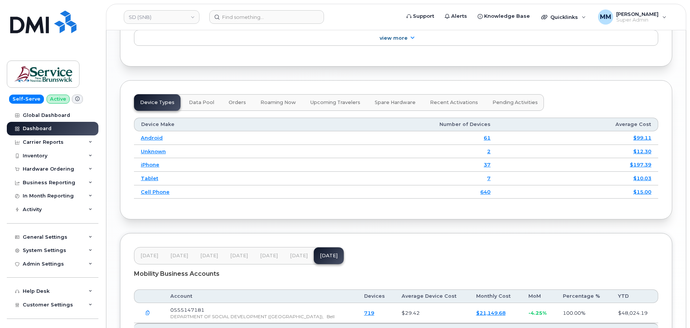
scroll to position [976, 0]
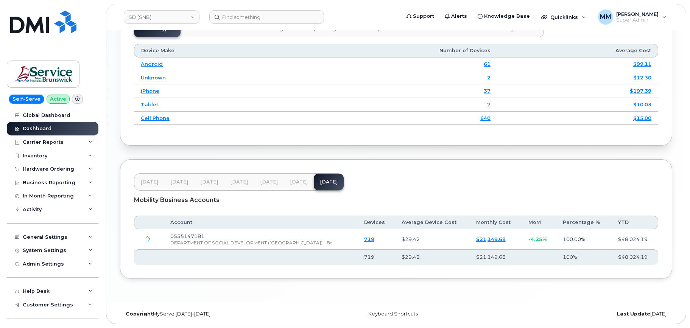
drag, startPoint x: 478, startPoint y: 173, endPoint x: 458, endPoint y: 178, distance: 20.3
click at [476, 174] on header "[DATE] Mar [DATE] May [DATE] [DATE] [DATE]" at bounding box center [396, 181] width 524 height 17
click at [354, 209] on div "Mobility Business Accounts" at bounding box center [396, 200] width 524 height 19
click at [348, 211] on div "Mobility Business Accounts Account Devices Average Device Cost Monthly Cost MoM…" at bounding box center [396, 228] width 524 height 74
click at [403, 180] on header "Feb 25 Mar 25 Apr 25 May 25 Jun 25 Jul 25 Aug 25" at bounding box center [396, 181] width 524 height 17
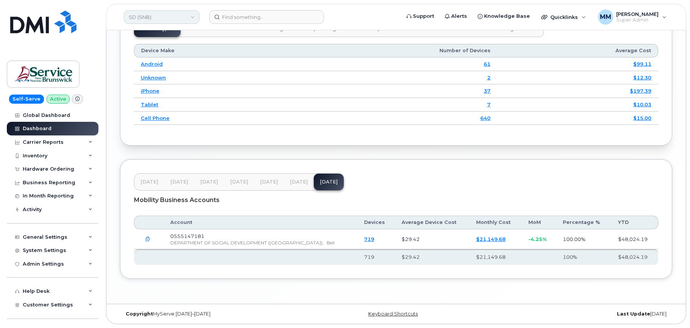
click at [186, 15] on link "SD (SNB)" at bounding box center [162, 17] width 76 height 14
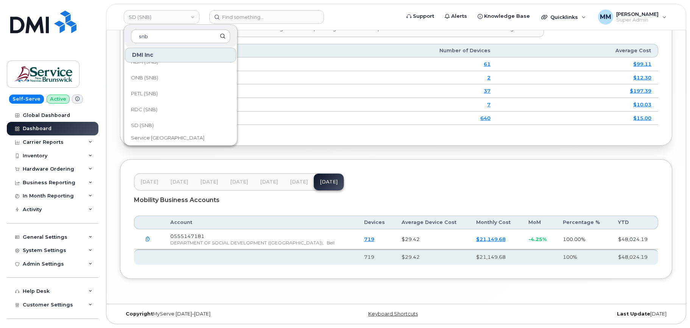
scroll to position [340, 0]
type input "snb"
click at [179, 109] on span "Service [GEOGRAPHIC_DATA] (SNB)" at bounding box center [174, 112] width 87 height 15
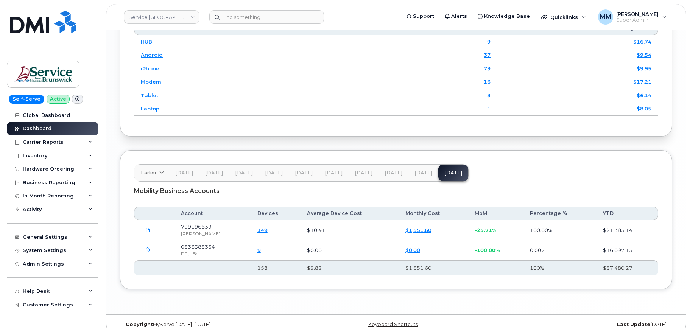
scroll to position [1027, 0]
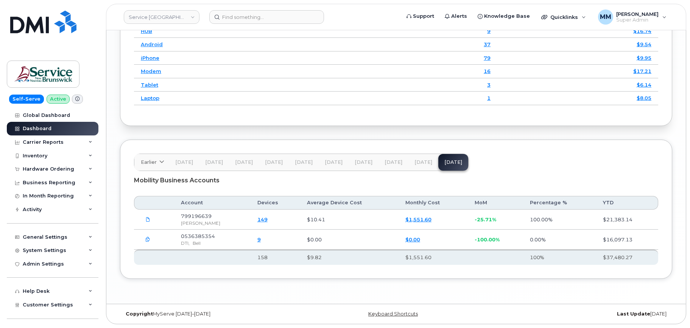
drag, startPoint x: 416, startPoint y: 163, endPoint x: 410, endPoint y: 163, distance: 5.7
click at [416, 163] on span "[DATE]" at bounding box center [423, 162] width 18 height 6
click at [389, 163] on span "[DATE]" at bounding box center [393, 162] width 18 height 6
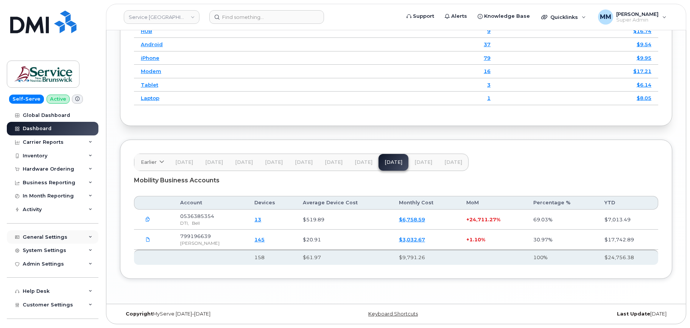
click at [51, 239] on div "General Settings" at bounding box center [45, 237] width 45 height 6
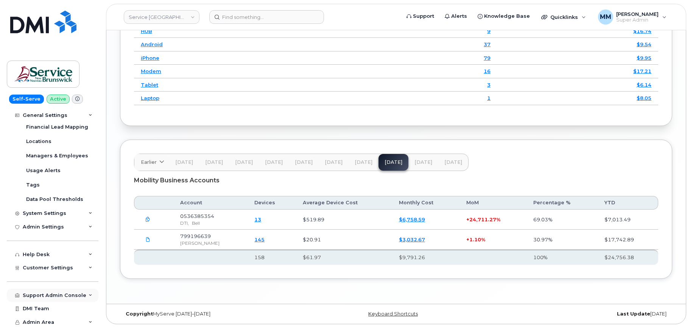
scroll to position [154, 0]
click at [43, 272] on div "Customer Settings" at bounding box center [53, 267] width 92 height 14
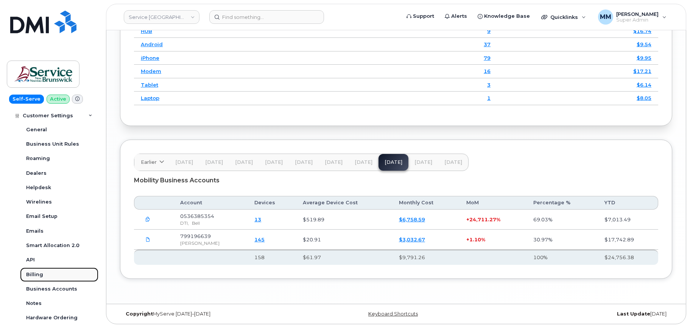
click at [40, 275] on div "Billing" at bounding box center [34, 274] width 17 height 7
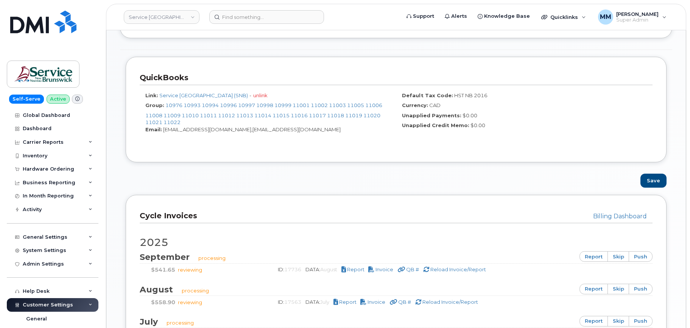
scroll to position [416, 0]
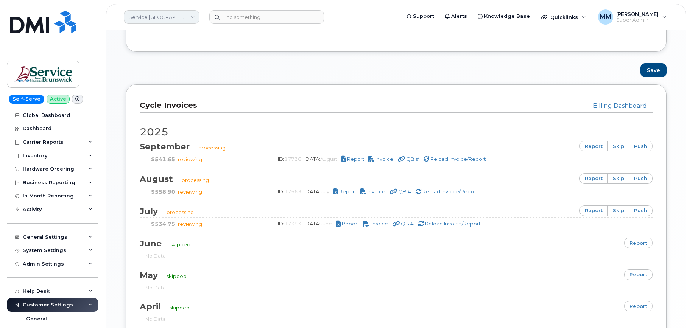
click at [172, 15] on link "Service New Brunswick (SNB)" at bounding box center [162, 17] width 76 height 14
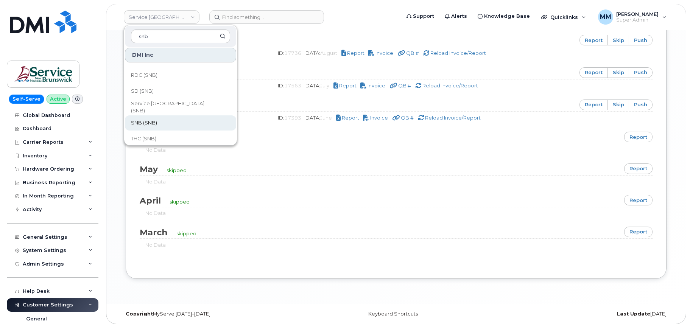
scroll to position [329, 0]
type input "snb"
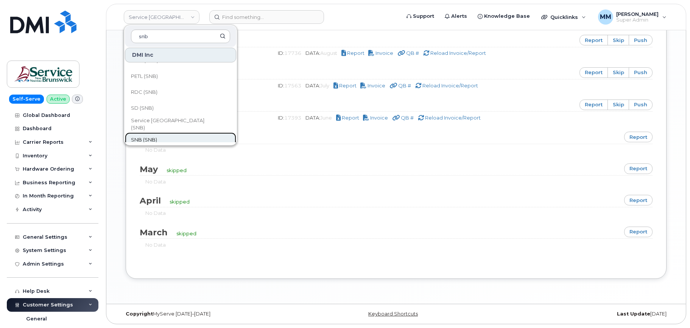
click at [161, 138] on link "SNB (SNB)" at bounding box center [180, 139] width 111 height 15
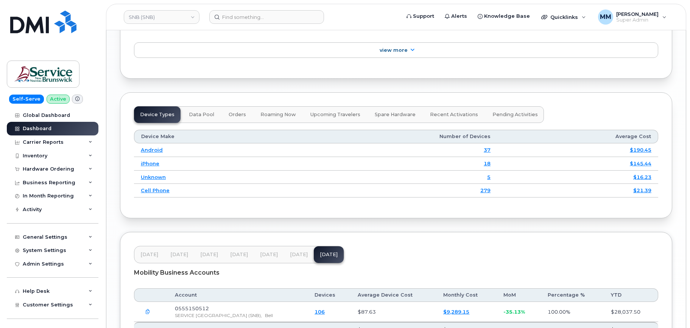
scroll to position [962, 0]
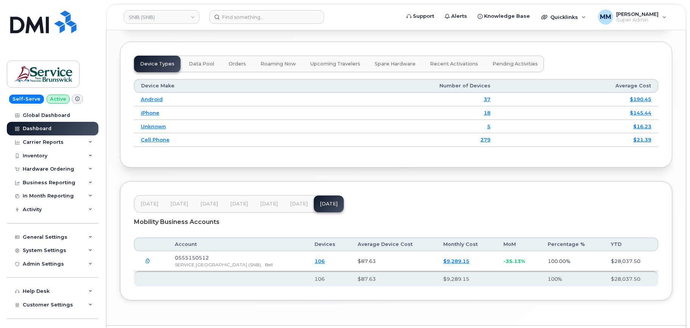
click at [295, 201] on span "[DATE]" at bounding box center [299, 204] width 18 height 6
click at [271, 201] on span "Jun 25" at bounding box center [269, 204] width 18 height 6
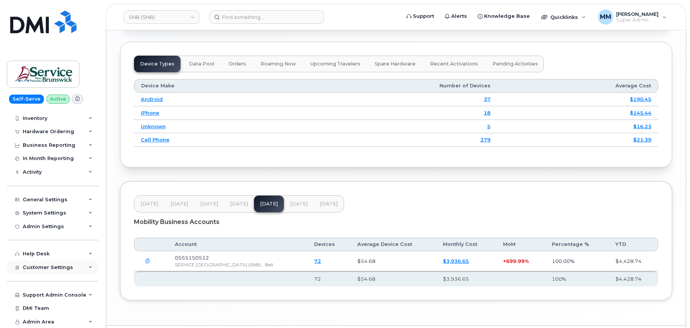
click at [52, 267] on span "Customer Settings" at bounding box center [48, 267] width 50 height 6
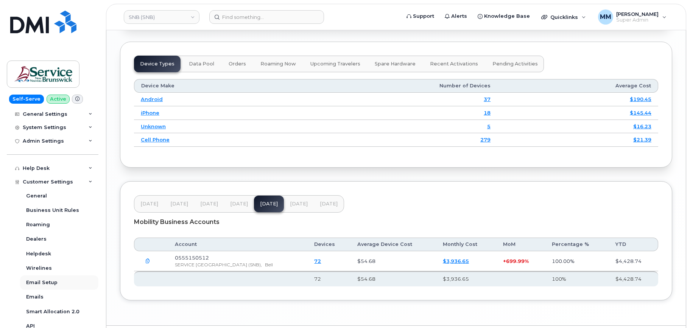
scroll to position [151, 0]
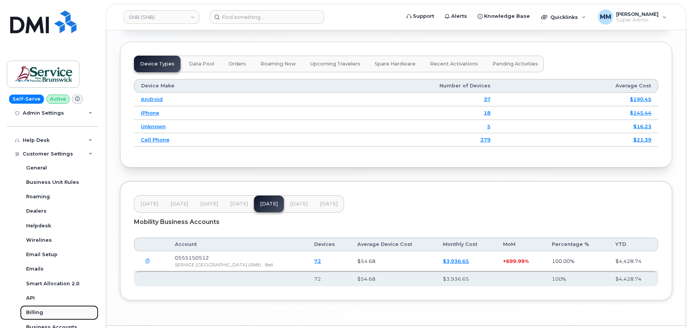
click at [31, 310] on div "Billing" at bounding box center [34, 312] width 17 height 7
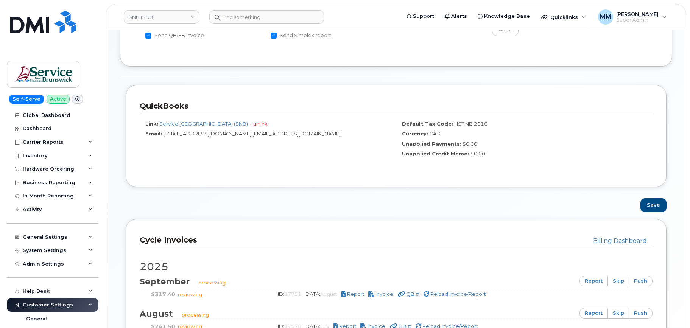
scroll to position [378, 0]
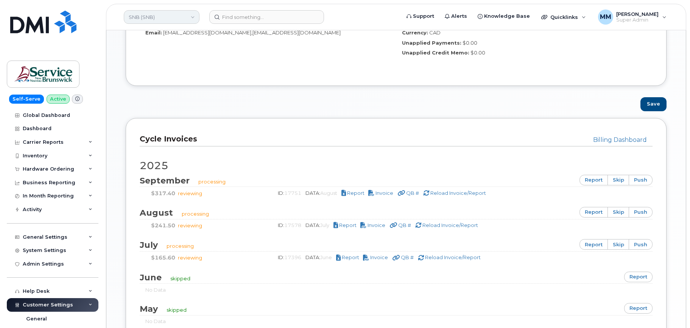
click at [165, 22] on link "SNB (SNB)" at bounding box center [162, 17] width 76 height 14
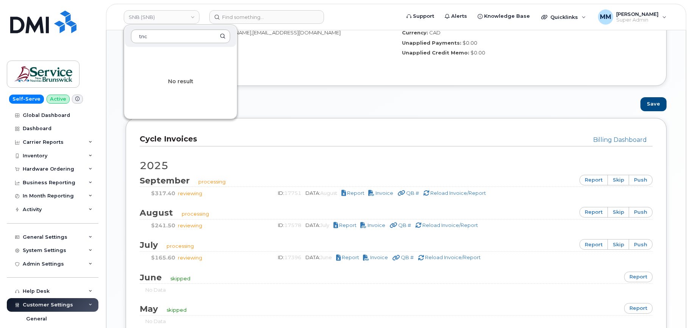
drag, startPoint x: 151, startPoint y: 34, endPoint x: 132, endPoint y: 35, distance: 19.3
click at [132, 35] on input "tnc" at bounding box center [180, 37] width 99 height 14
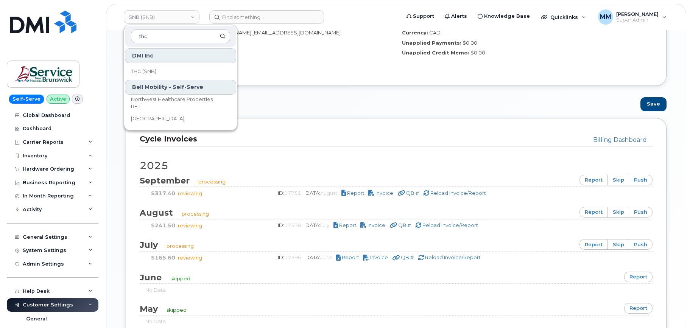
type input "thc"
click at [146, 72] on span "THC (SNB)" at bounding box center [143, 72] width 25 height 8
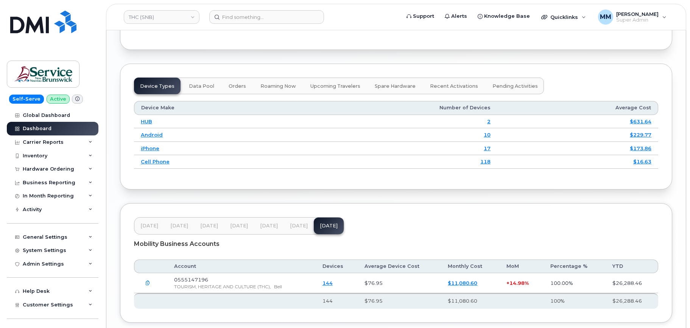
scroll to position [952, 0]
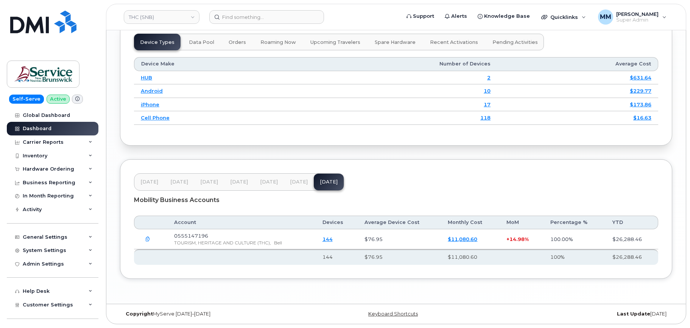
click at [270, 181] on span "[DATE]" at bounding box center [269, 182] width 18 height 6
click at [285, 181] on button "Jul 25" at bounding box center [299, 182] width 30 height 17
click at [314, 181] on button "Aug 25" at bounding box center [329, 182] width 30 height 17
click at [303, 182] on button "Jul 25" at bounding box center [299, 182] width 30 height 17
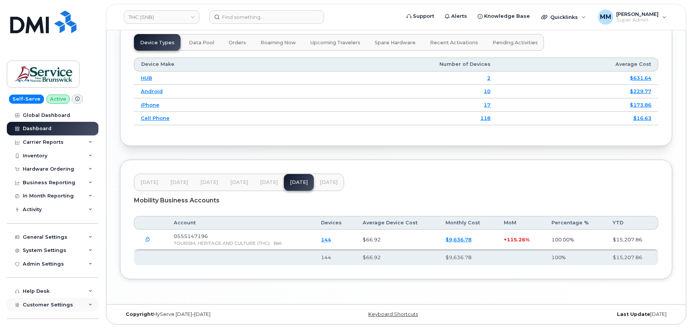
click at [48, 304] on span "Customer Settings" at bounding box center [48, 305] width 50 height 6
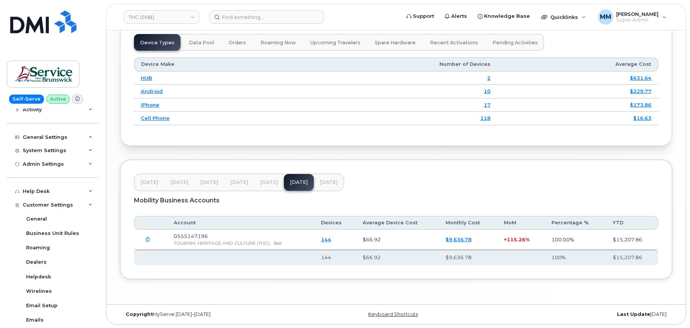
scroll to position [189, 0]
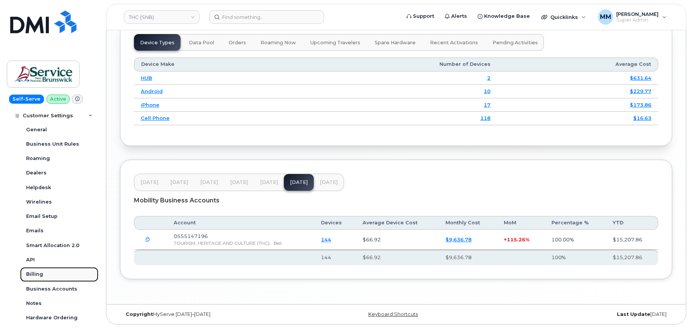
click at [34, 275] on div "Billing" at bounding box center [34, 274] width 17 height 7
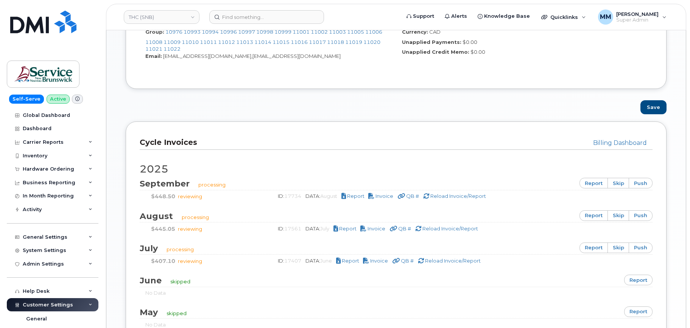
scroll to position [454, 0]
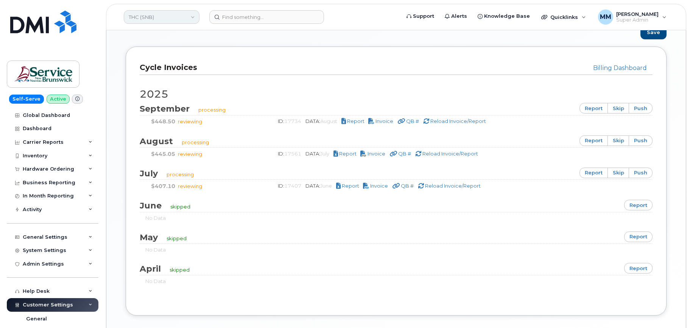
click at [180, 19] on link "THC (SNB)" at bounding box center [162, 17] width 76 height 14
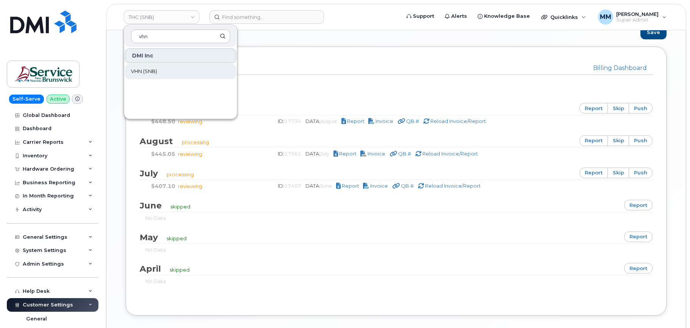
type input "vhn"
click at [148, 71] on span "VHN (SNB)" at bounding box center [144, 72] width 26 height 8
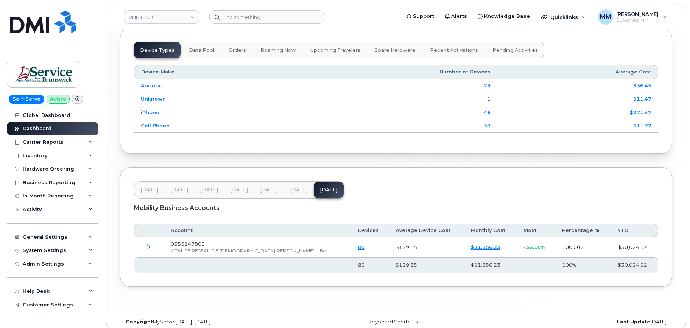
scroll to position [962, 0]
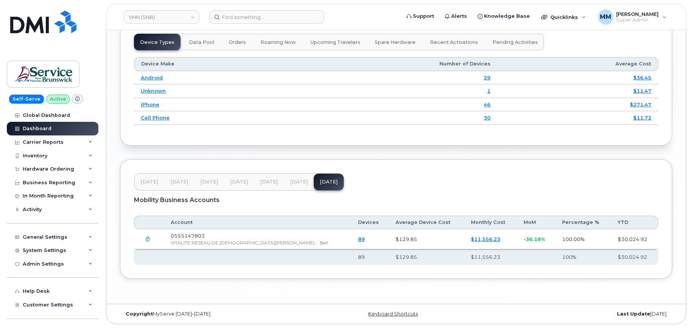
click at [295, 184] on span "[DATE]" at bounding box center [299, 182] width 18 height 6
click at [269, 183] on span "[DATE]" at bounding box center [269, 182] width 18 height 6
click at [34, 305] on span "Customer Settings" at bounding box center [48, 305] width 50 height 6
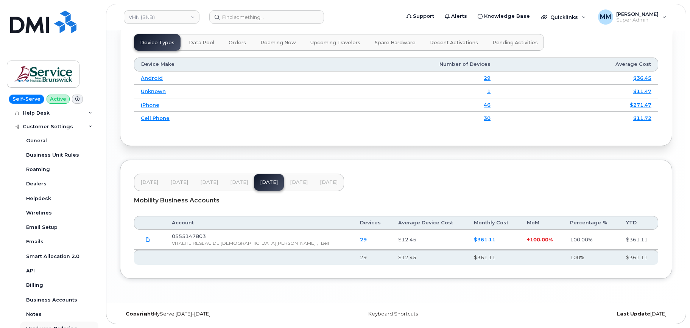
scroll to position [255, 0]
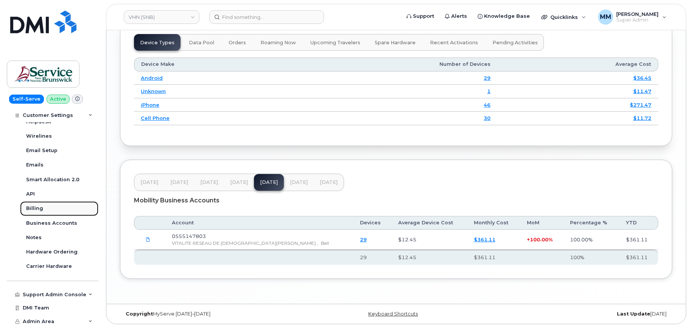
click at [36, 209] on div "Billing" at bounding box center [34, 208] width 17 height 7
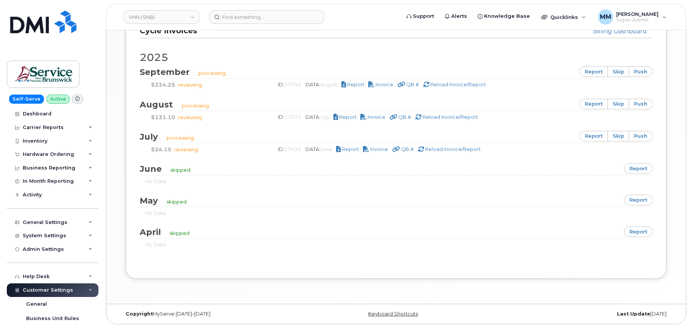
scroll to position [38, 0]
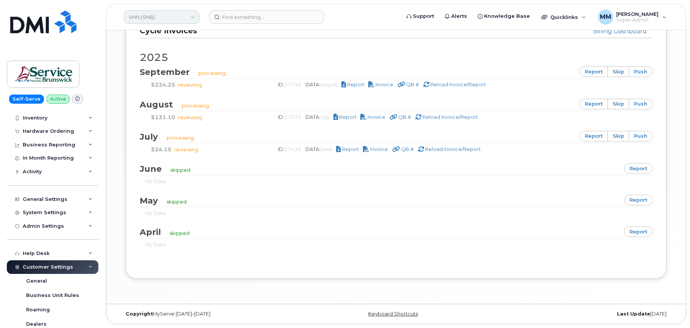
click at [145, 21] on link "VHN (SNB)" at bounding box center [162, 17] width 76 height 14
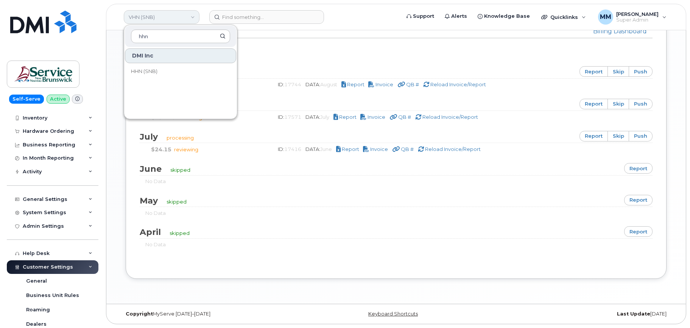
type input "hhn"
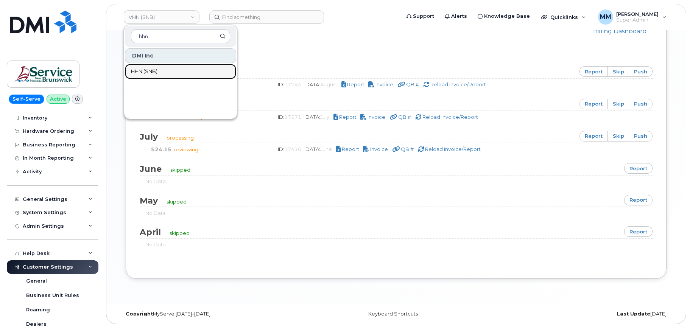
click at [159, 65] on link "HHN (SNB)" at bounding box center [180, 71] width 111 height 15
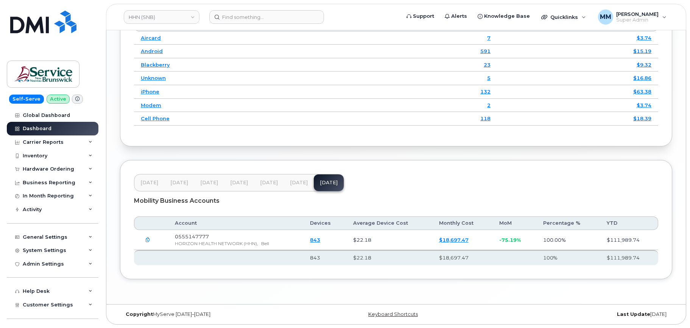
scroll to position [992, 0]
click at [47, 303] on span "Customer Settings" at bounding box center [48, 305] width 50 height 6
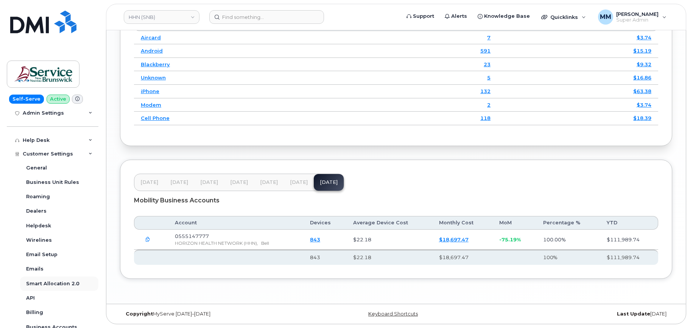
scroll to position [151, 0]
click at [44, 311] on link "Billing" at bounding box center [59, 312] width 78 height 14
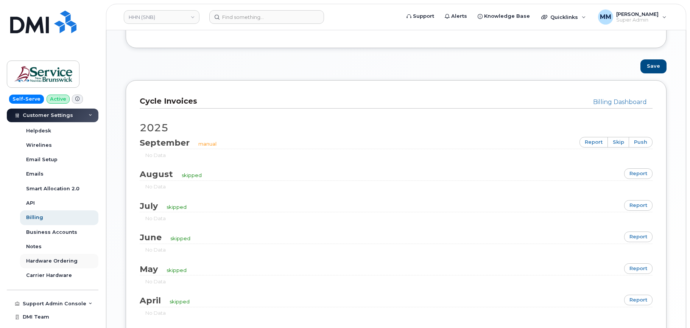
scroll to position [255, 0]
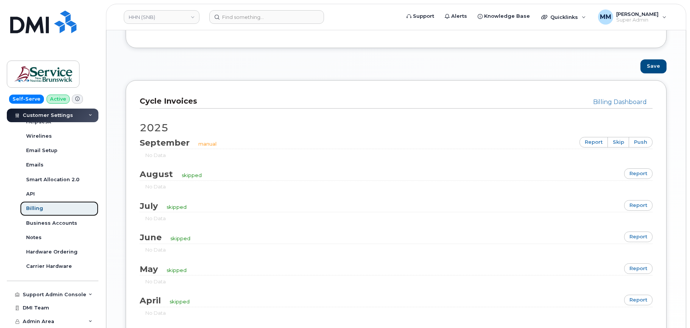
click at [37, 207] on div "Billing" at bounding box center [34, 208] width 17 height 7
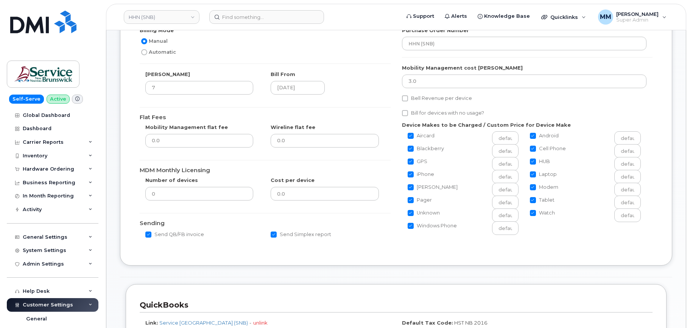
scroll to position [189, 0]
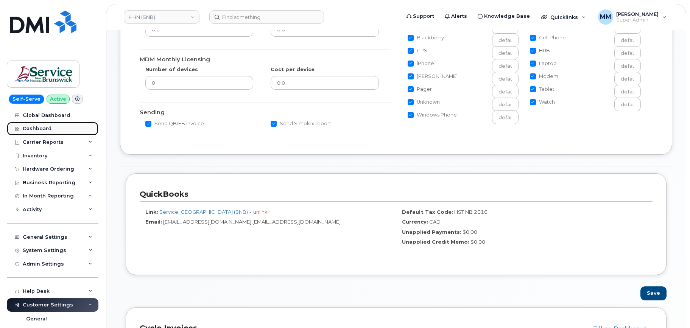
click at [49, 128] on div "Dashboard" at bounding box center [37, 129] width 29 height 6
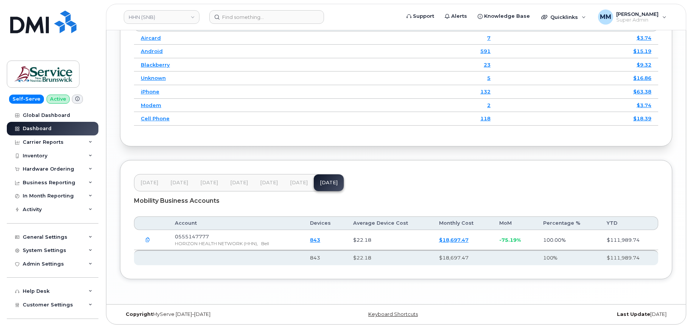
scroll to position [992, 0]
click at [270, 186] on button "[DATE]" at bounding box center [269, 182] width 30 height 17
click at [297, 182] on span "[DATE]" at bounding box center [299, 182] width 18 height 6
click at [325, 181] on span "[DATE]" at bounding box center [329, 182] width 18 height 6
drag, startPoint x: 262, startPoint y: 183, endPoint x: 277, endPoint y: 182, distance: 14.4
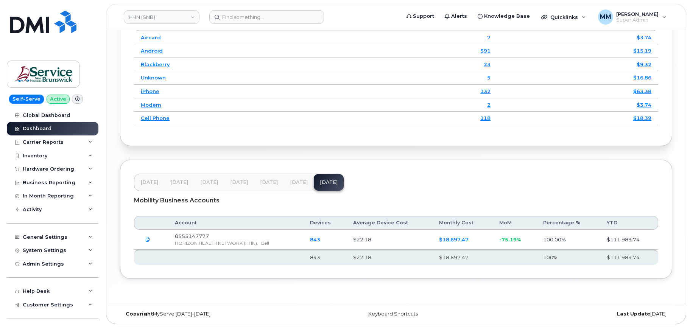
click at [262, 183] on span "Jun 25" at bounding box center [269, 182] width 18 height 6
click at [290, 181] on span "Jul 25" at bounding box center [299, 182] width 18 height 6
click at [323, 182] on span "Aug 25" at bounding box center [329, 182] width 18 height 6
click at [292, 184] on span "[DATE]" at bounding box center [299, 182] width 18 height 6
click at [261, 182] on span "[DATE]" at bounding box center [269, 182] width 18 height 6
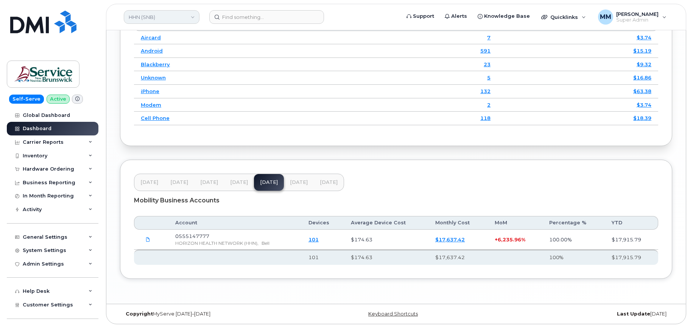
click at [148, 19] on link "HHN (SNB)" at bounding box center [162, 17] width 76 height 14
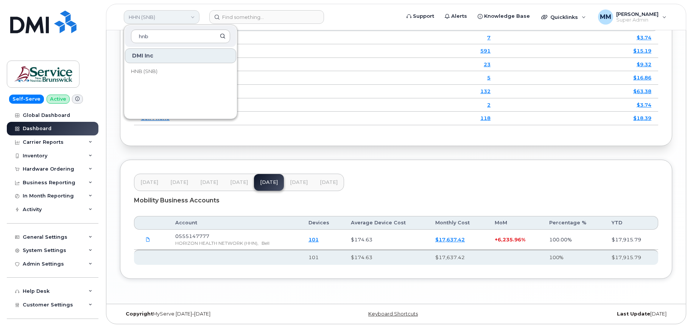
type input "hnb"
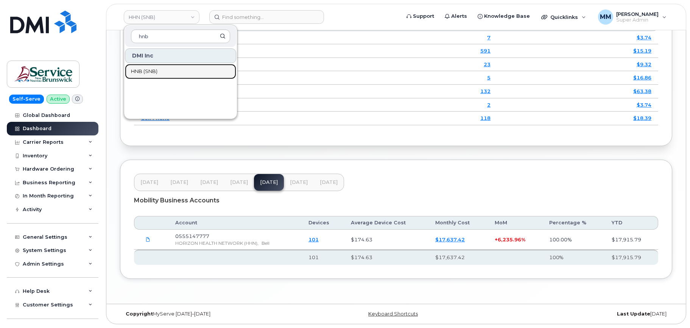
click at [148, 76] on link "HNB (SNB)" at bounding box center [180, 71] width 111 height 15
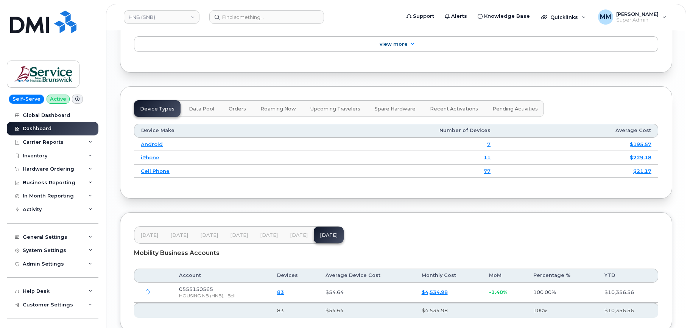
scroll to position [888, 0]
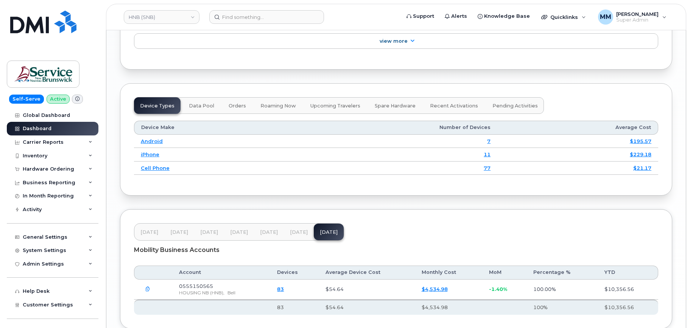
click at [291, 235] on span "Jul 25" at bounding box center [299, 232] width 18 height 6
click at [266, 235] on span "Jun 25" at bounding box center [269, 232] width 18 height 6
click at [299, 240] on button "Jul 25" at bounding box center [299, 232] width 30 height 17
click at [276, 240] on button "[DATE]" at bounding box center [269, 232] width 30 height 17
click at [321, 240] on button "[DATE]" at bounding box center [329, 232] width 30 height 17
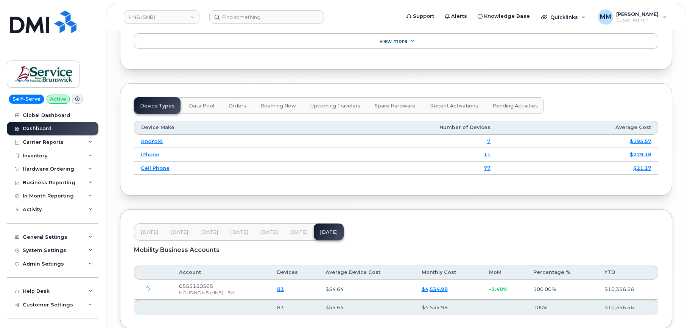
click at [297, 235] on span "[DATE]" at bounding box center [299, 232] width 18 height 6
click at [277, 239] on button "[DATE]" at bounding box center [269, 232] width 30 height 17
click at [286, 239] on button "[DATE]" at bounding box center [299, 232] width 30 height 17
click at [263, 235] on span "[DATE]" at bounding box center [269, 232] width 18 height 6
click at [322, 235] on span "[DATE]" at bounding box center [329, 232] width 18 height 6
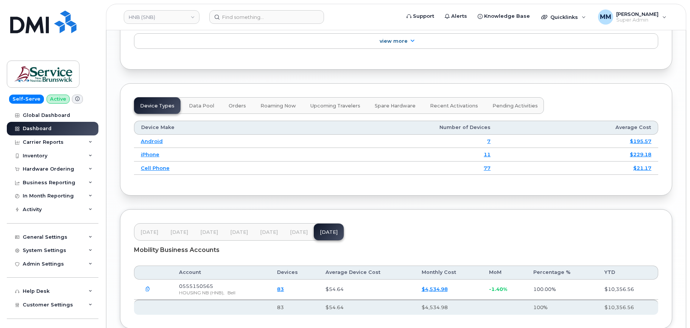
click at [282, 238] on button "[DATE]" at bounding box center [269, 232] width 30 height 17
click at [295, 235] on span "[DATE]" at bounding box center [299, 232] width 18 height 6
click at [53, 304] on span "Customer Settings" at bounding box center [48, 305] width 50 height 6
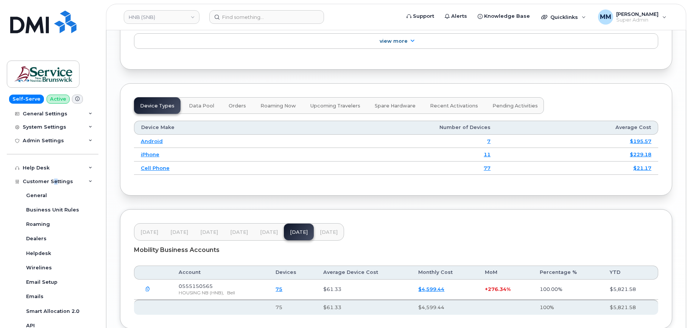
scroll to position [151, 0]
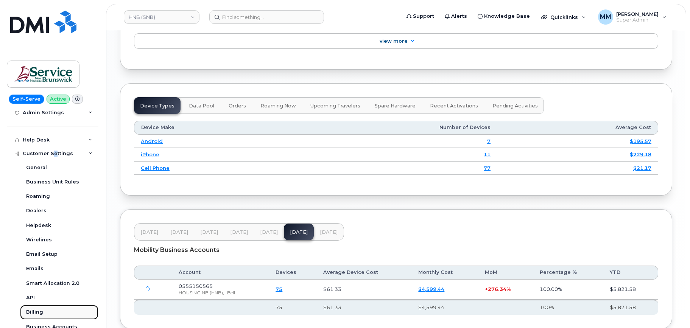
click at [37, 313] on div "Billing" at bounding box center [34, 312] width 17 height 7
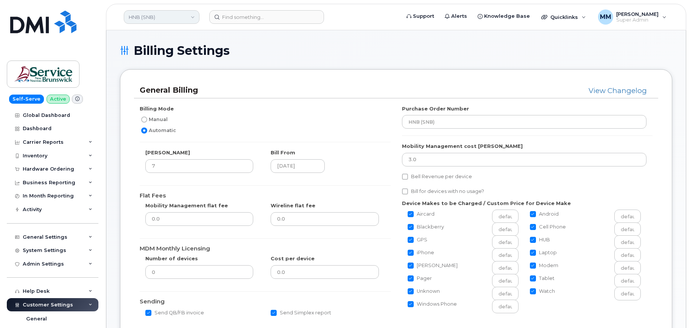
click at [162, 19] on link "HNB (SNB)" at bounding box center [162, 17] width 76 height 14
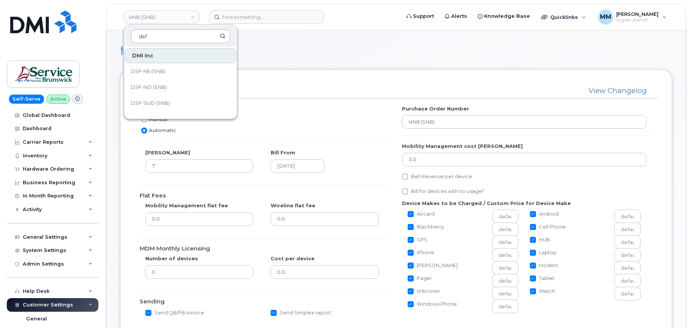
type input "dsf"
click at [160, 103] on span "DSF-SUD (SNB)" at bounding box center [150, 103] width 39 height 8
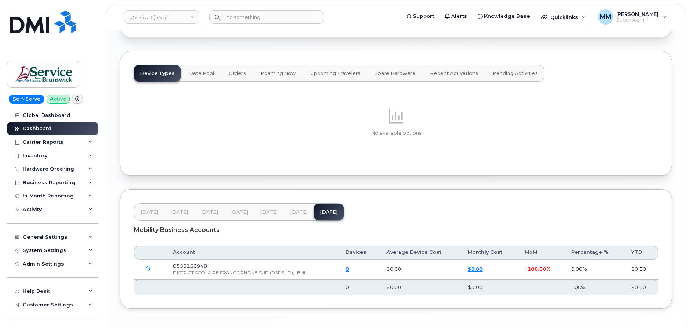
scroll to position [925, 0]
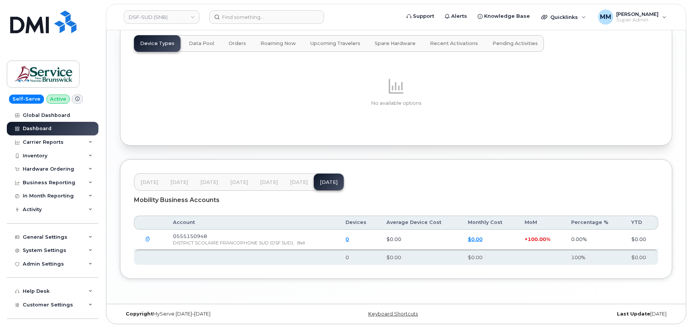
drag, startPoint x: 298, startPoint y: 184, endPoint x: 275, endPoint y: 184, distance: 23.1
click at [298, 183] on span "[DATE]" at bounding box center [299, 182] width 18 height 6
click at [270, 184] on span "[DATE]" at bounding box center [269, 182] width 18 height 6
